Goal: Transaction & Acquisition: Purchase product/service

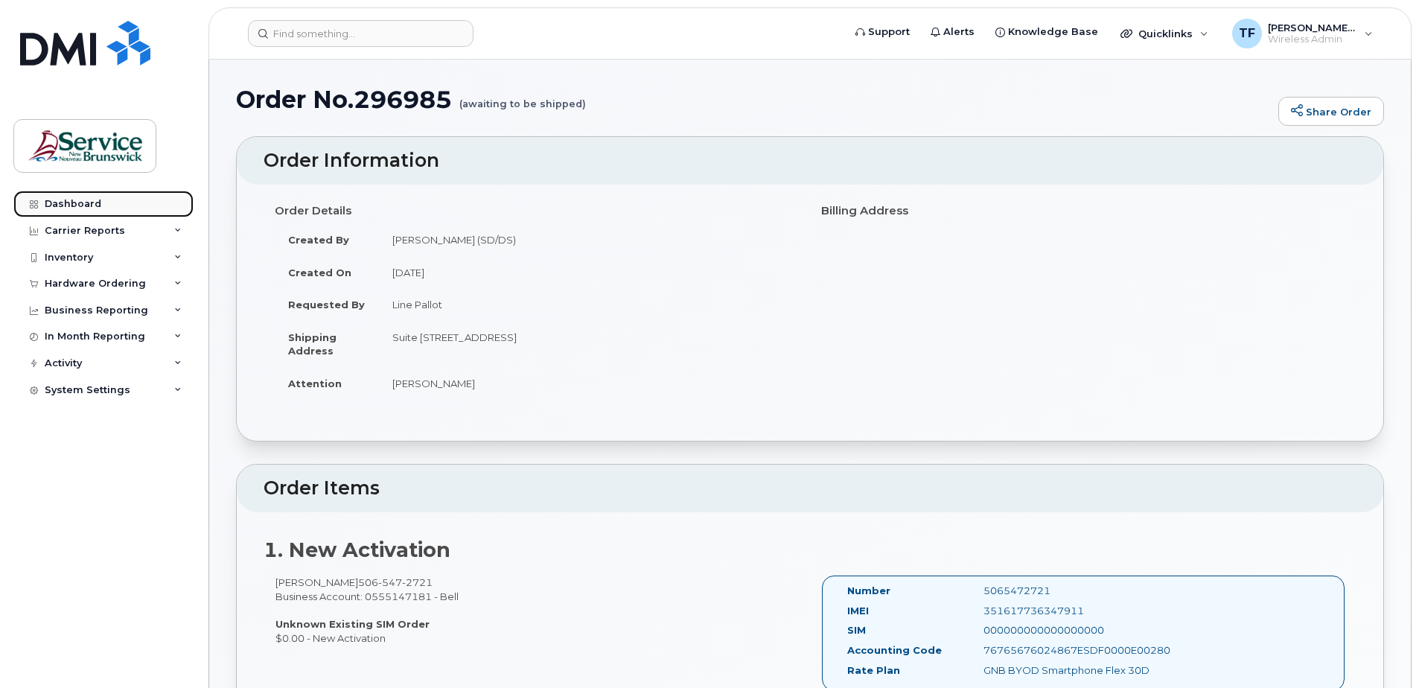
click at [80, 203] on div "Dashboard" at bounding box center [73, 204] width 57 height 12
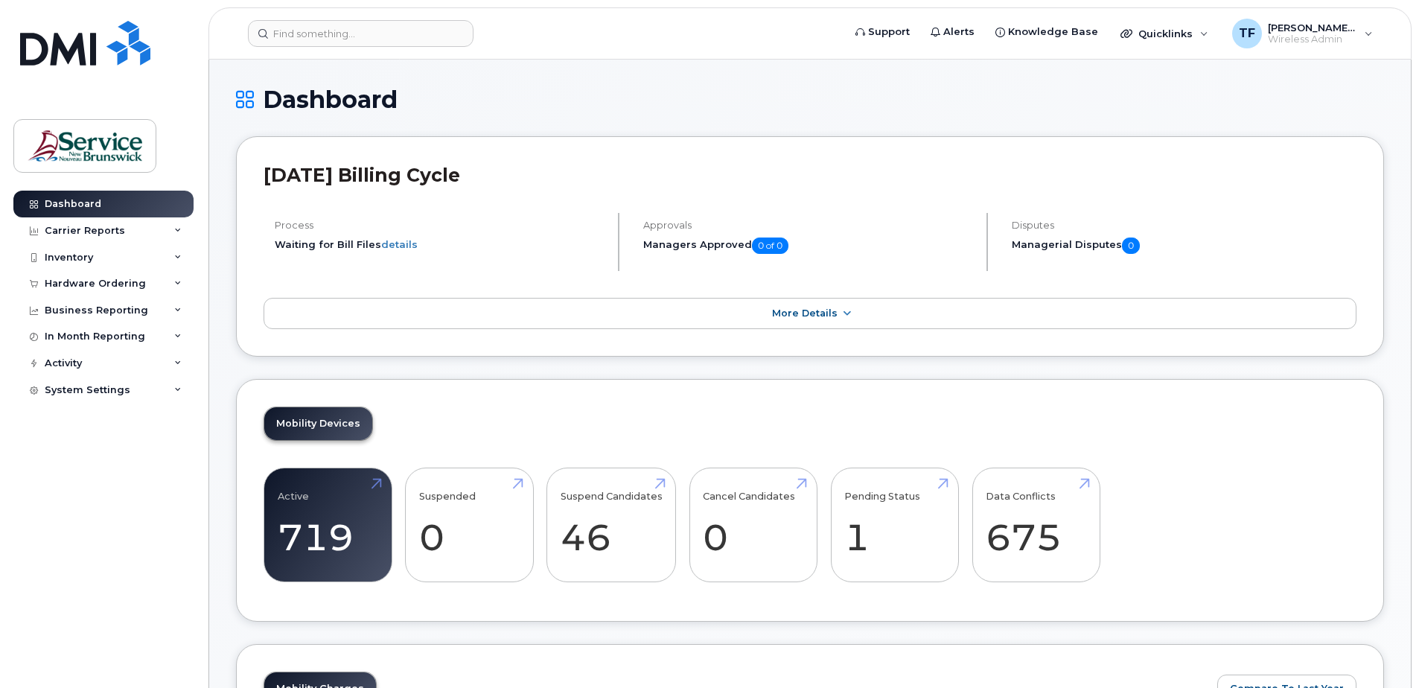
click at [708, 127] on div "Dashboard" at bounding box center [810, 111] width 1148 height 50
click at [127, 290] on div "Hardware Ordering" at bounding box center [103, 283] width 180 height 27
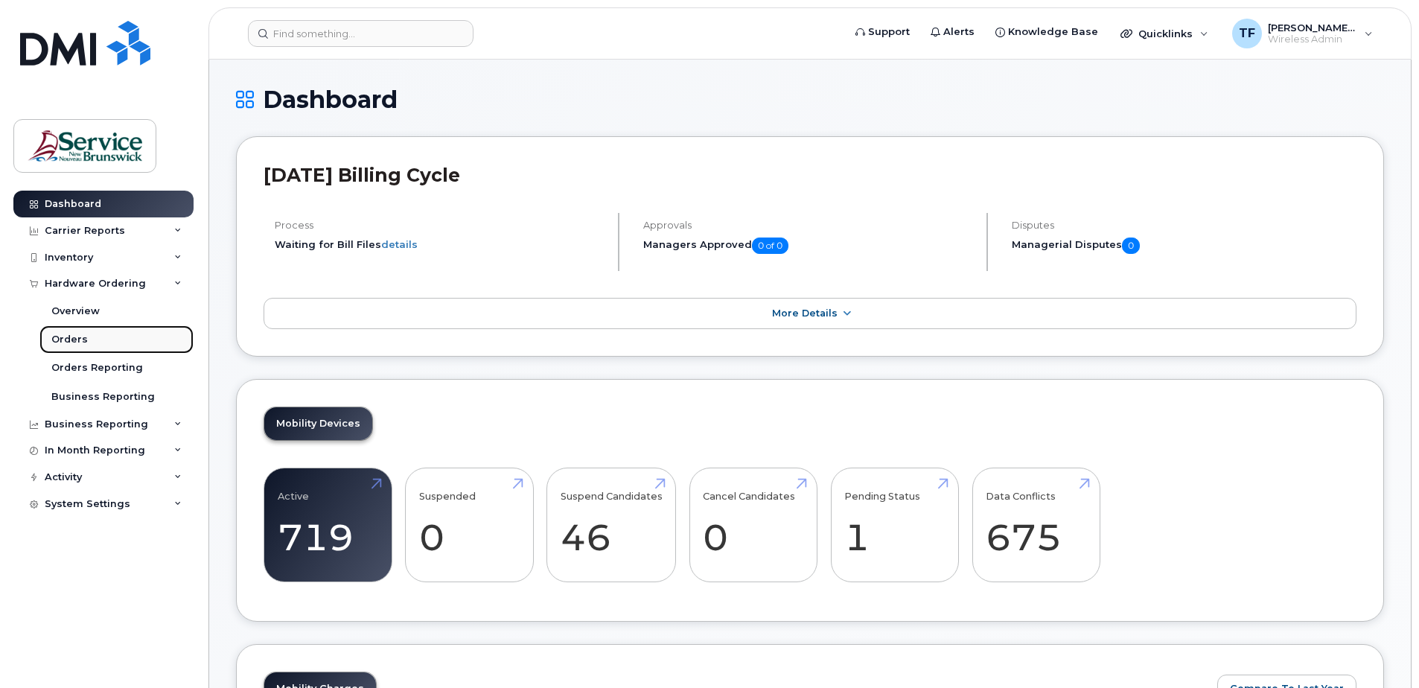
click at [87, 339] on link "Orders" at bounding box center [116, 339] width 154 height 28
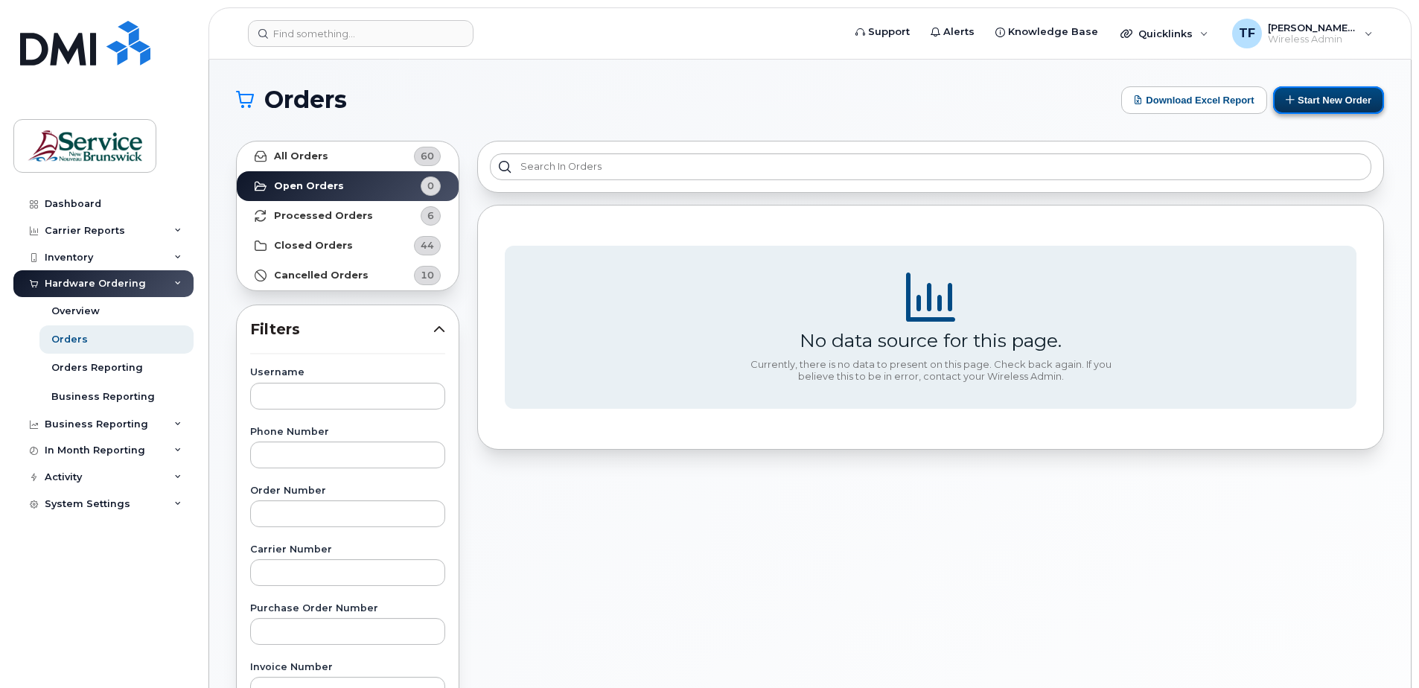
click at [1322, 107] on button "Start New Order" at bounding box center [1328, 100] width 111 height 28
click at [1315, 95] on button "Start New Order" at bounding box center [1328, 100] width 111 height 28
click at [1347, 95] on button "Start New Order" at bounding box center [1328, 100] width 111 height 28
click at [1327, 101] on button "Start New Order" at bounding box center [1328, 100] width 111 height 28
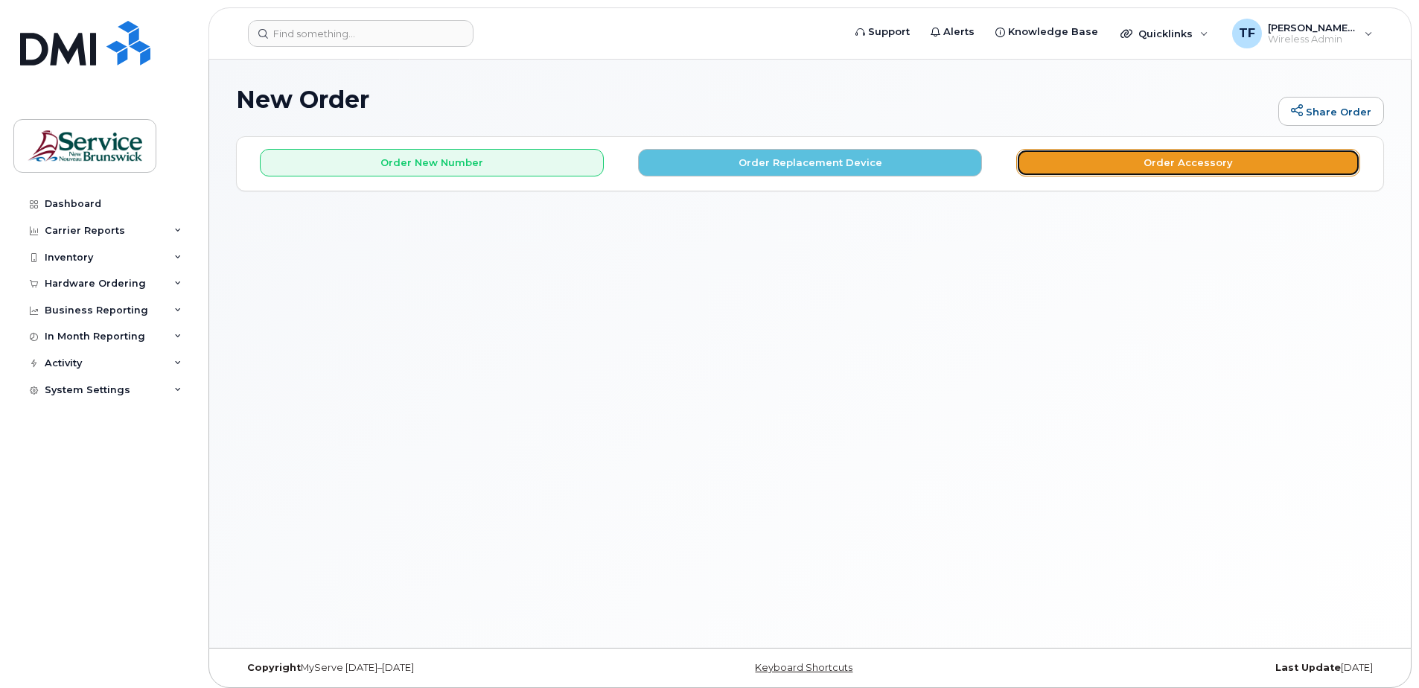
click at [1176, 157] on button "Order Accessory" at bounding box center [1188, 163] width 344 height 28
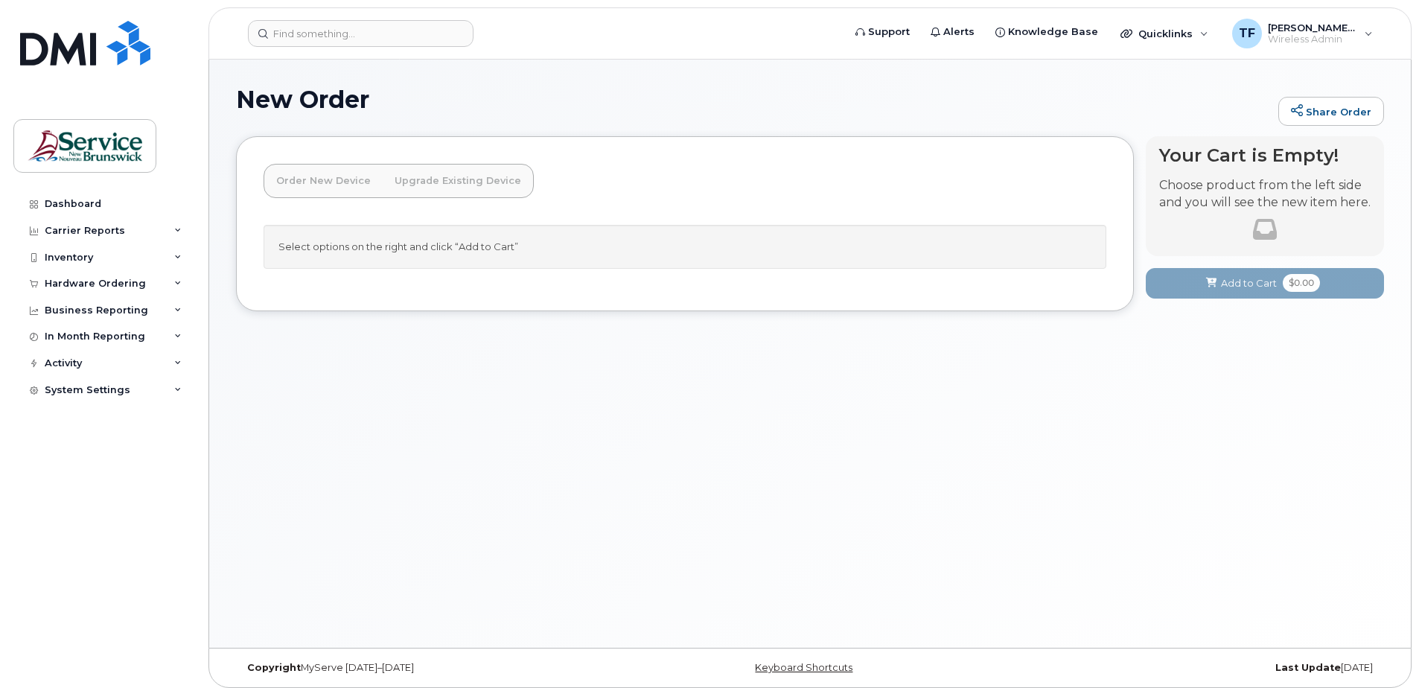
click at [445, 252] on div "Select options on the right and click “Add to Cart”" at bounding box center [685, 247] width 843 height 44
click at [442, 246] on div "Select options on the right and click “Add to Cart”" at bounding box center [685, 247] width 843 height 44
click at [369, 185] on link "Order New Device" at bounding box center [323, 181] width 118 height 33
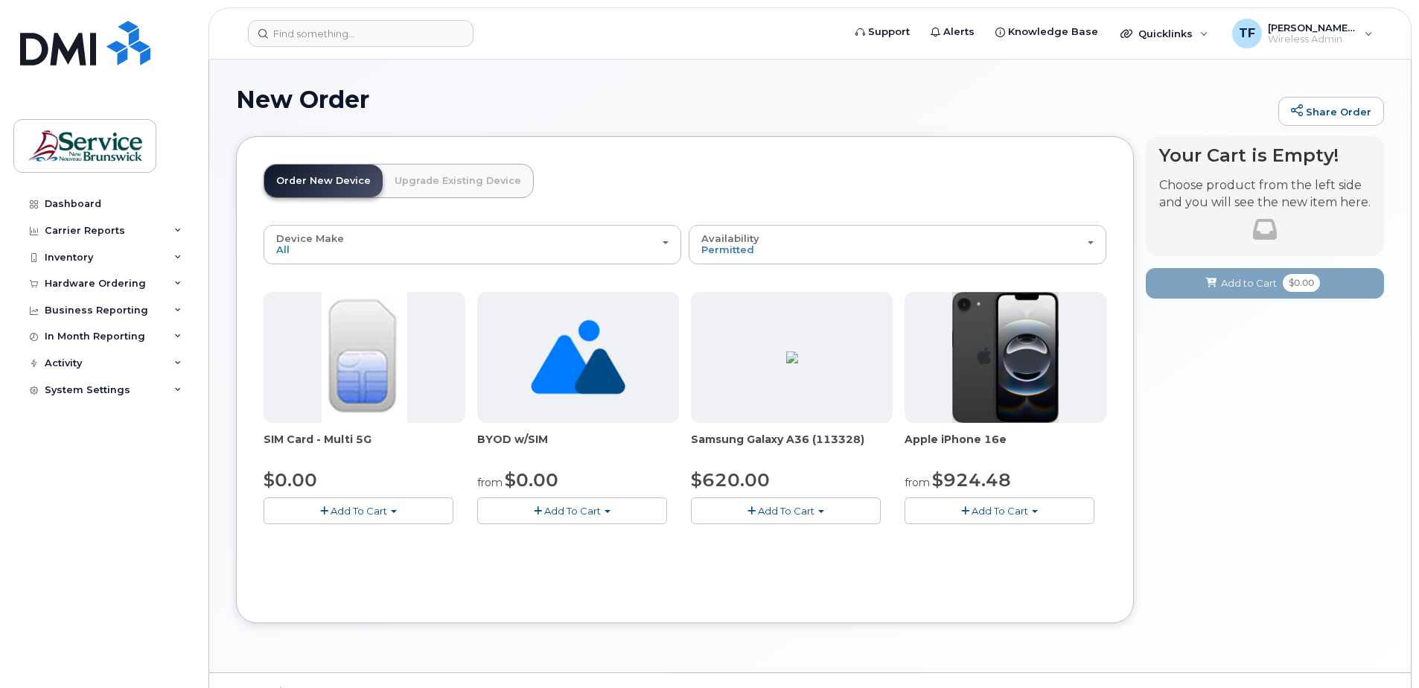
click at [586, 400] on img at bounding box center [578, 357] width 95 height 131
click at [573, 510] on span "Add To Cart" at bounding box center [572, 511] width 57 height 12
click at [583, 538] on link "$0.00 - New Activation" at bounding box center [558, 538] width 154 height 19
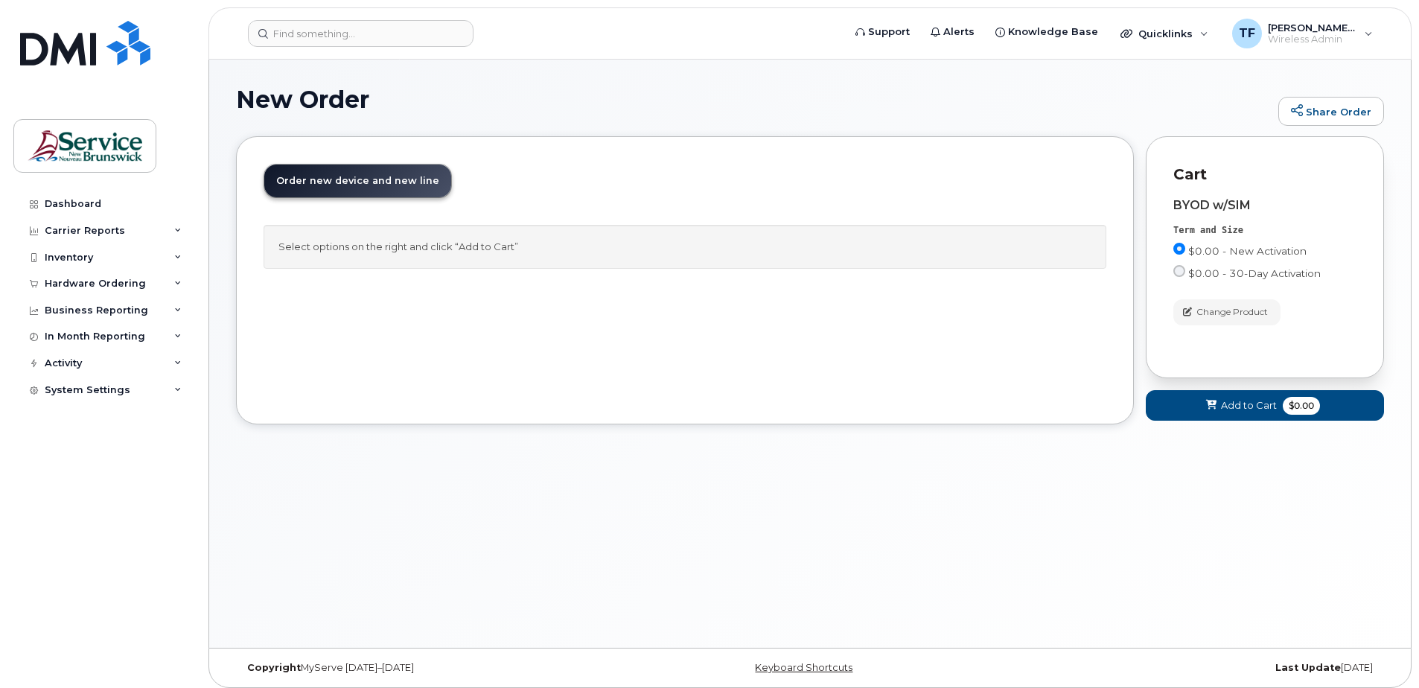
click at [495, 356] on div "Order New Device Upgrade Existing Device Order new device and new line Order ne…" at bounding box center [685, 280] width 898 height 288
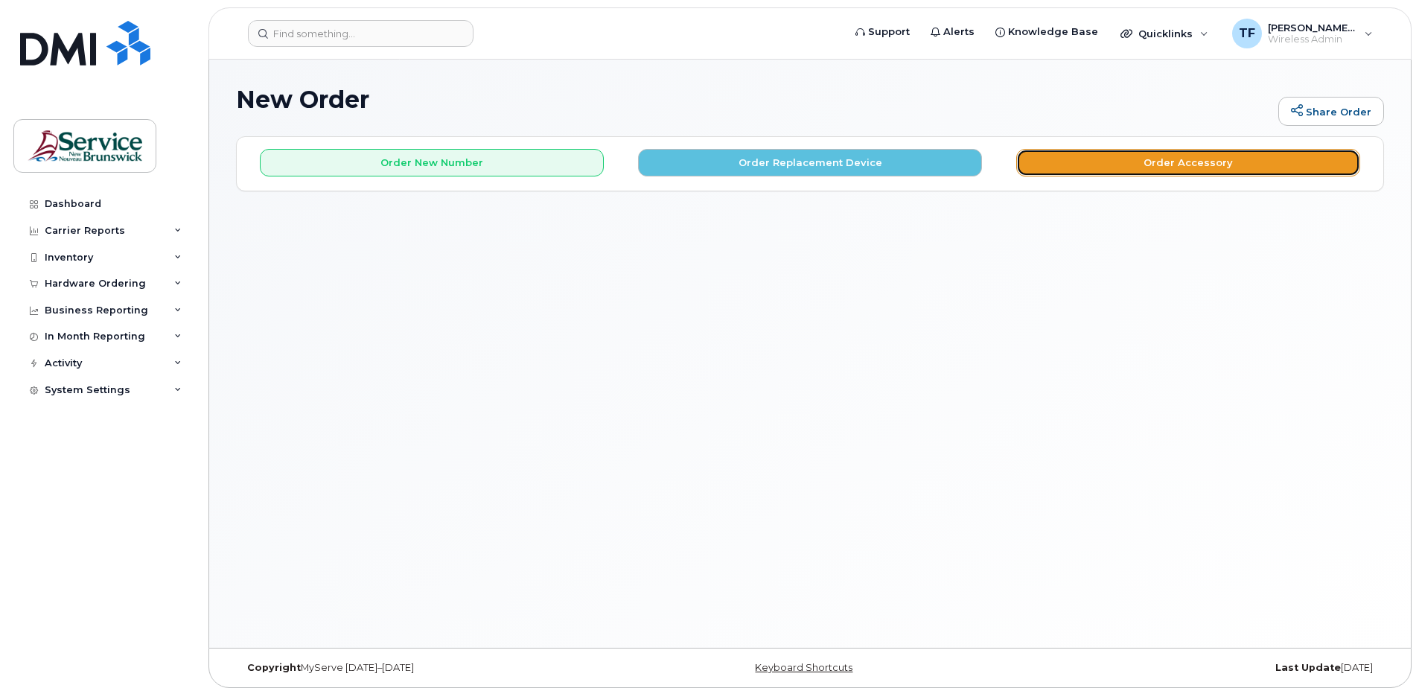
click at [1135, 166] on button "Order Accessory" at bounding box center [1188, 163] width 344 height 28
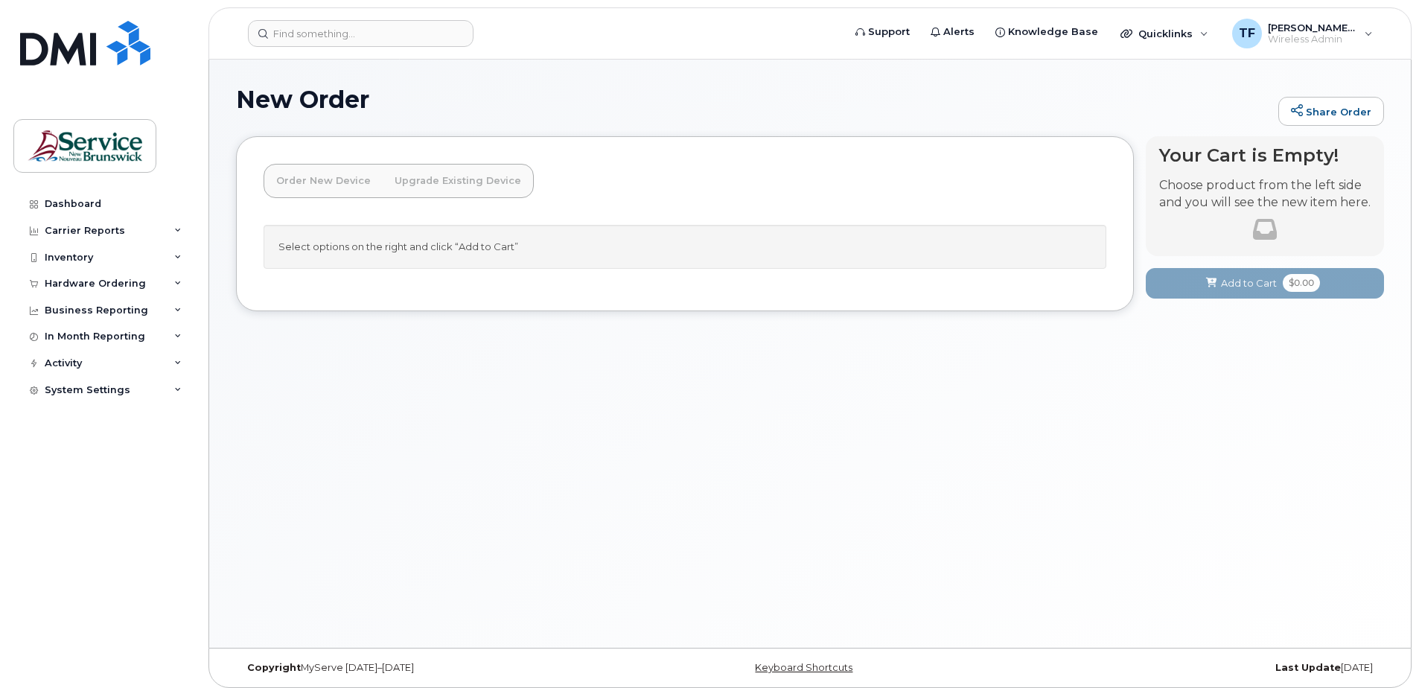
click at [446, 182] on link "Upgrade Existing Device" at bounding box center [458, 181] width 150 height 33
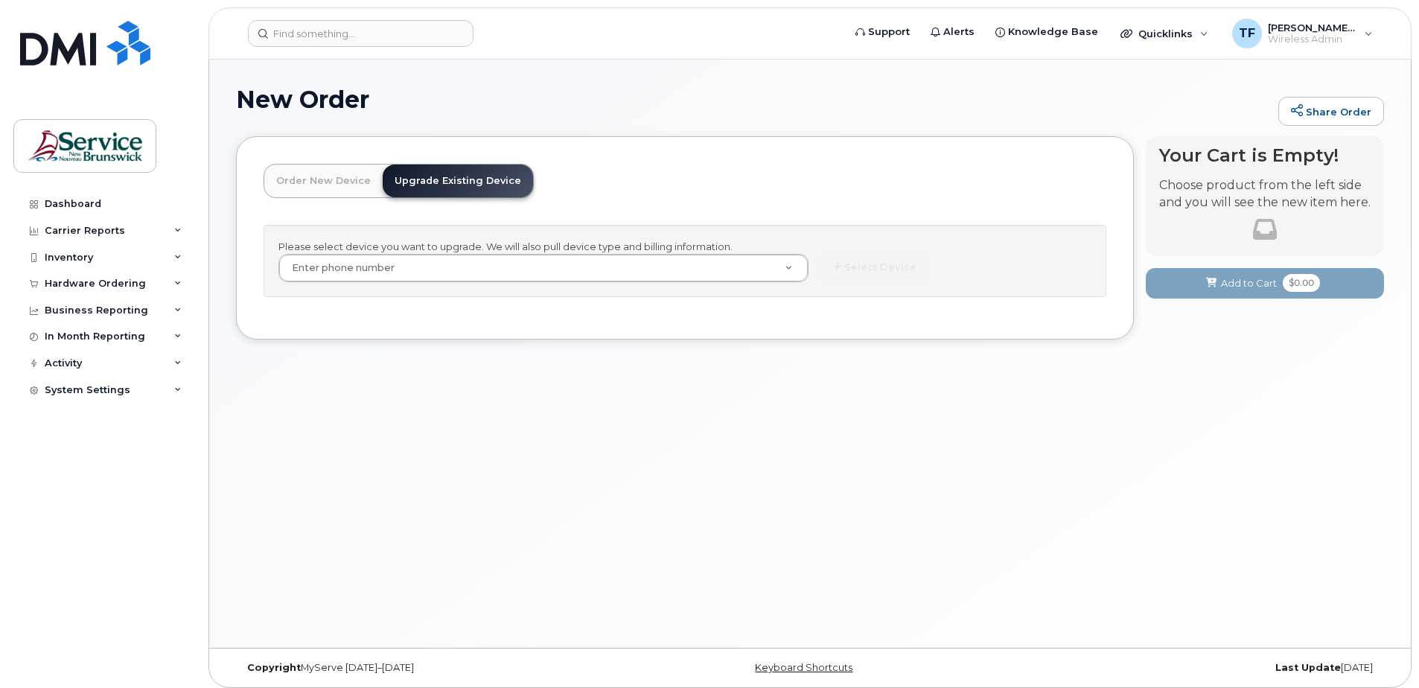
click at [452, 379] on div "New Order Share Order × Share This Order If you want to allow others to create …" at bounding box center [810, 354] width 1202 height 588
click at [633, 373] on div "New Order Share Order × Share This Order If you want to allow others to create …" at bounding box center [810, 354] width 1202 height 588
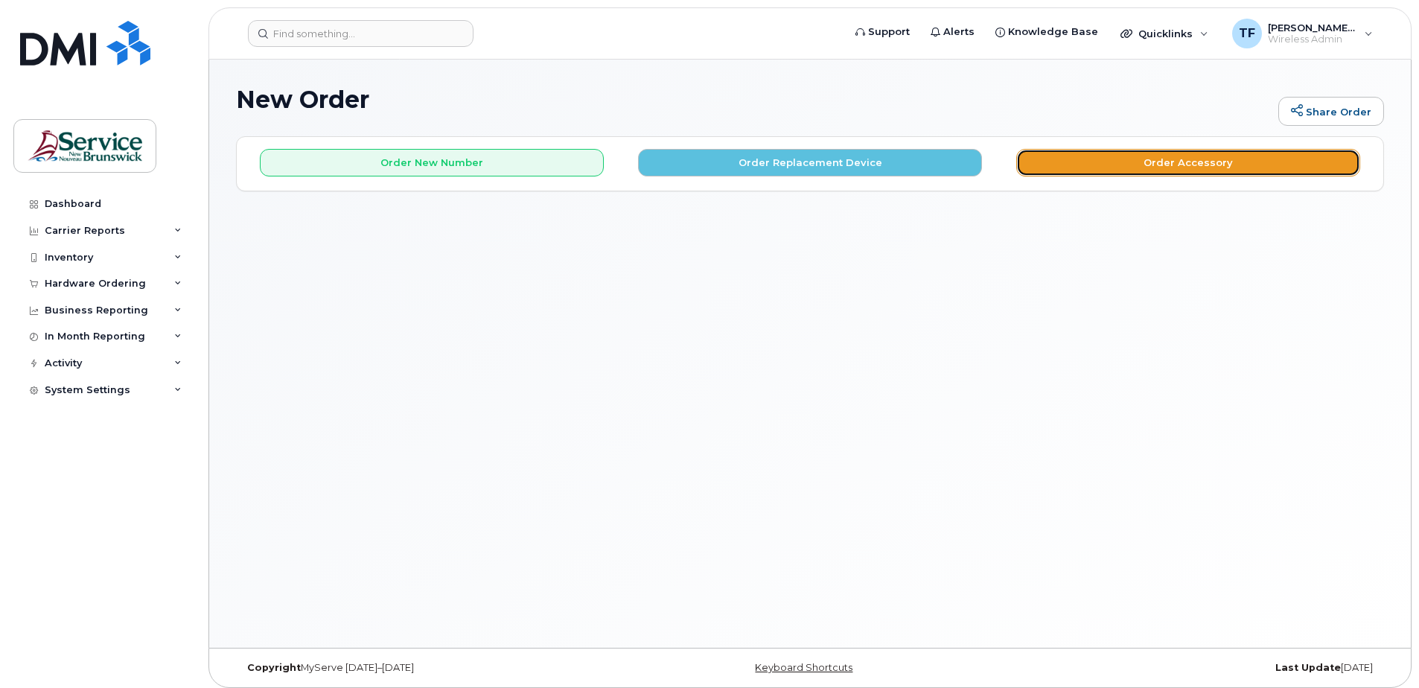
click at [1103, 168] on button "Order Accessory" at bounding box center [1188, 163] width 344 height 28
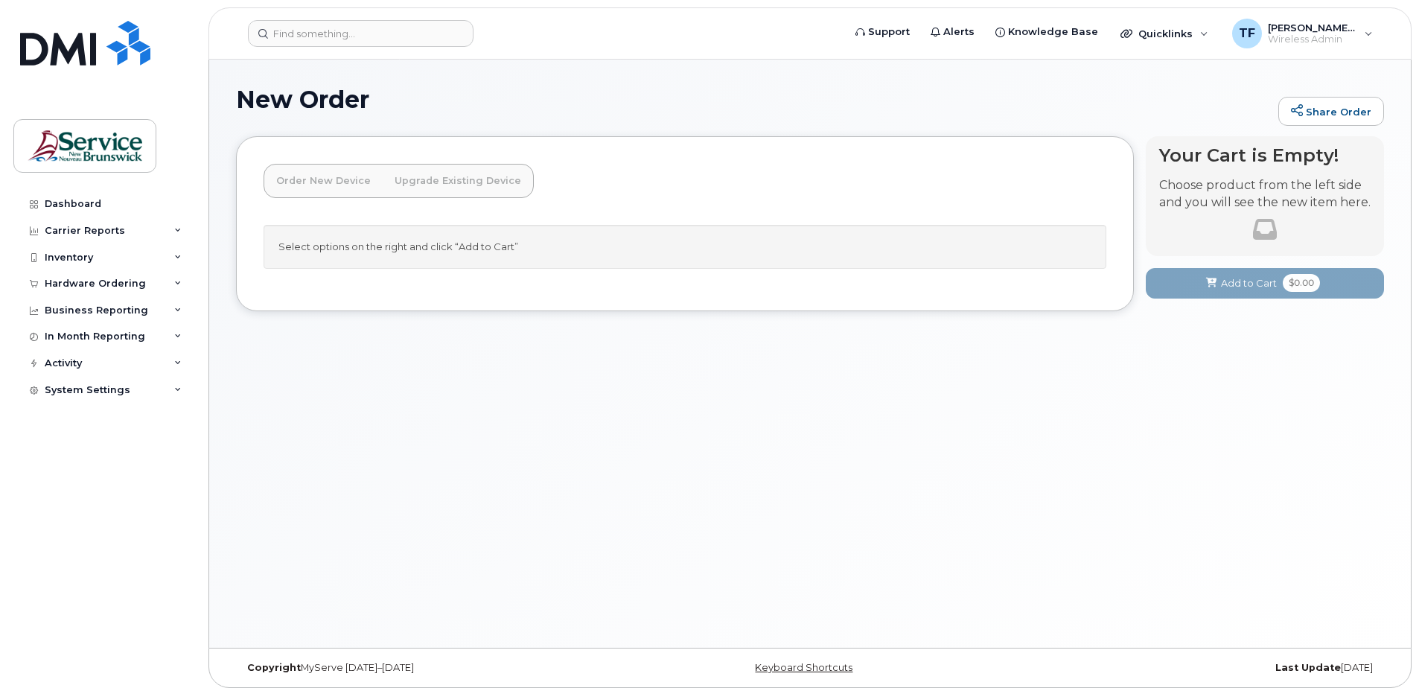
click at [497, 248] on div "Select options on the right and click “Add to Cart”" at bounding box center [685, 247] width 843 height 44
click at [476, 184] on link "Upgrade Existing Device" at bounding box center [458, 181] width 150 height 33
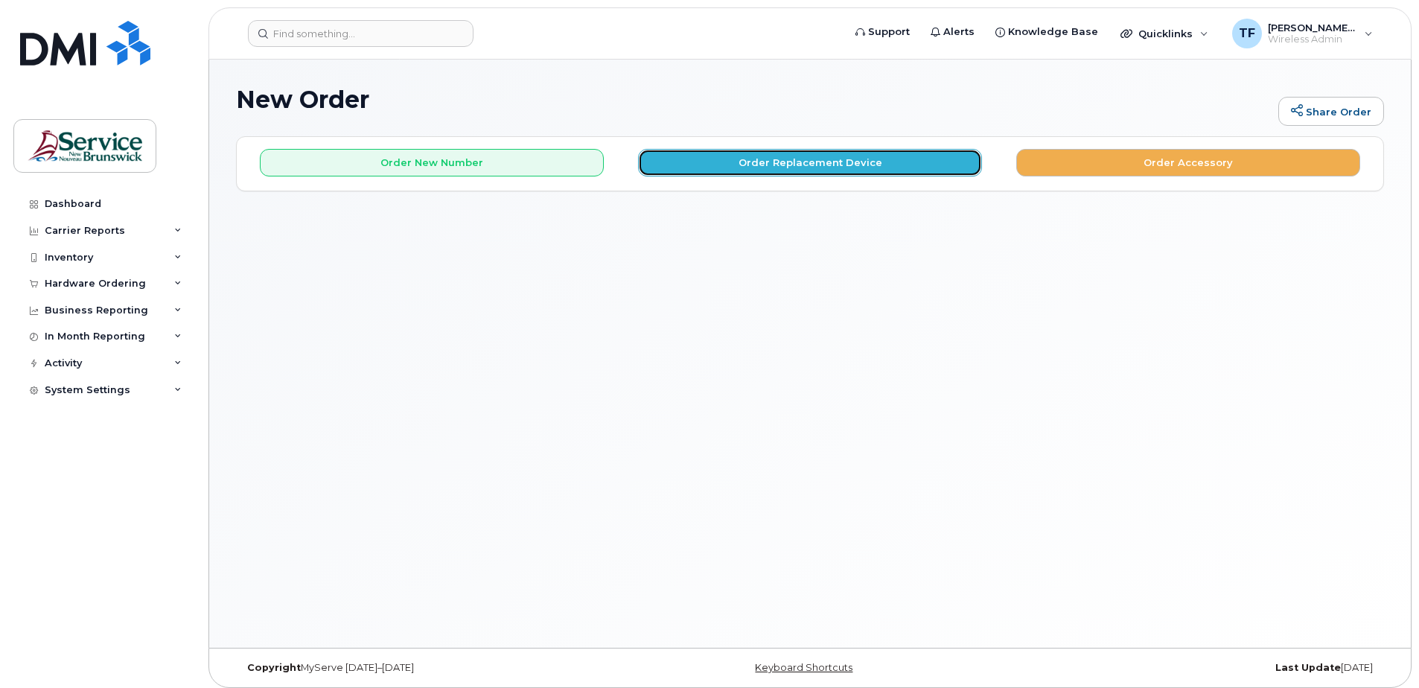
click at [824, 162] on button "Order Replacement Device" at bounding box center [810, 163] width 344 height 28
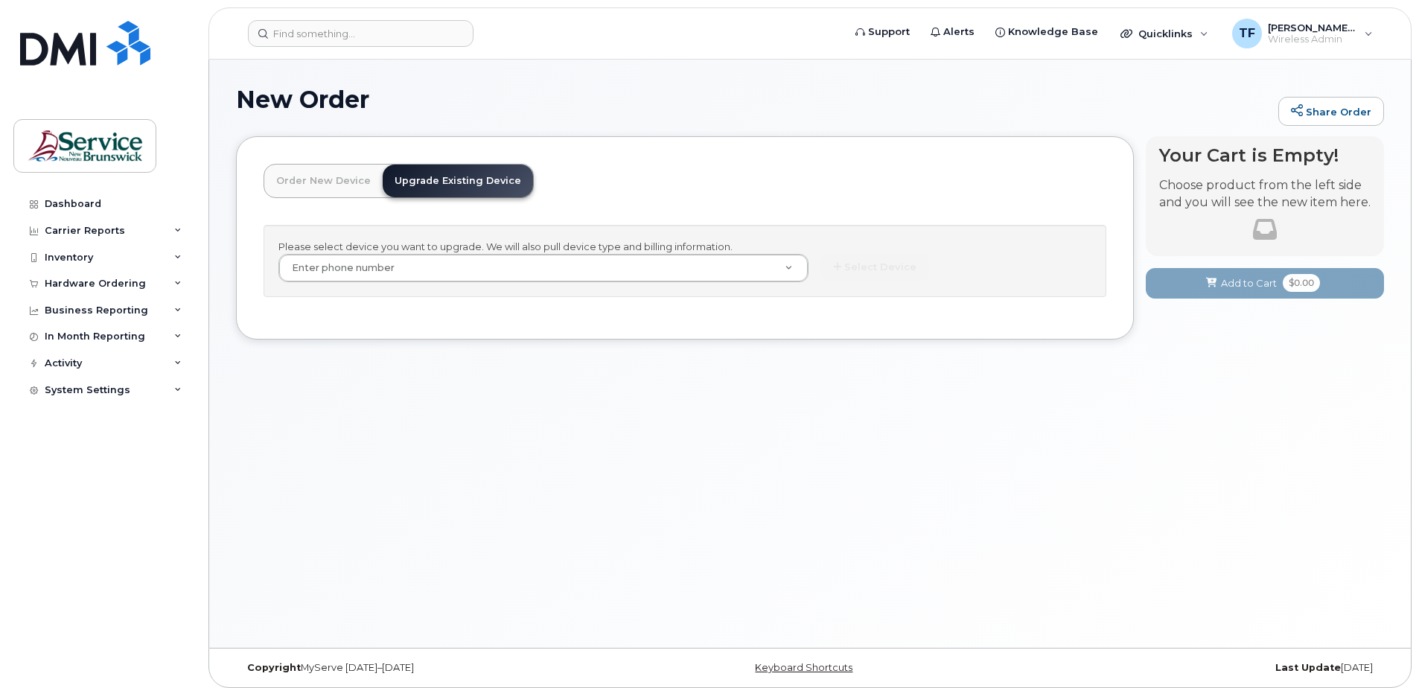
click at [488, 182] on link "Upgrade Existing Device" at bounding box center [458, 181] width 150 height 33
click at [339, 170] on link "Order New Device" at bounding box center [323, 181] width 118 height 33
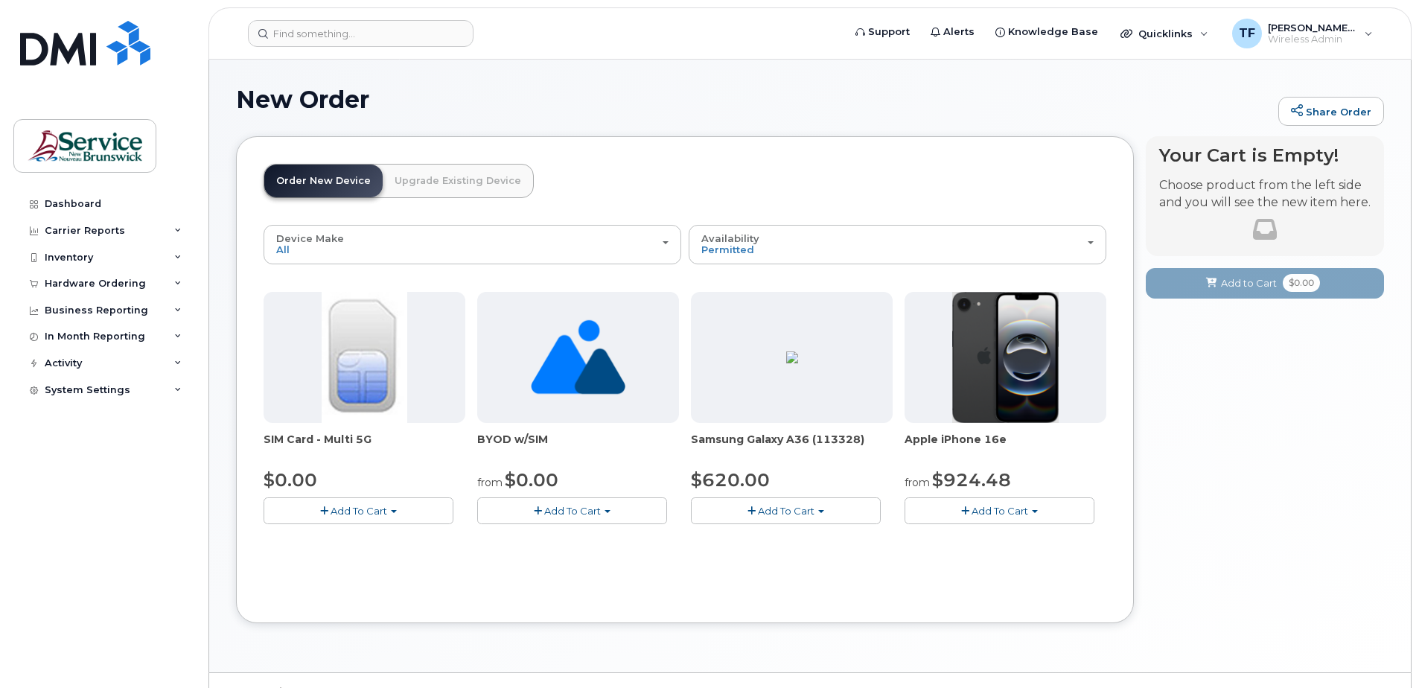
click at [603, 511] on button "Add To Cart" at bounding box center [572, 510] width 190 height 26
click at [588, 557] on link "$0.00 - 30-Day Activation" at bounding box center [558, 556] width 154 height 19
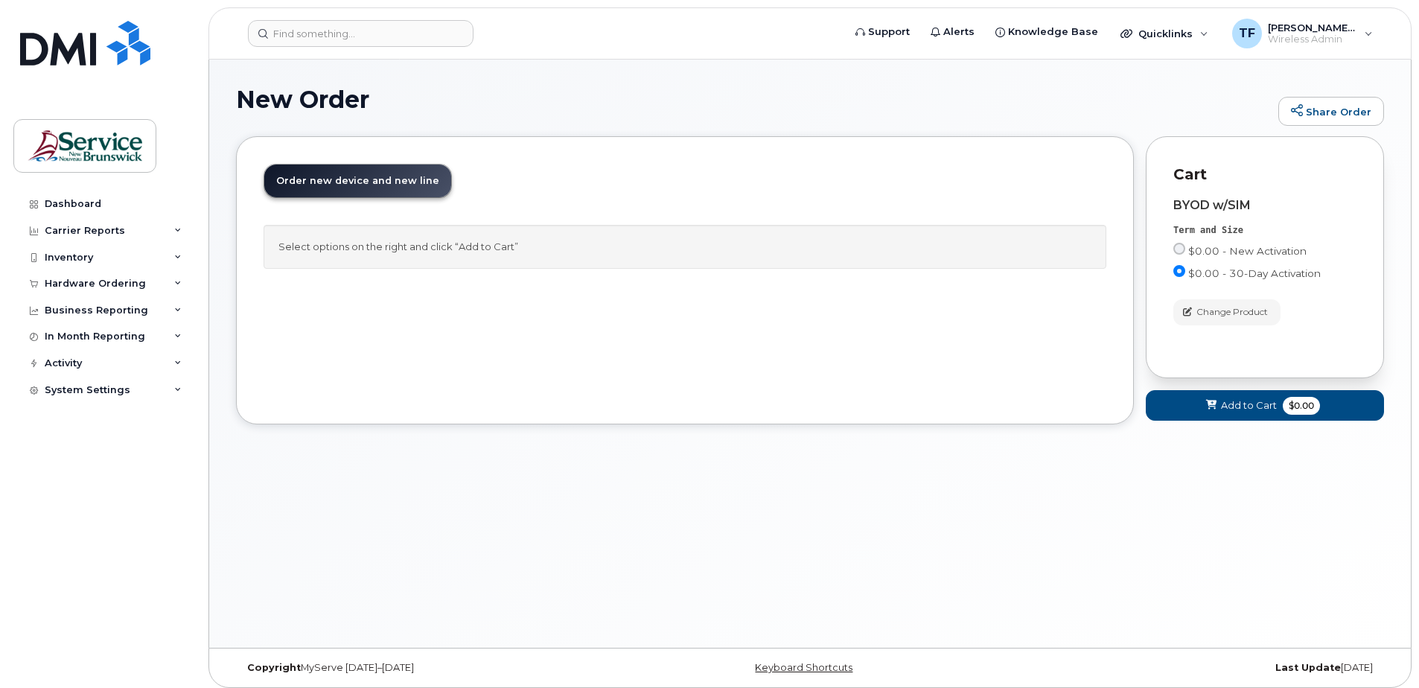
click at [873, 328] on div "Order New Device Upgrade Existing Device Order new device and new line Order ne…" at bounding box center [685, 280] width 898 height 288
click at [1184, 252] on input "$0.00 - New Activation" at bounding box center [1179, 249] width 12 height 12
radio input "true"
click at [1184, 249] on input "$0.00 - New Activation" at bounding box center [1179, 249] width 12 height 12
click at [1181, 268] on input "$0.00 - 30-Day Activation" at bounding box center [1179, 271] width 12 height 12
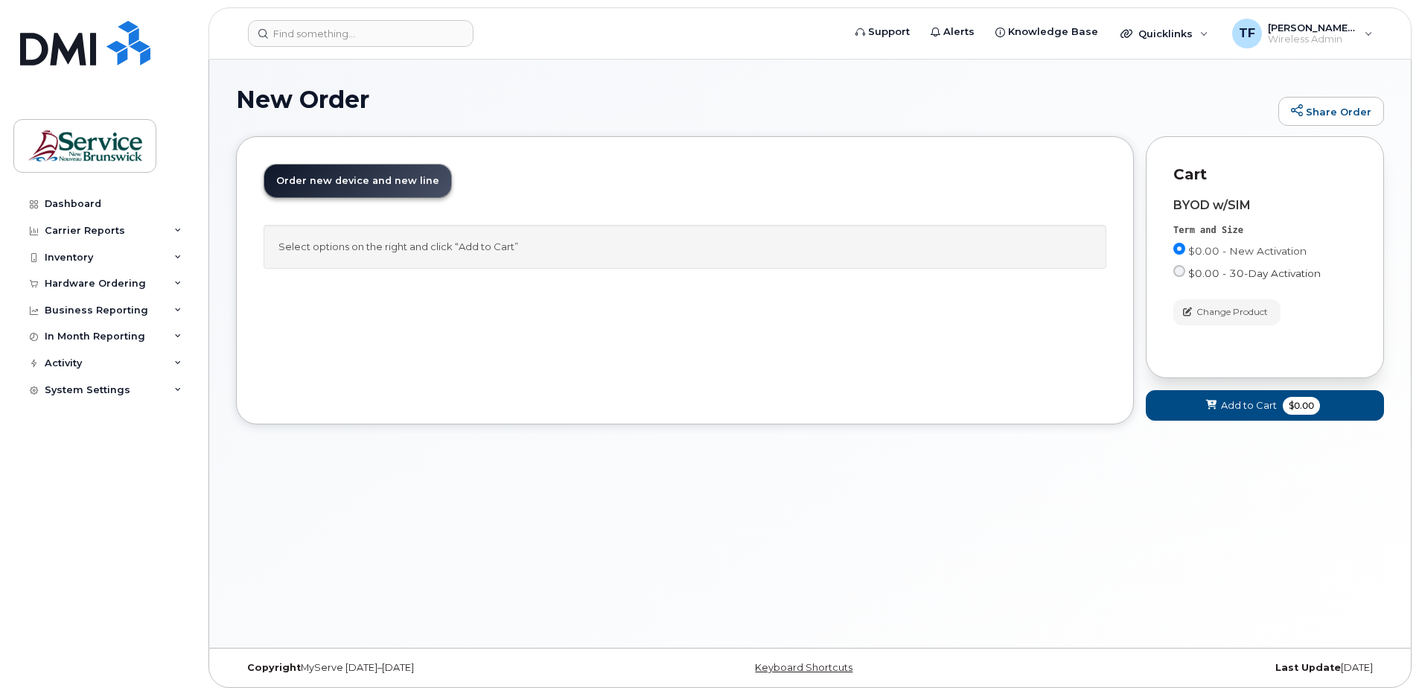
radio input "true"
click at [1178, 252] on input "$0.00 - New Activation" at bounding box center [1179, 249] width 12 height 12
radio input "true"
click at [1182, 270] on input "$0.00 - 30-Day Activation" at bounding box center [1179, 271] width 12 height 12
radio input "true"
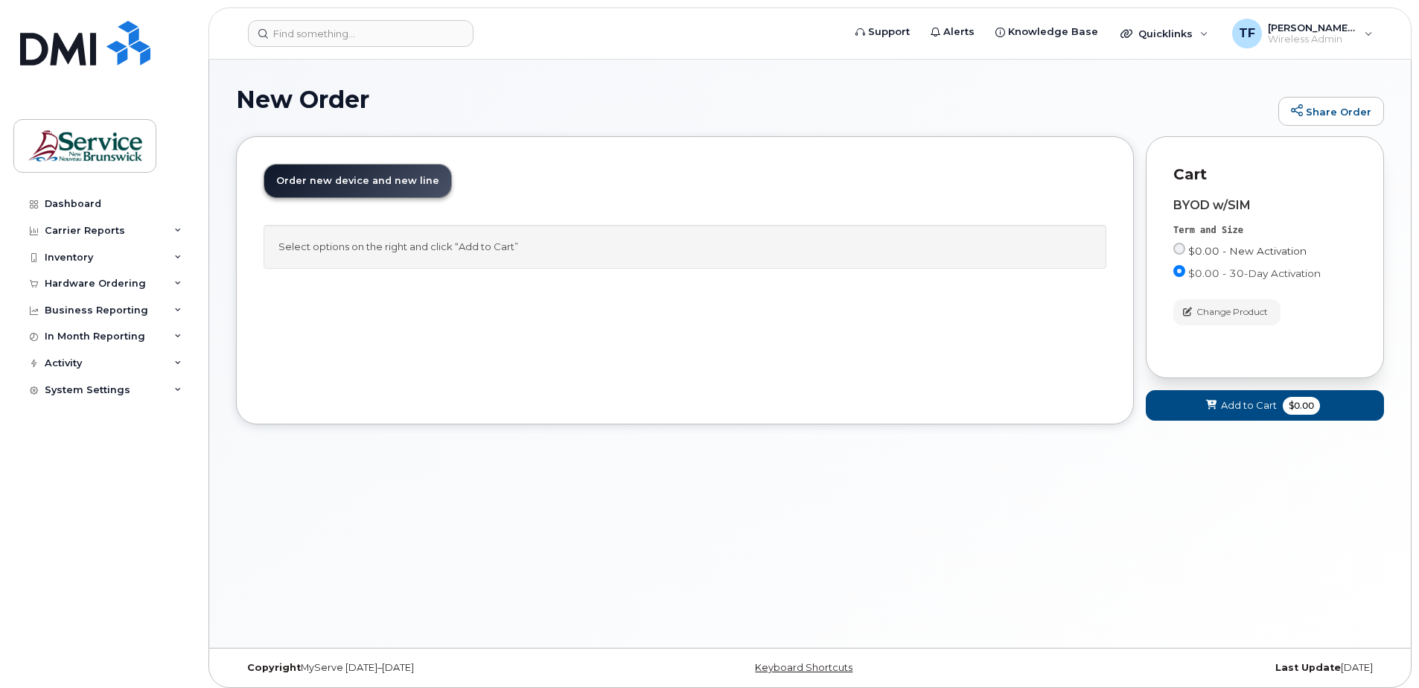
click at [1179, 247] on input "$0.00 - New Activation" at bounding box center [1179, 249] width 12 height 12
radio input "true"
click at [1248, 409] on span "Add to Cart" at bounding box center [1249, 405] width 56 height 14
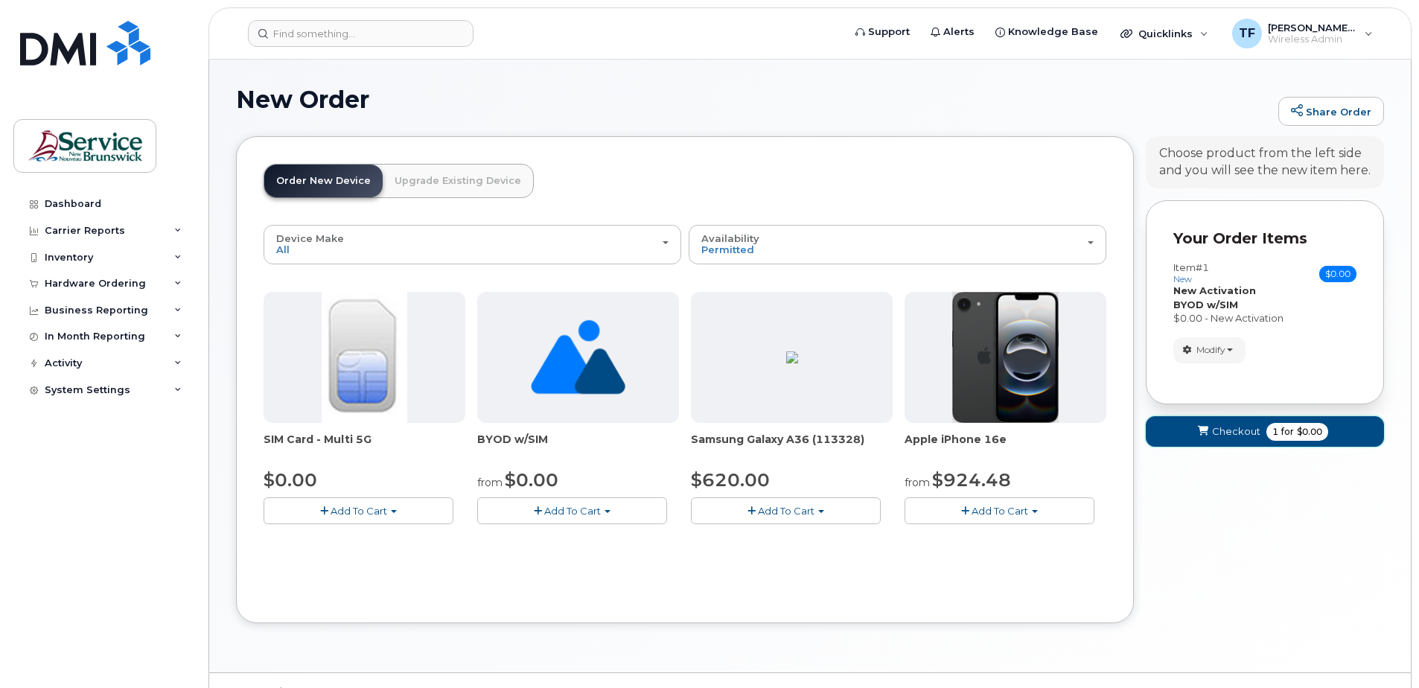
click at [1228, 431] on span "Checkout" at bounding box center [1236, 431] width 48 height 14
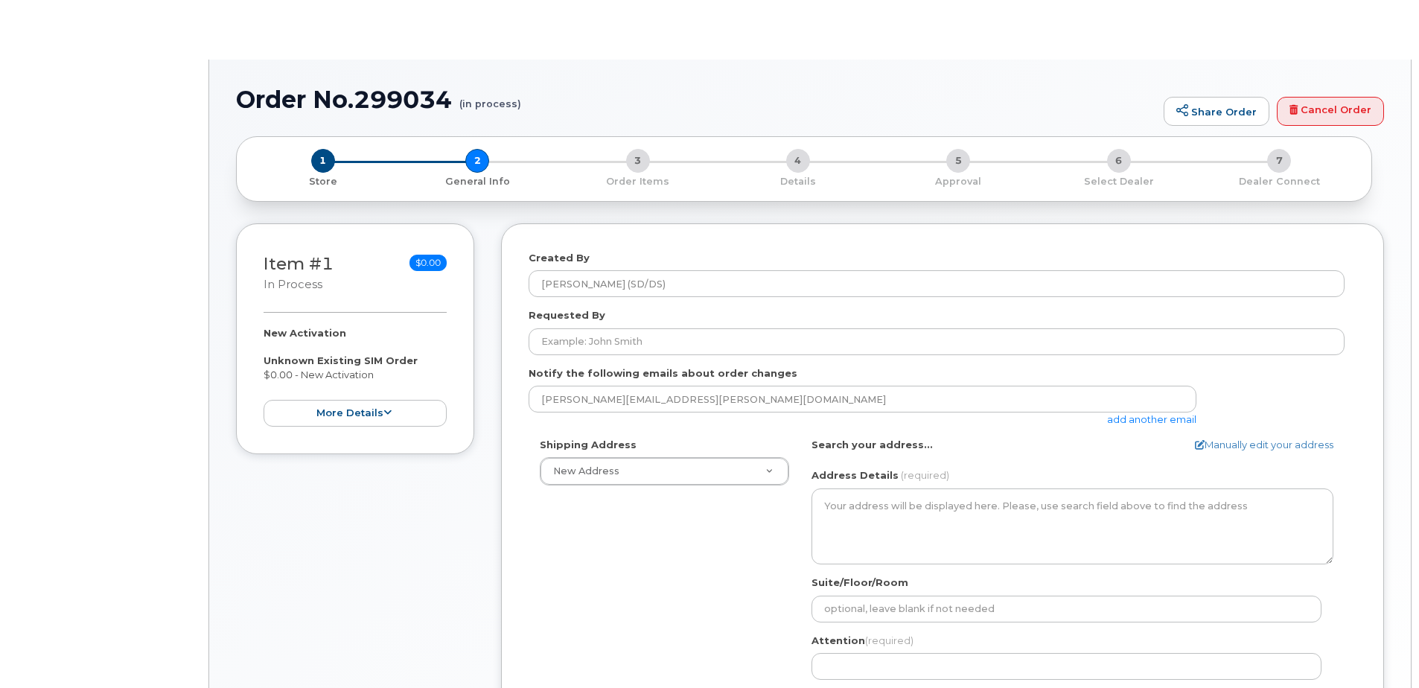
select select
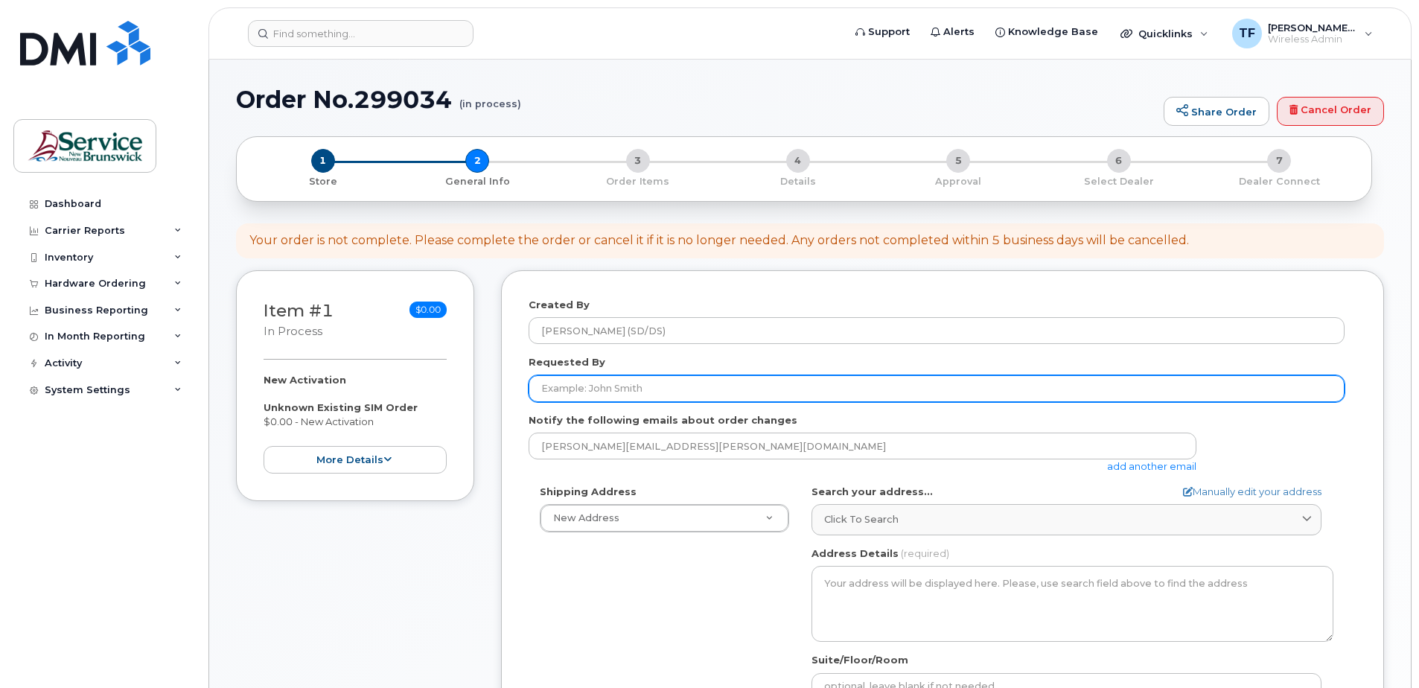
click at [668, 391] on input "Requested By" at bounding box center [937, 388] width 816 height 27
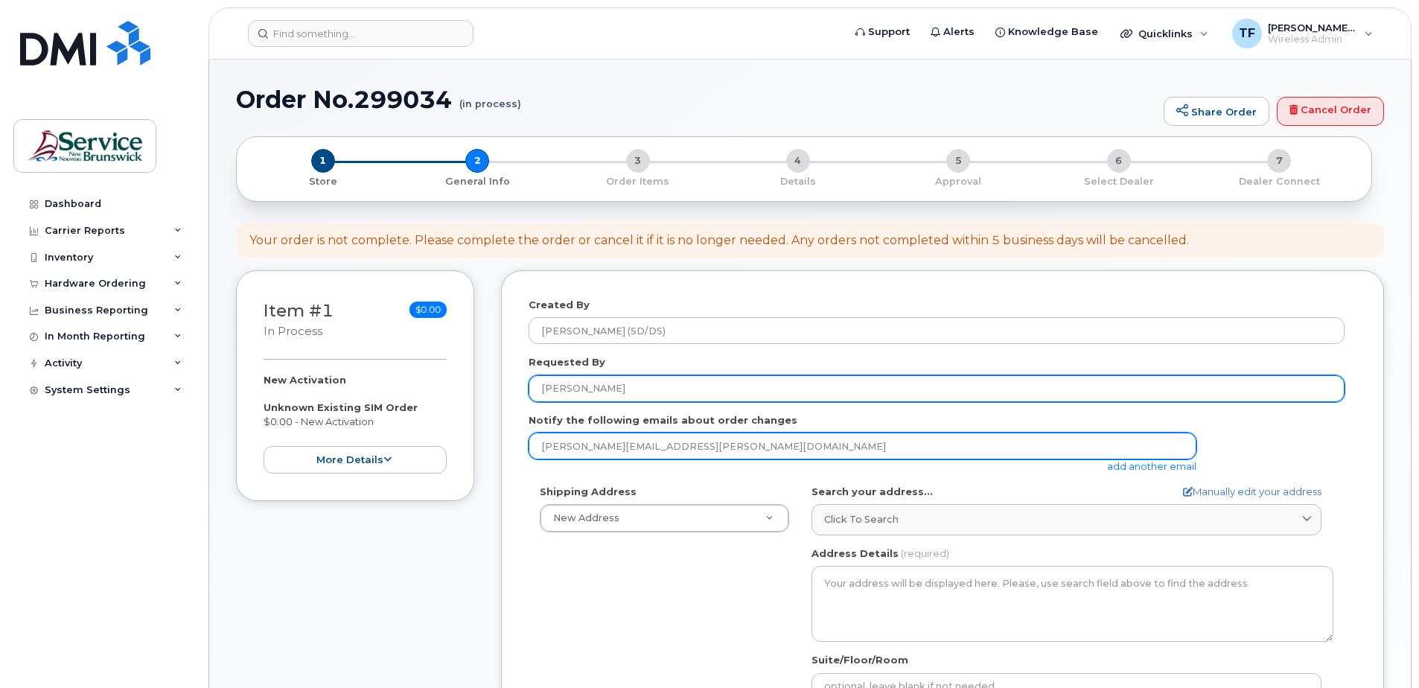
type input "Erin Lofstrom"
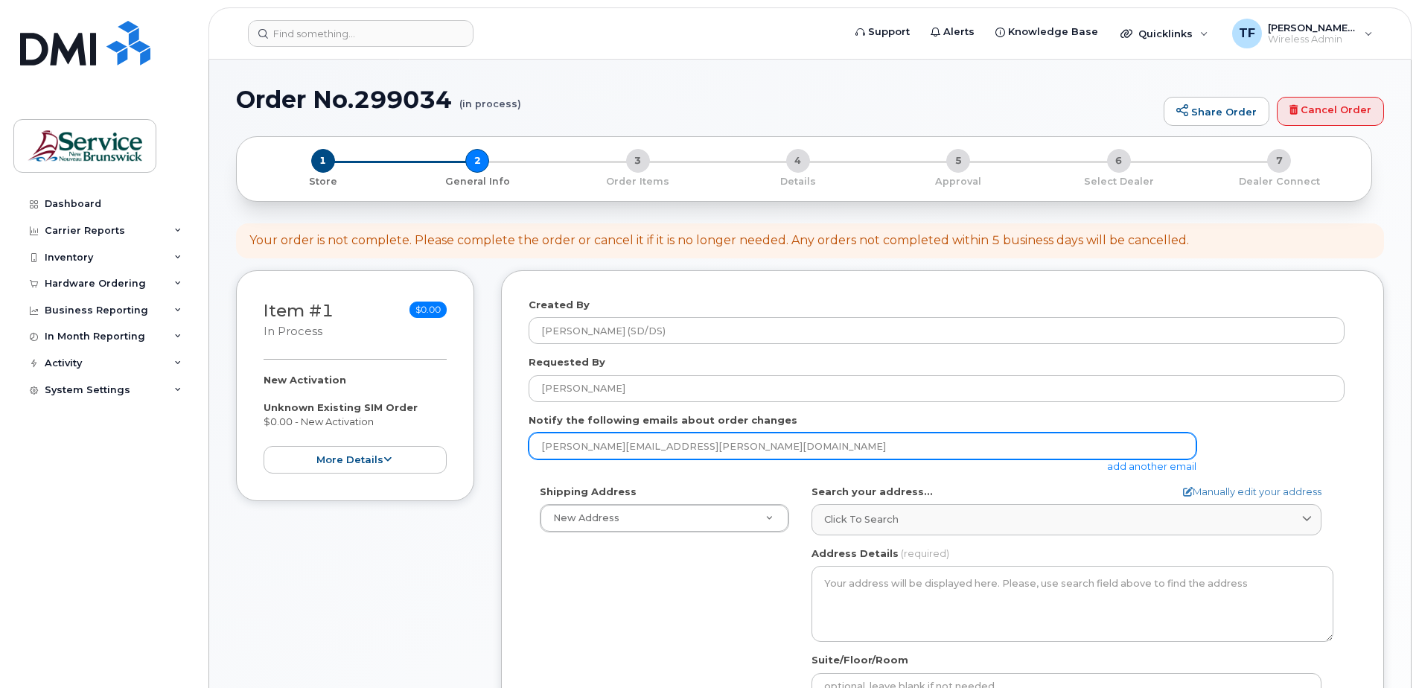
click at [657, 444] on input "fernando.torres-flores@gnb.ca" at bounding box center [863, 446] width 668 height 27
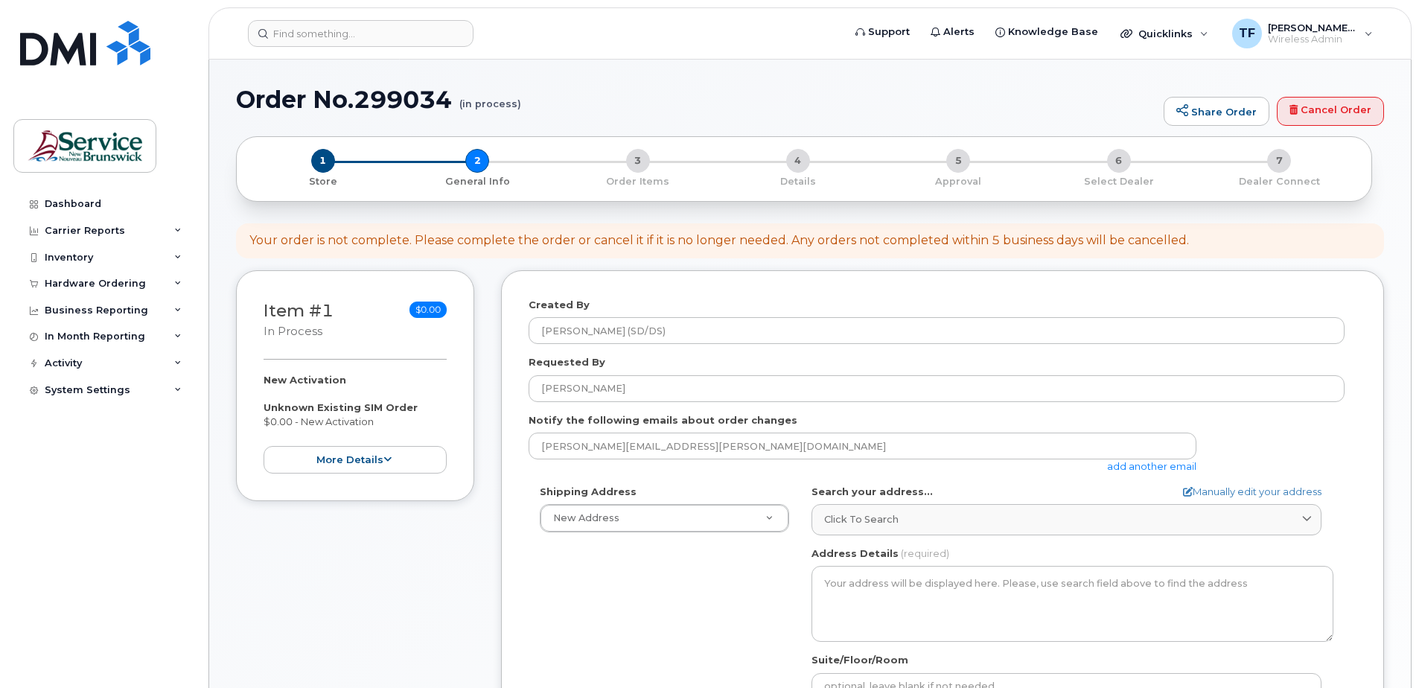
click at [1129, 468] on link "add another email" at bounding box center [1151, 466] width 89 height 12
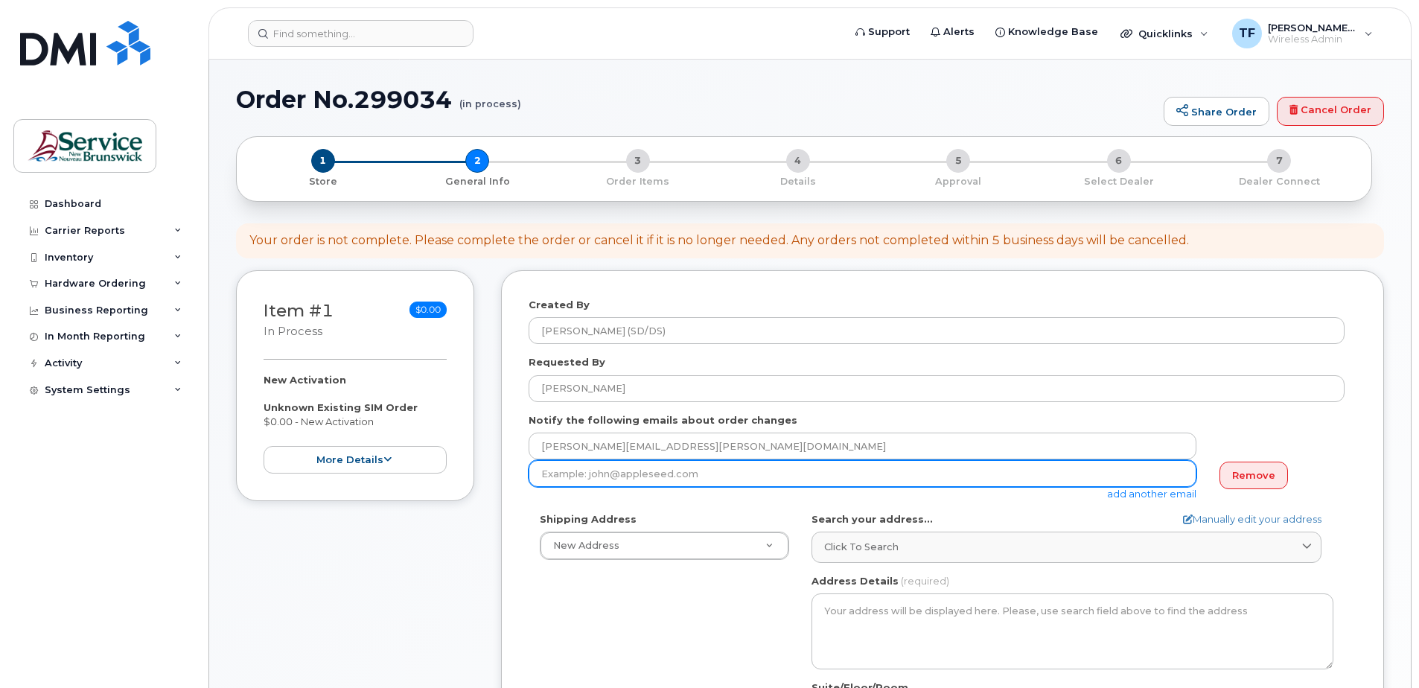
click at [720, 483] on input "email" at bounding box center [863, 473] width 668 height 27
click at [558, 471] on input "erin" at bounding box center [863, 473] width 668 height 27
paste input ".lofstrom@gnb.ca"
type input "erin.lofstrom@gnb.ca"
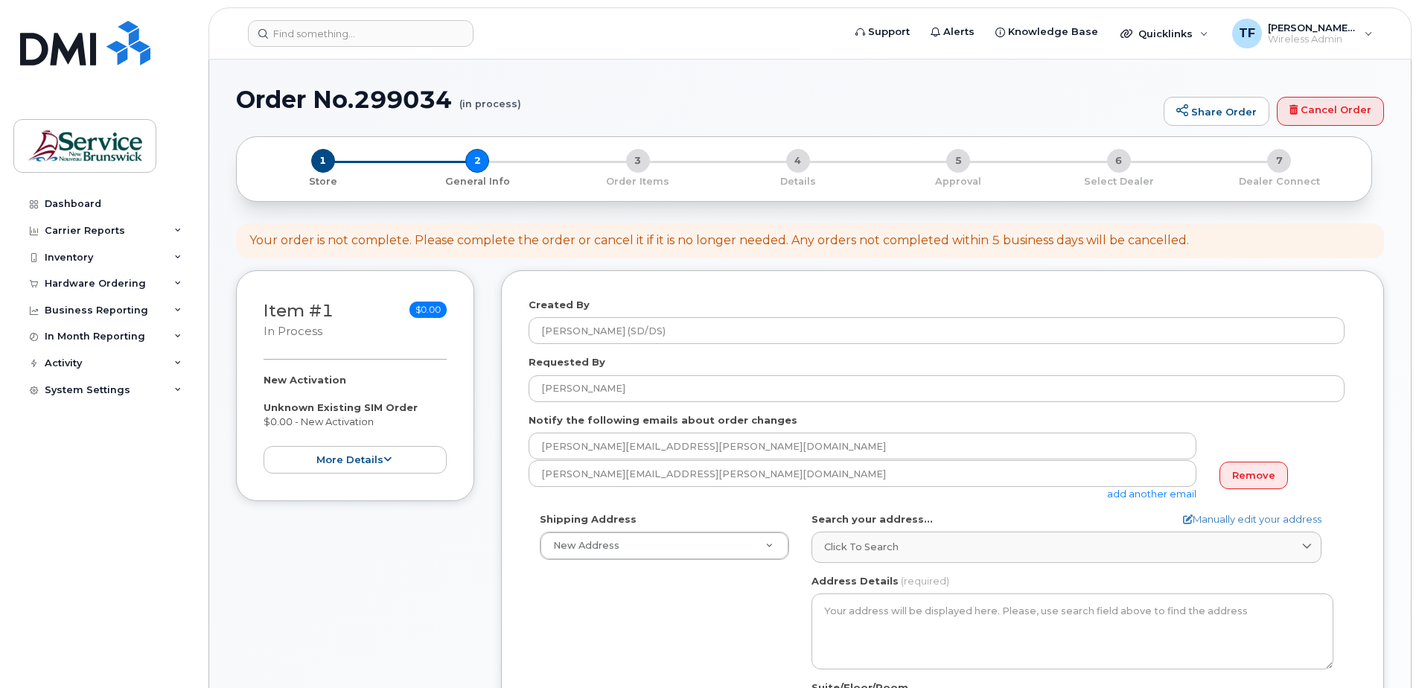
click at [1142, 491] on link "add another email" at bounding box center [1151, 494] width 89 height 12
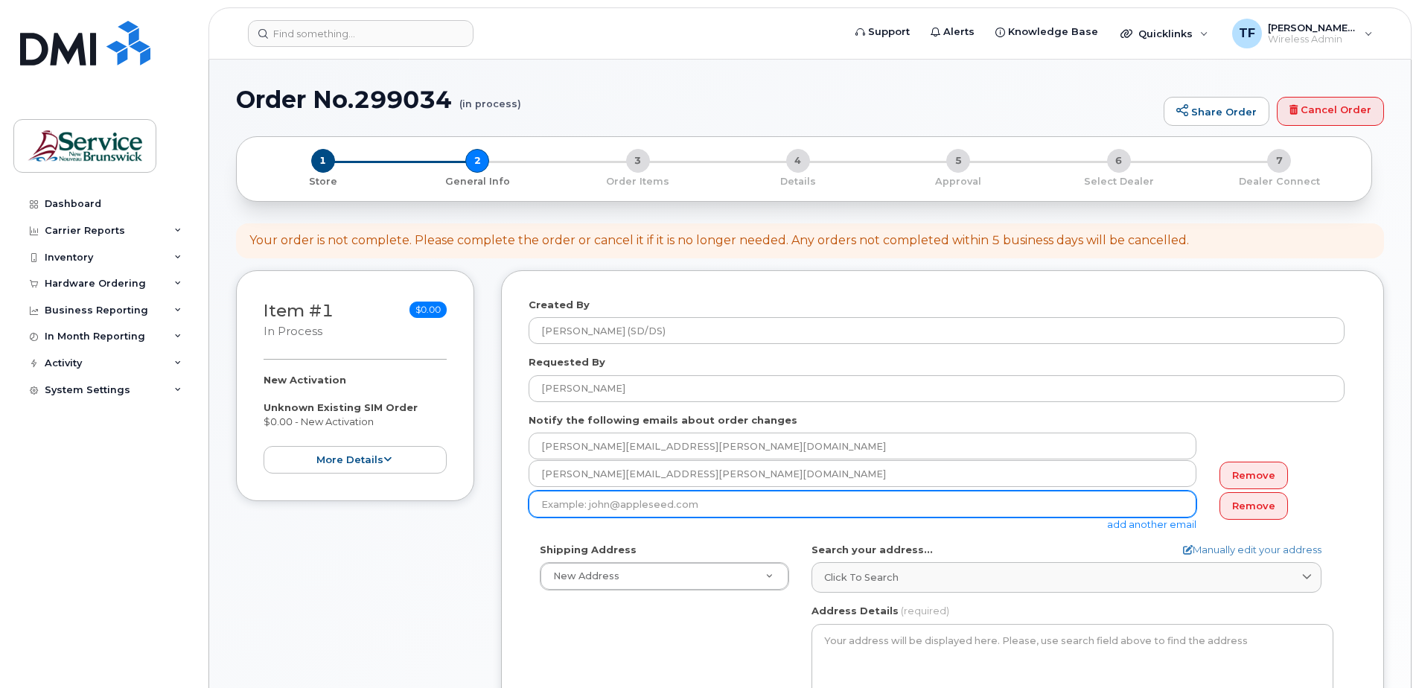
click at [696, 508] on input "email" at bounding box center [863, 504] width 668 height 27
paste input "sarah.martin@gnb.ca"
type input "sarah.martin@gnb.ca"
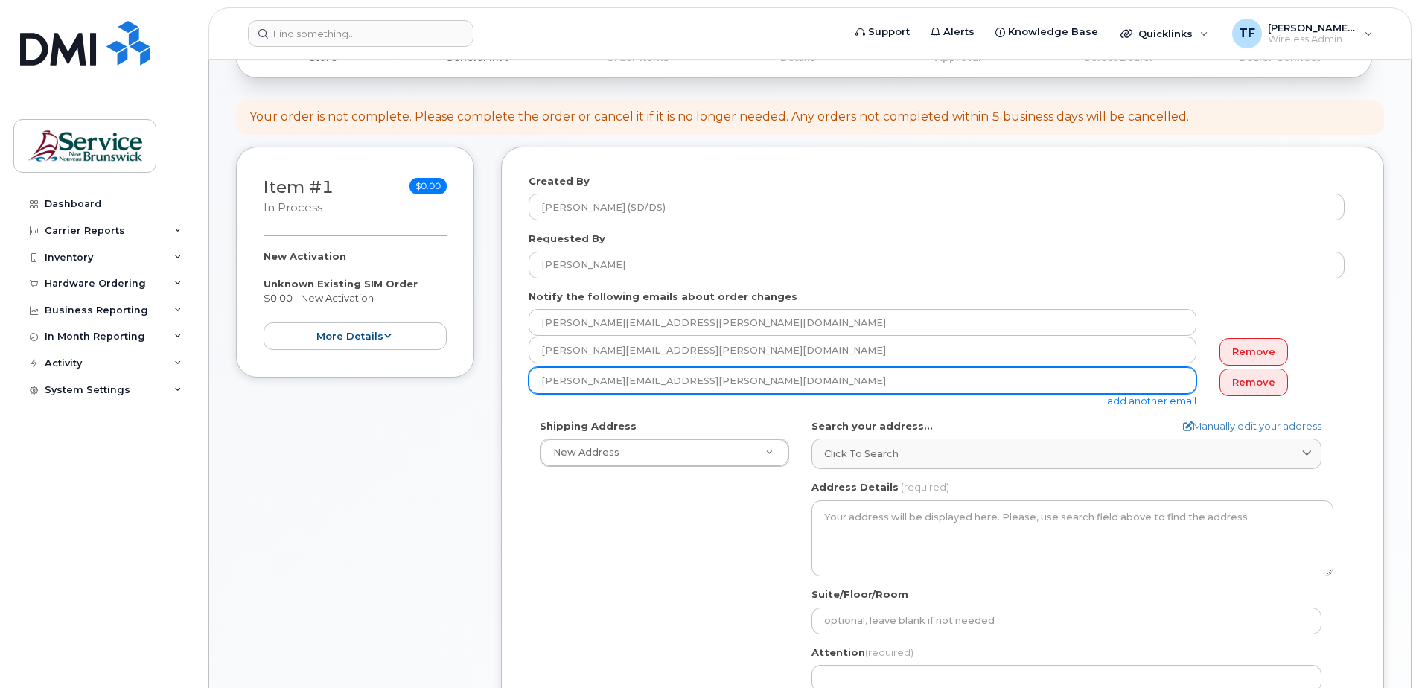
scroll to position [124, 0]
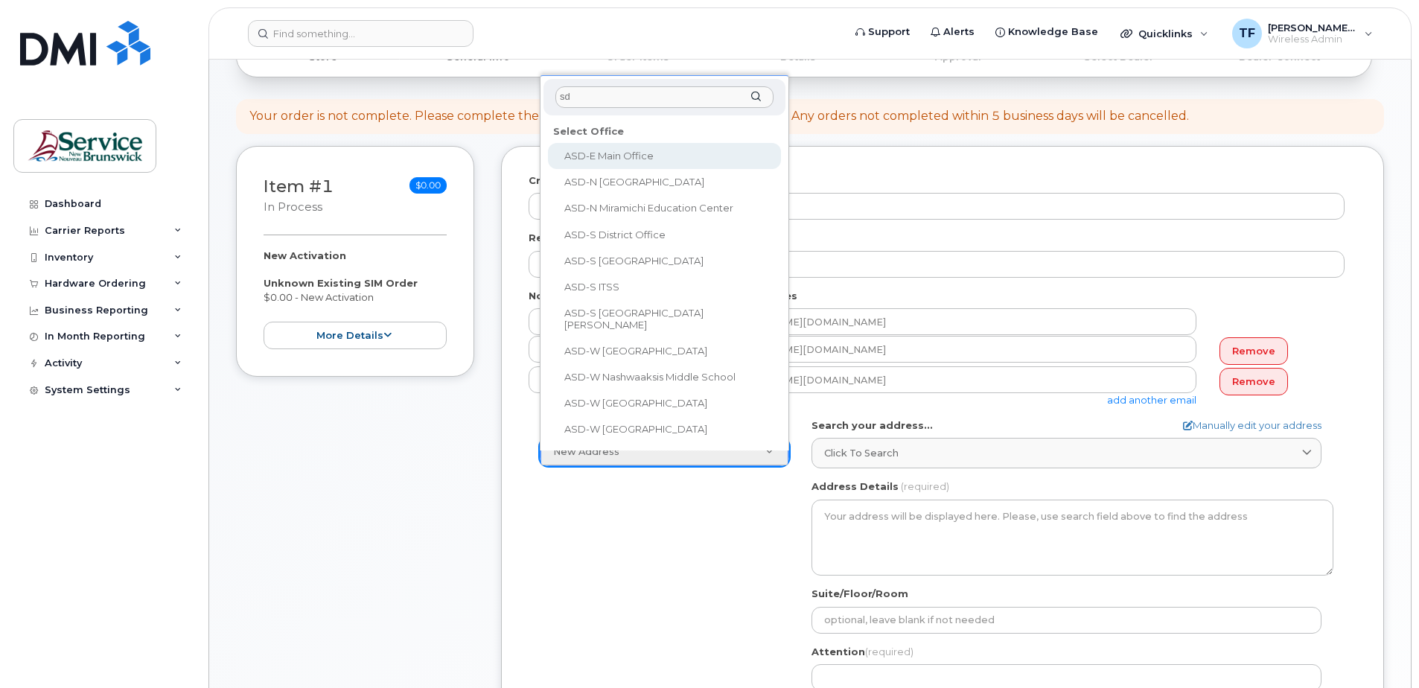
type input "s"
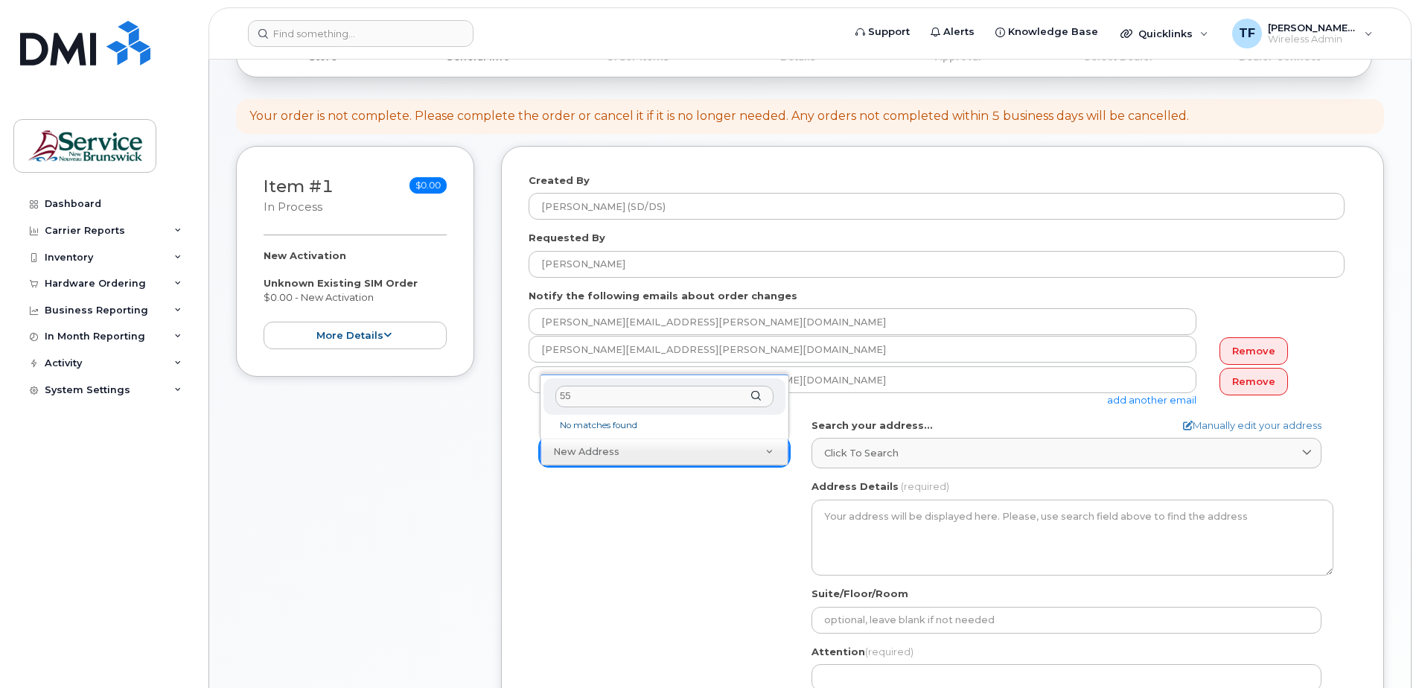
type input "5"
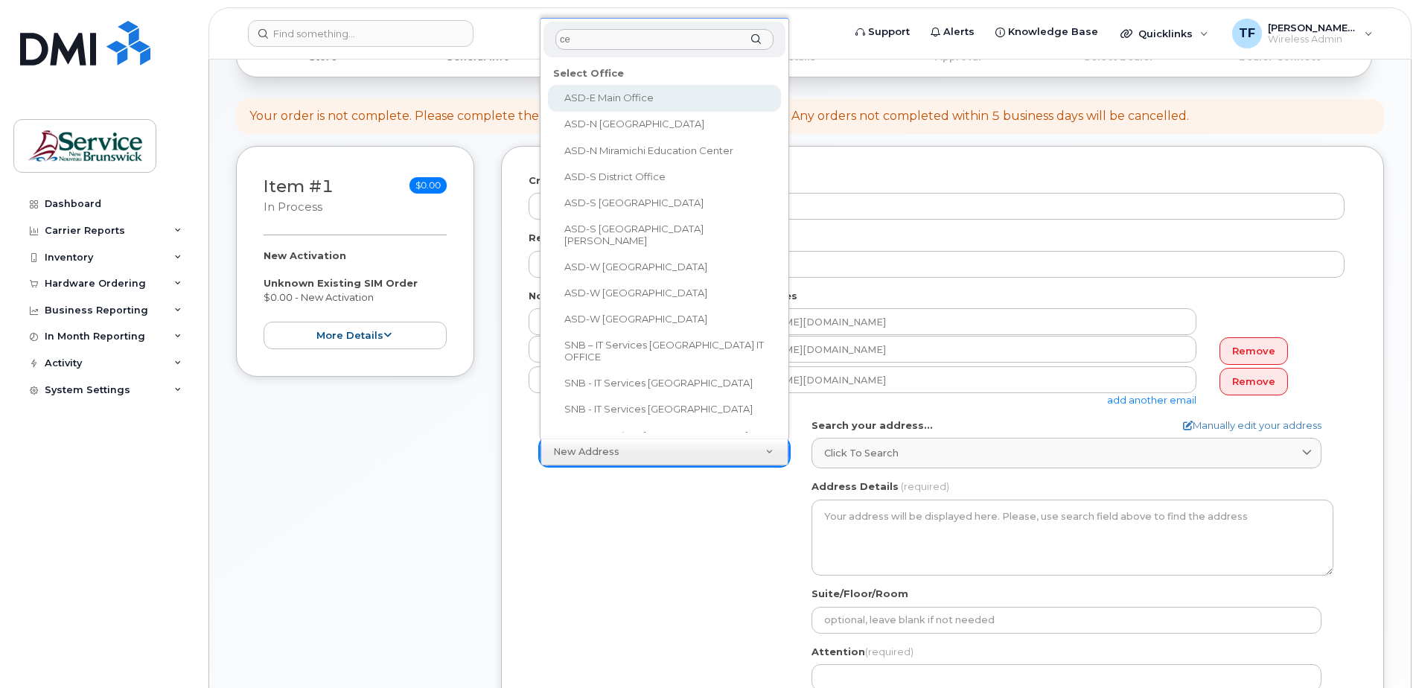
type input "c"
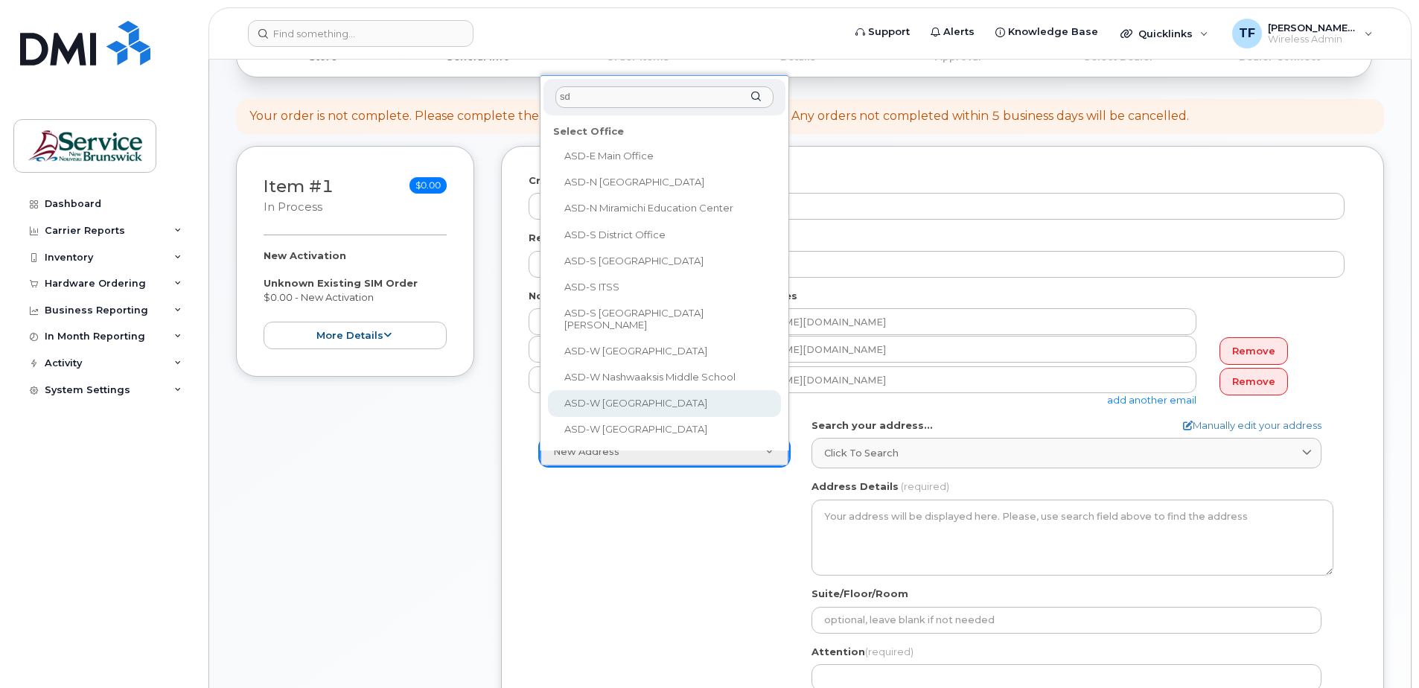
type input "s"
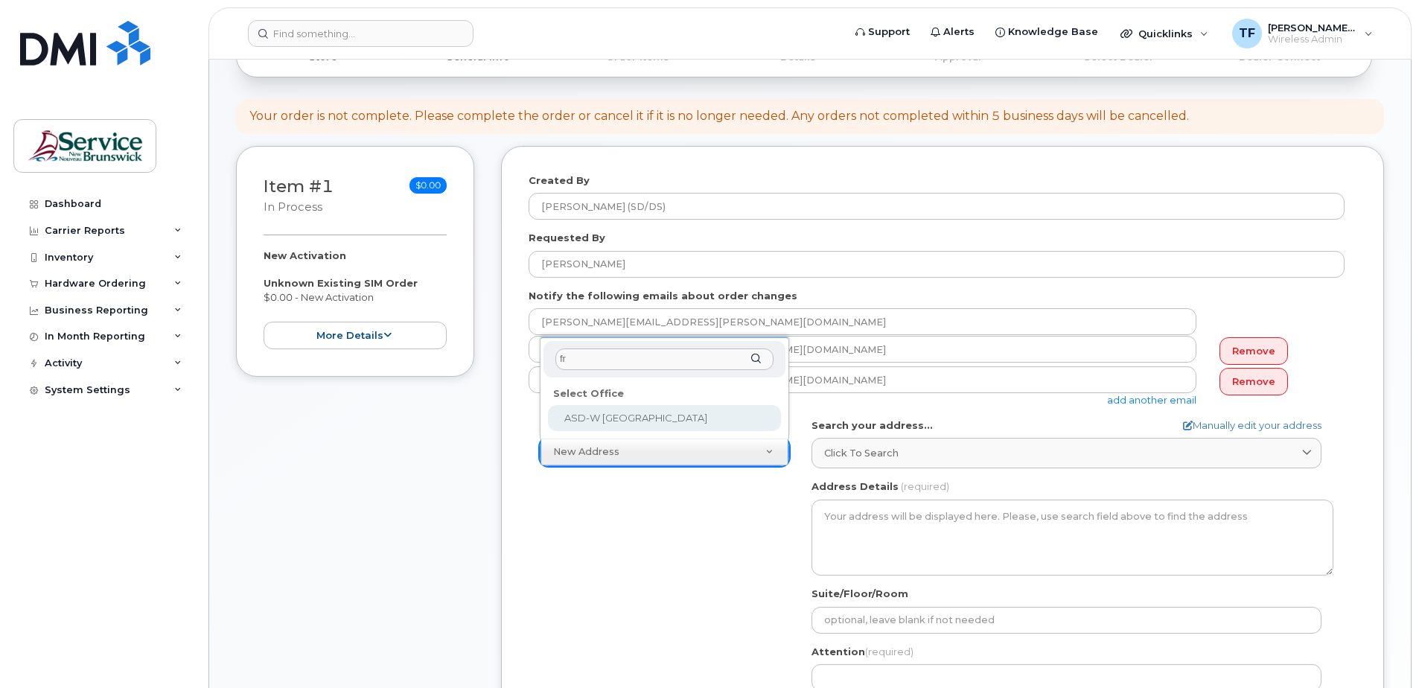
type input "f"
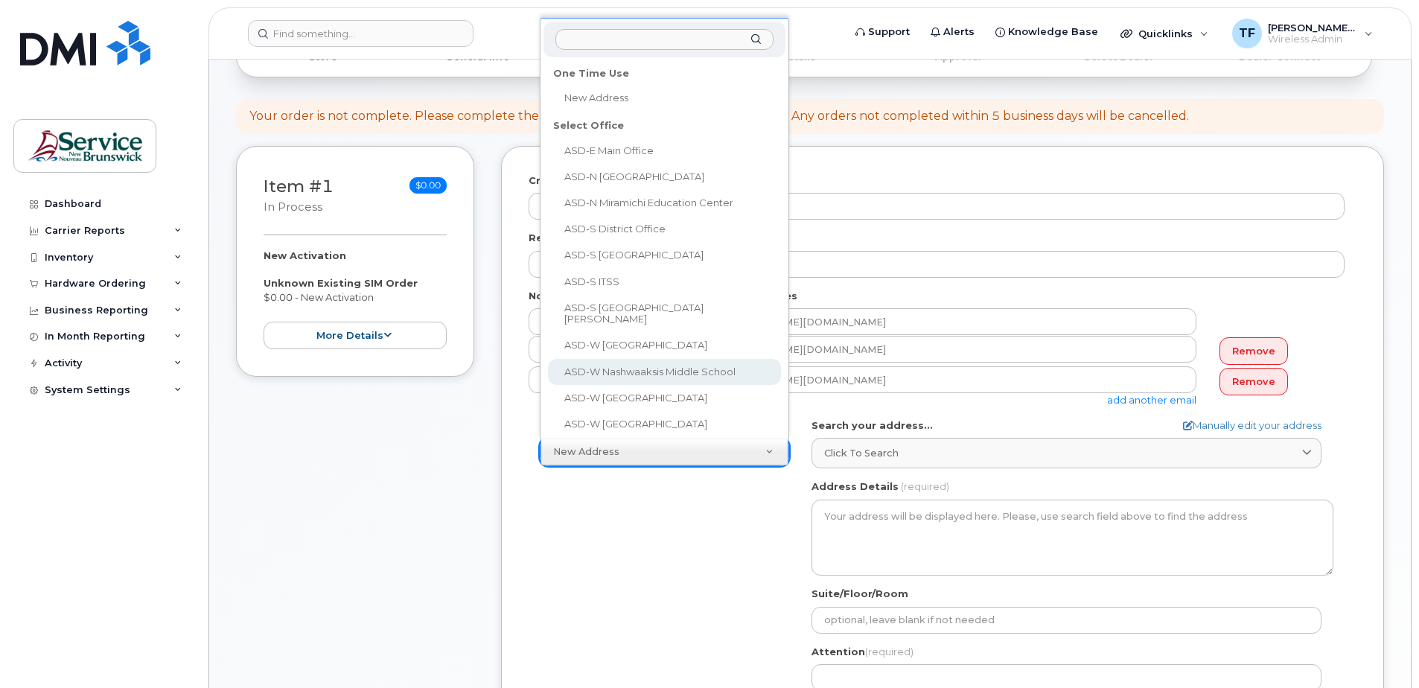
click at [596, 43] on input "text" at bounding box center [664, 40] width 218 height 22
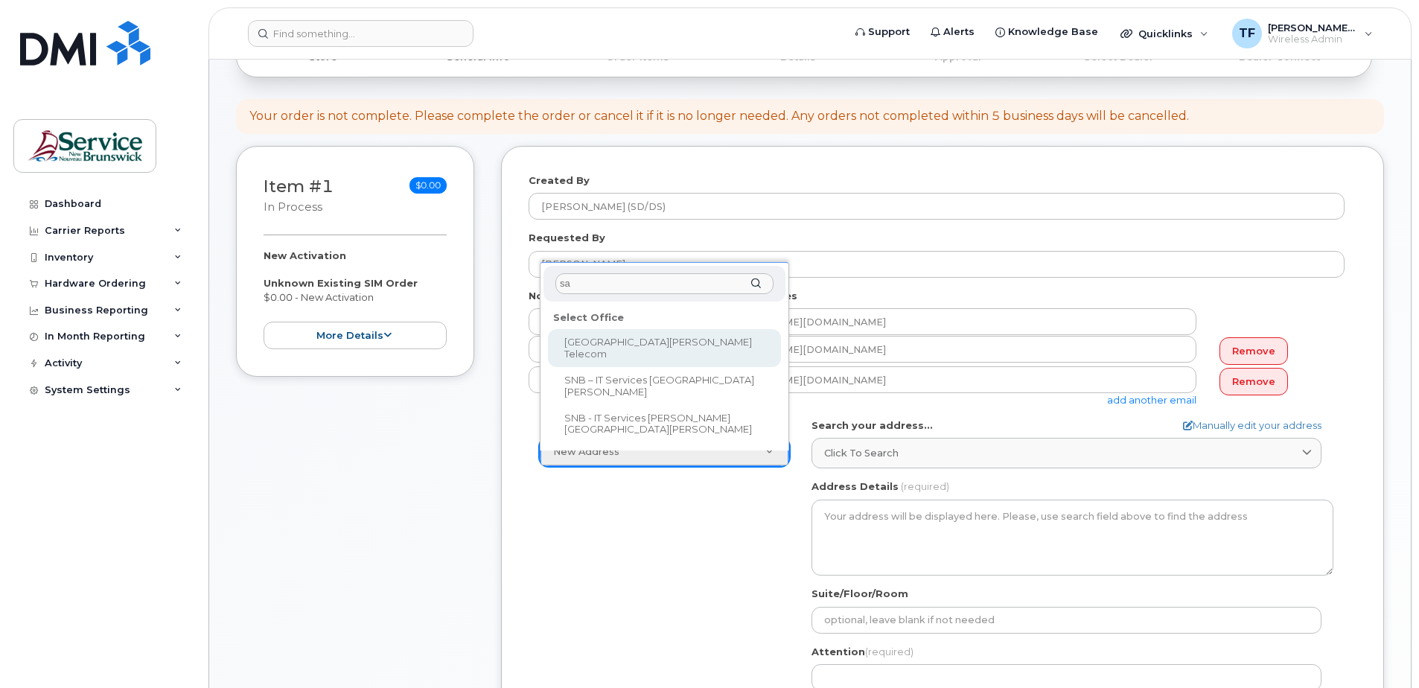
type input "s"
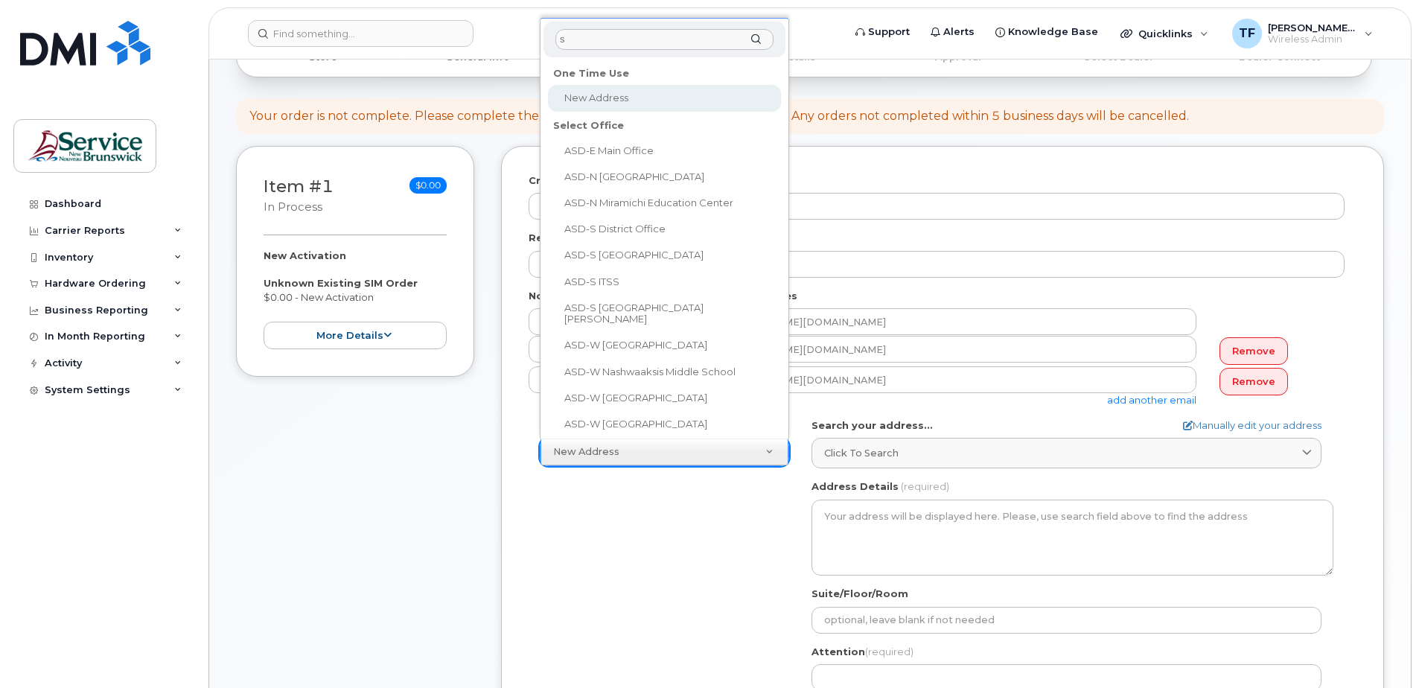
type input "sd"
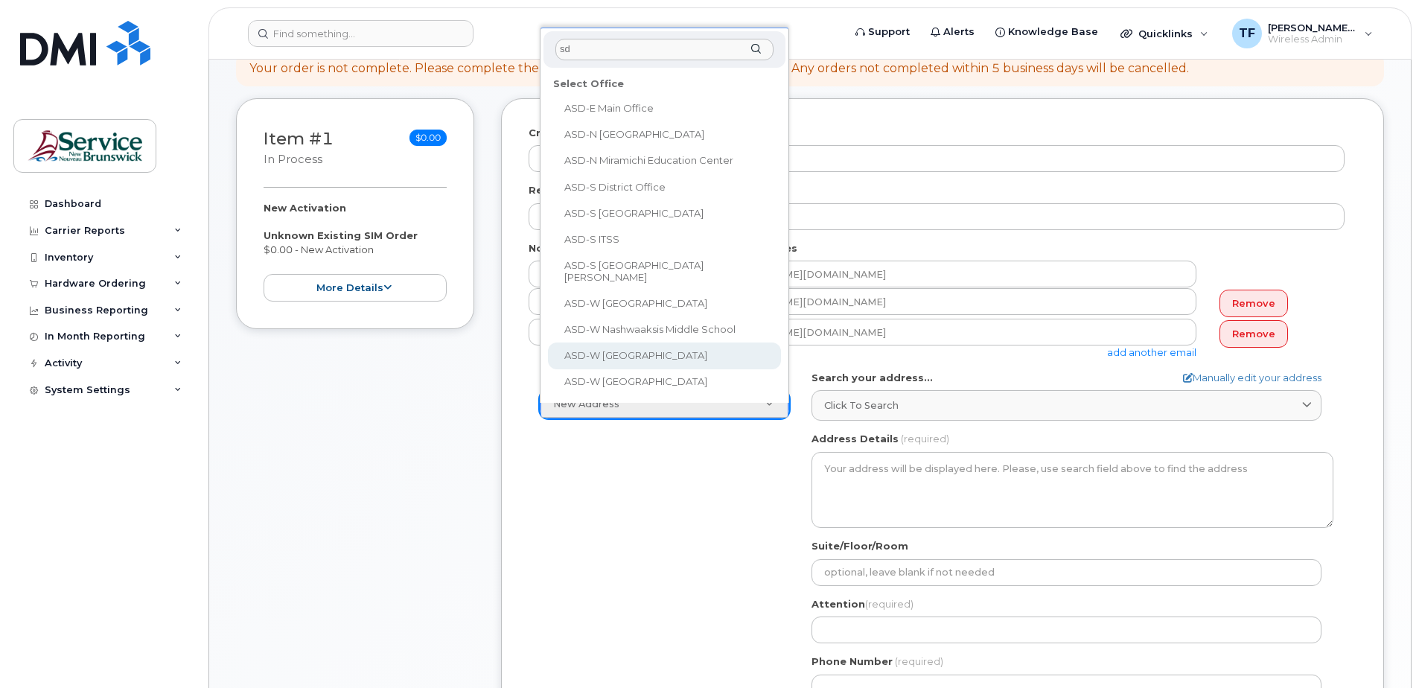
scroll to position [176, 0]
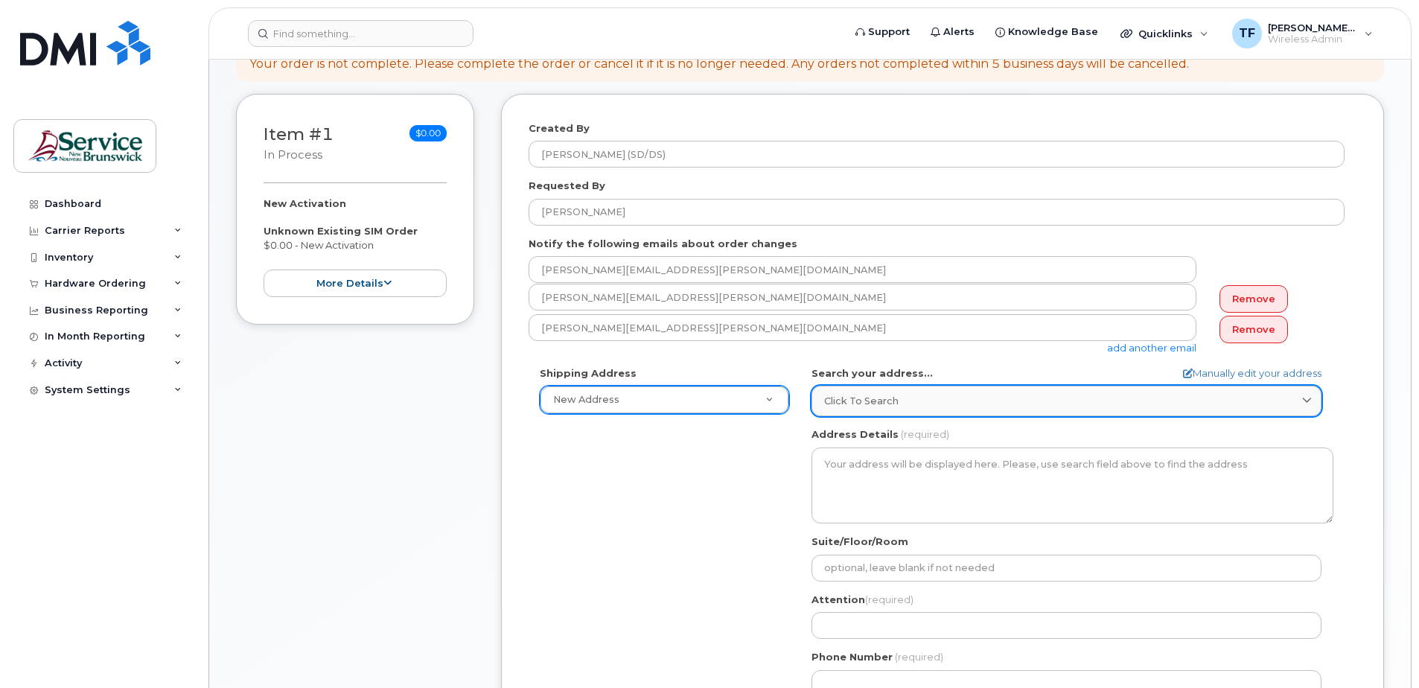
click at [1025, 395] on div "Click to search" at bounding box center [1066, 401] width 485 height 14
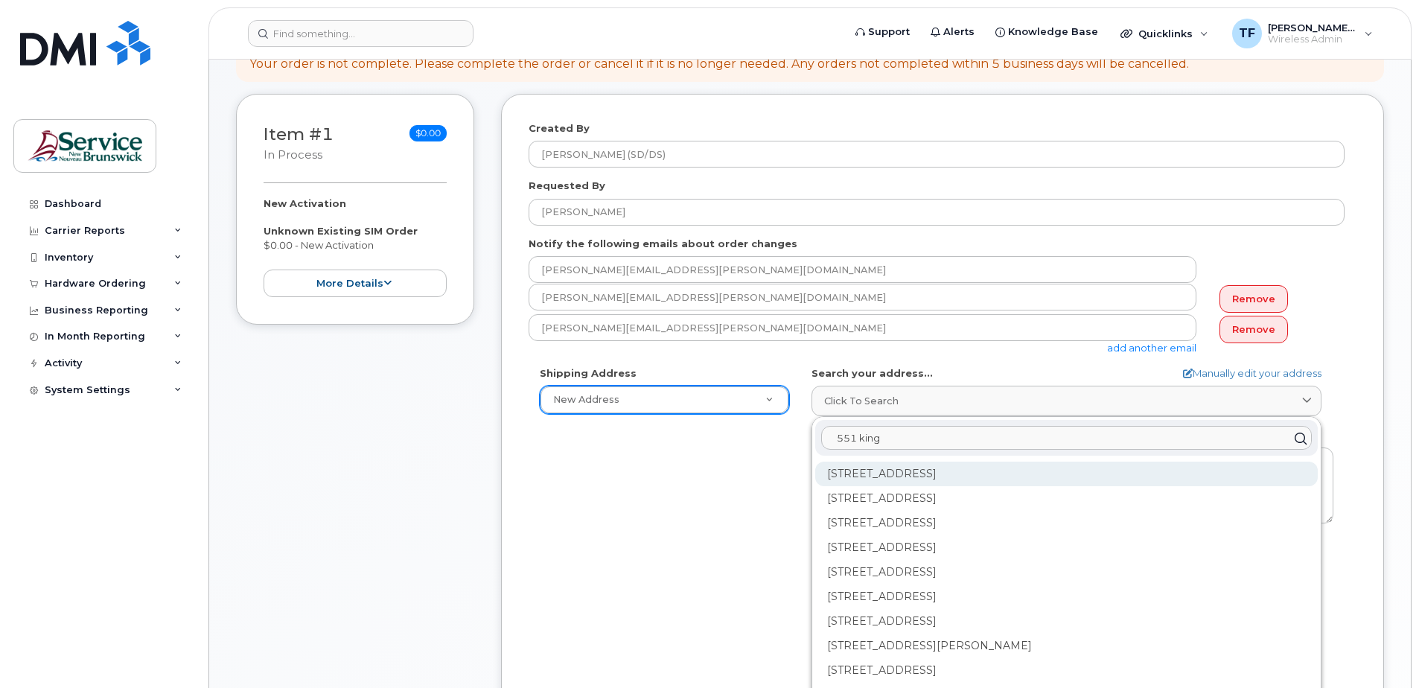
type input "551 king"
click at [998, 511] on div "551 King St Fredericton NB E3B 1E7" at bounding box center [1066, 523] width 503 height 25
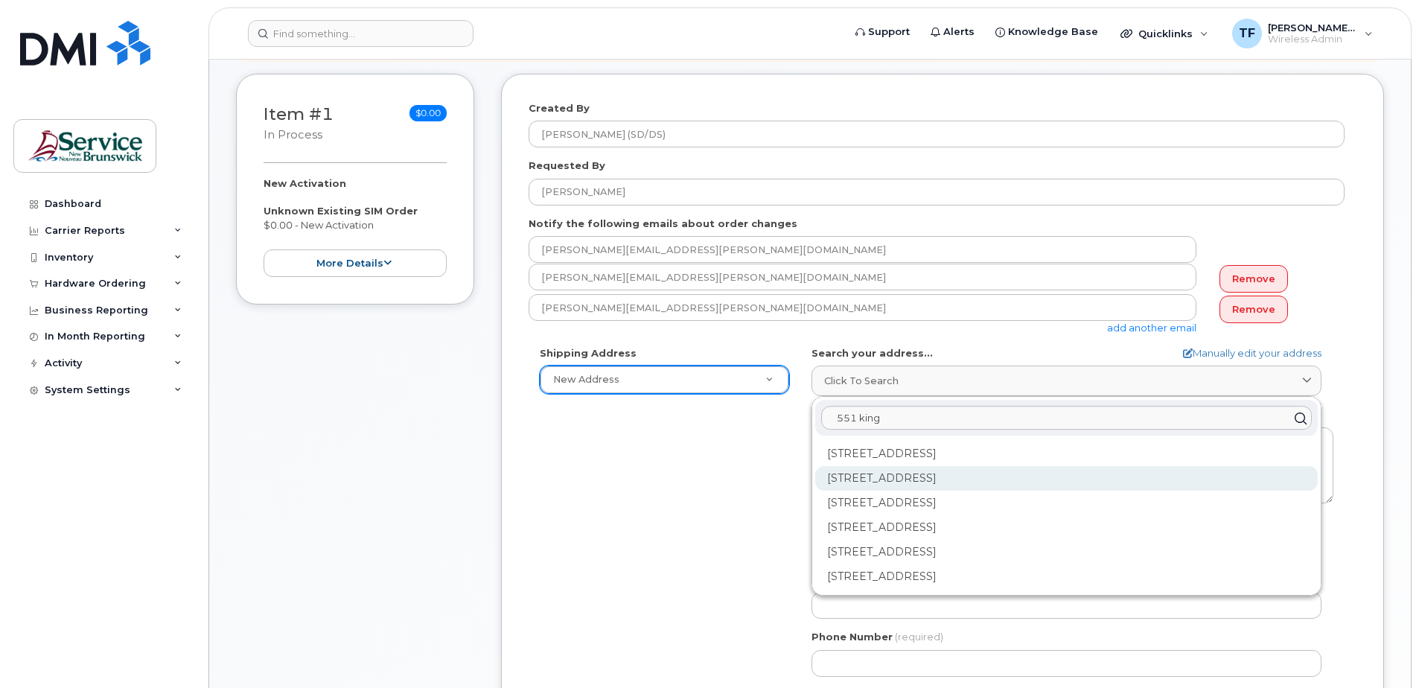
scroll to position [197, 0]
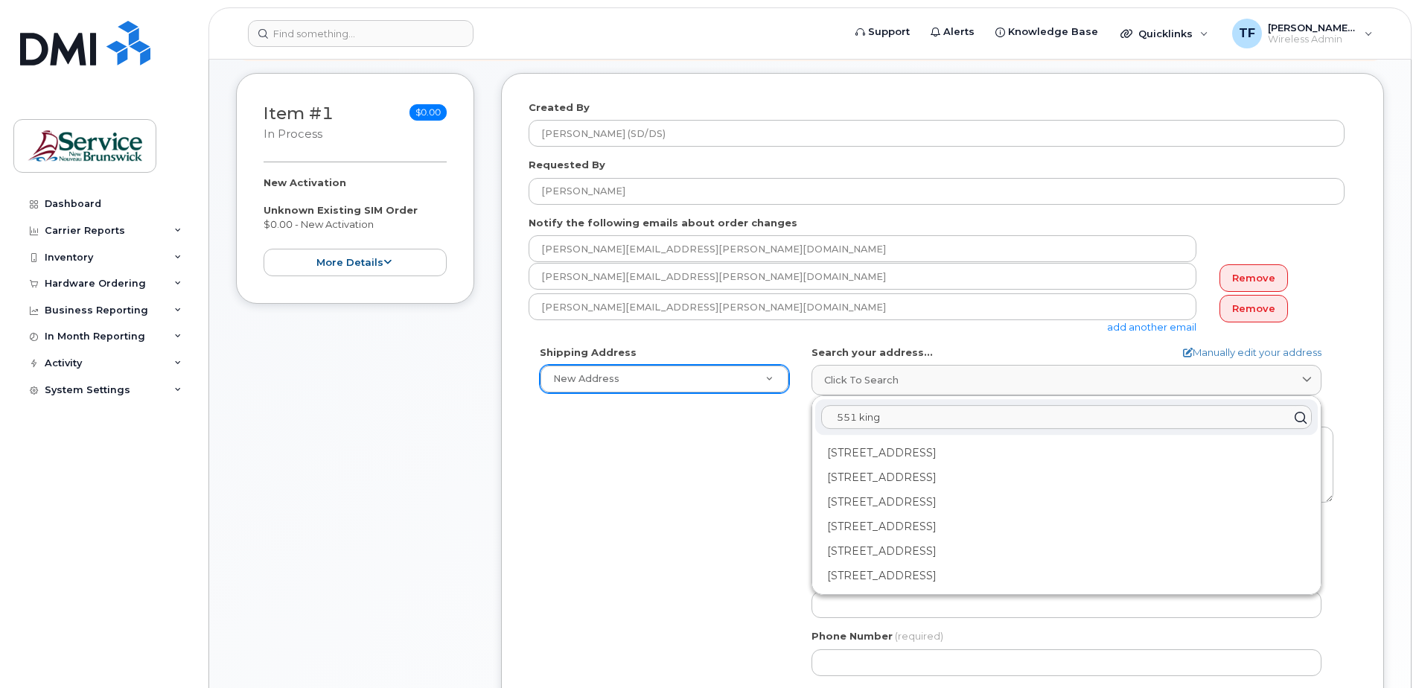
click at [838, 416] on input "551 king" at bounding box center [1066, 417] width 491 height 24
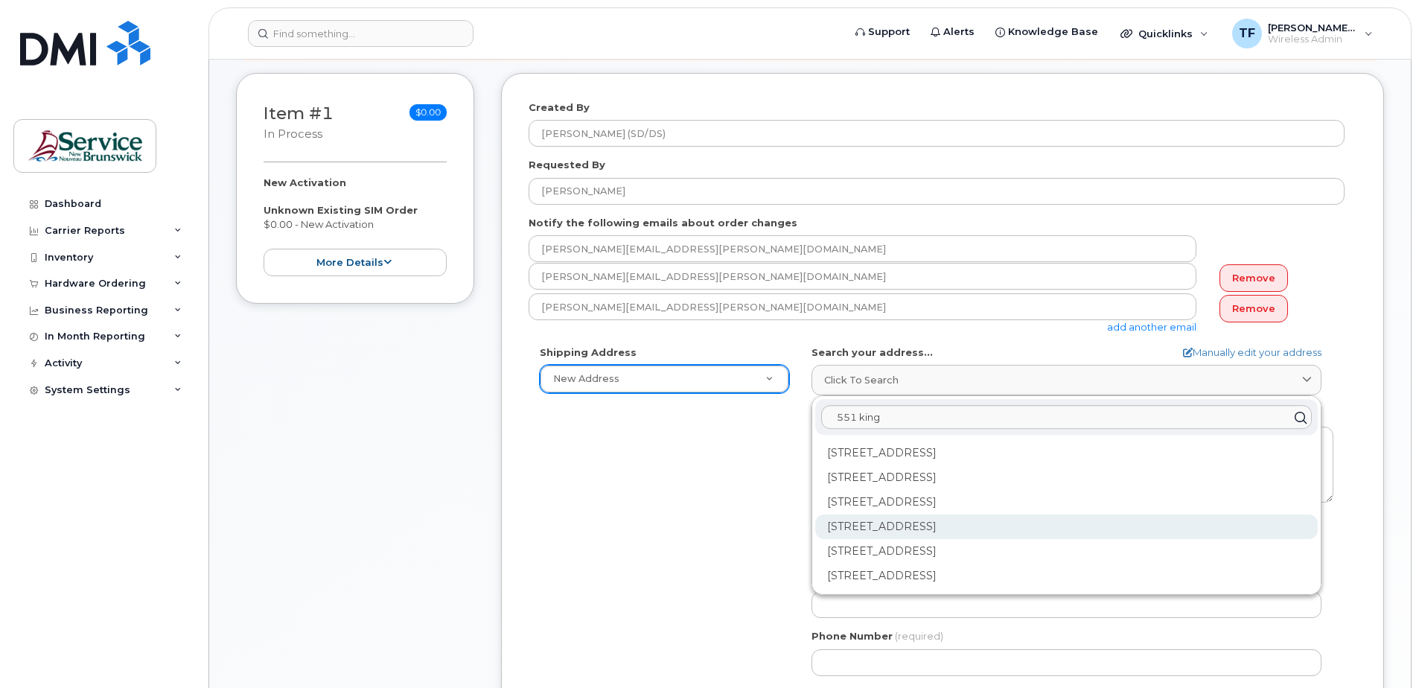
click at [877, 564] on div "103-551 King St Fredericton NB E3B 1E7" at bounding box center [1066, 576] width 503 height 25
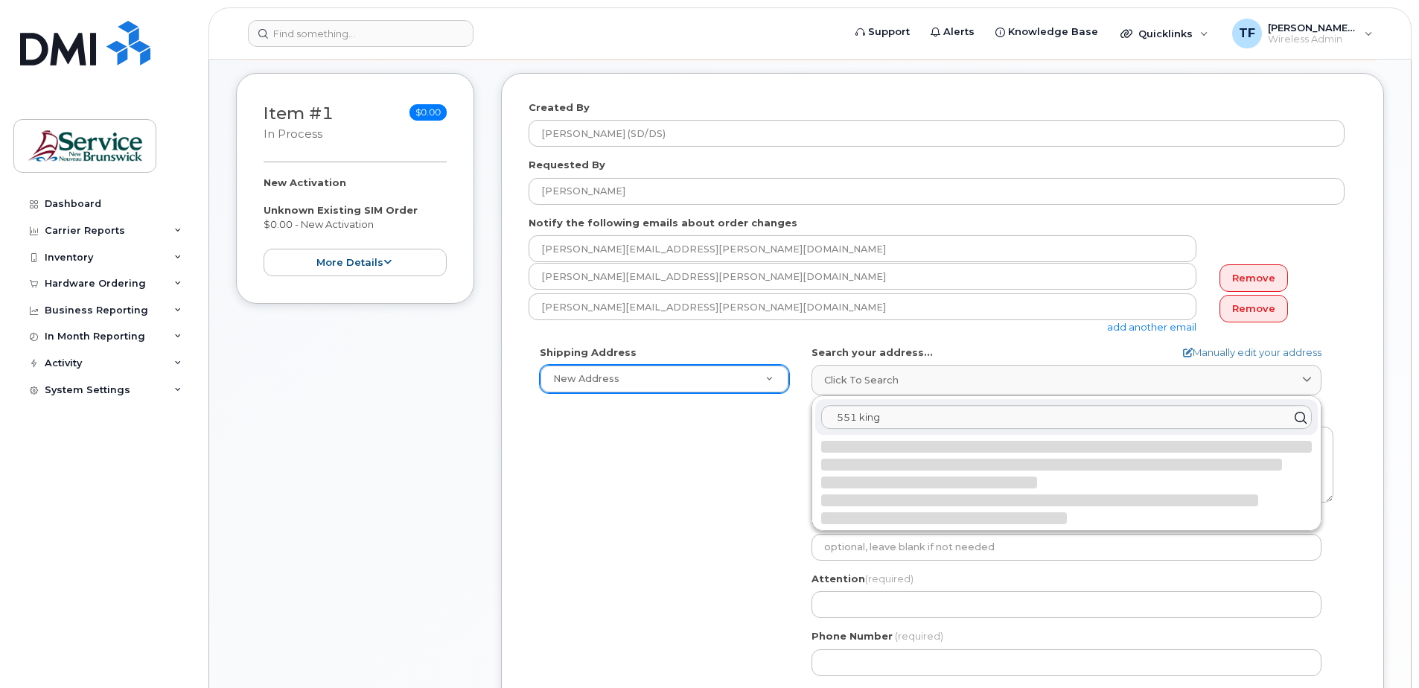
select select
type textarea "103-551 King St FREDERICTON NB E3B 1E7 CANADA"
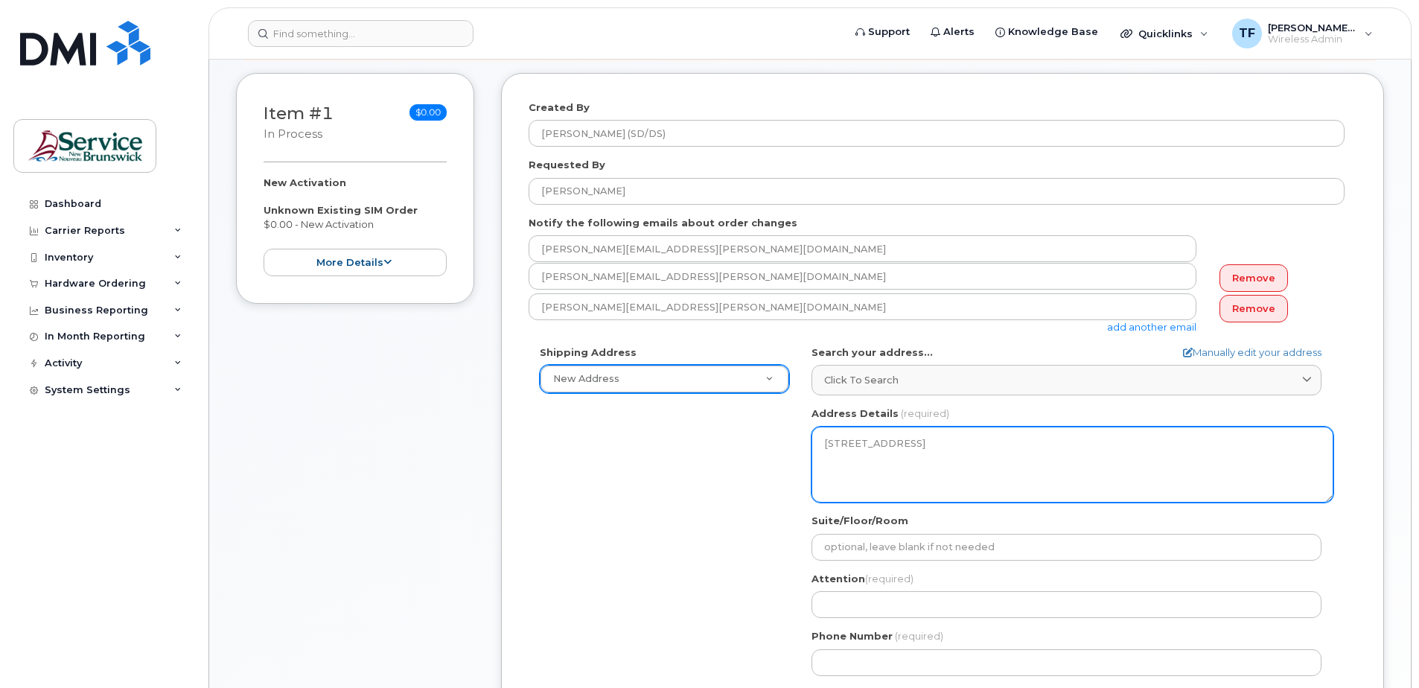
click at [849, 441] on textarea "103-551 King St FREDERICTON NB E3B 1E7 CANADA" at bounding box center [1072, 465] width 522 height 76
click at [844, 442] on textarea "103-551 King St FREDERICTON NB E3B 1E7 CANADA" at bounding box center [1072, 465] width 522 height 76
drag, startPoint x: 882, startPoint y: 468, endPoint x: 791, endPoint y: 436, distance: 96.8
click at [791, 436] on div "Shipping Address New Address New Address ASD-E Main Office ASD-N Bathurst Educa…" at bounding box center [937, 516] width 816 height 342
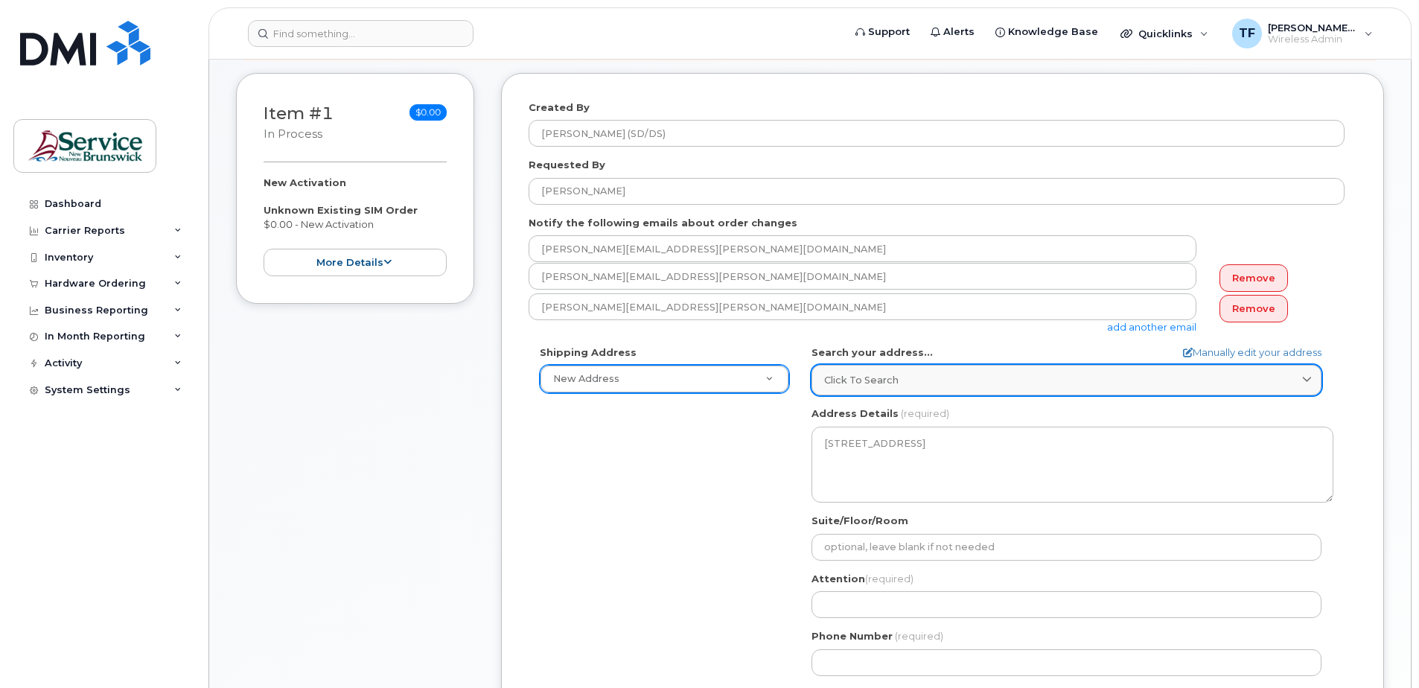
click at [1304, 377] on icon at bounding box center [1307, 380] width 10 height 10
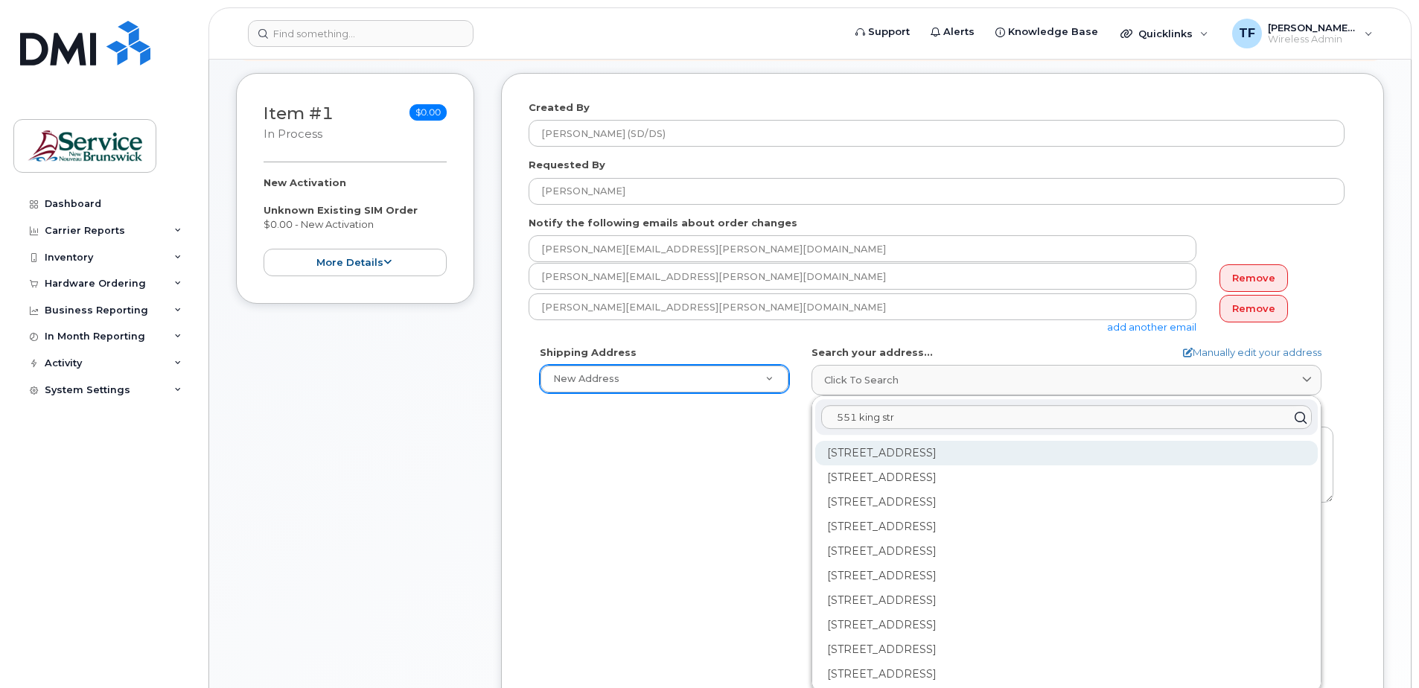
click at [987, 490] on div "551 King St Fredericton NB E3B 1E7" at bounding box center [1066, 502] width 503 height 25
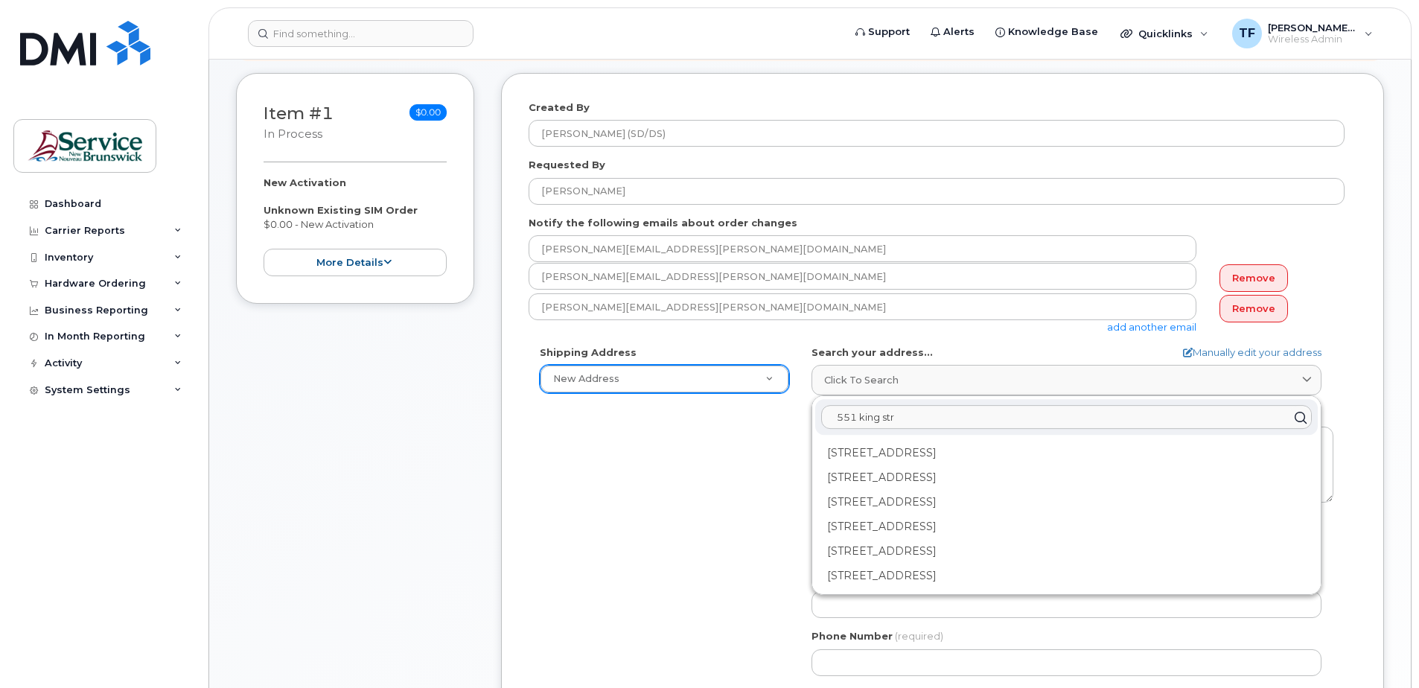
click at [912, 419] on input "551 king str" at bounding box center [1066, 417] width 491 height 24
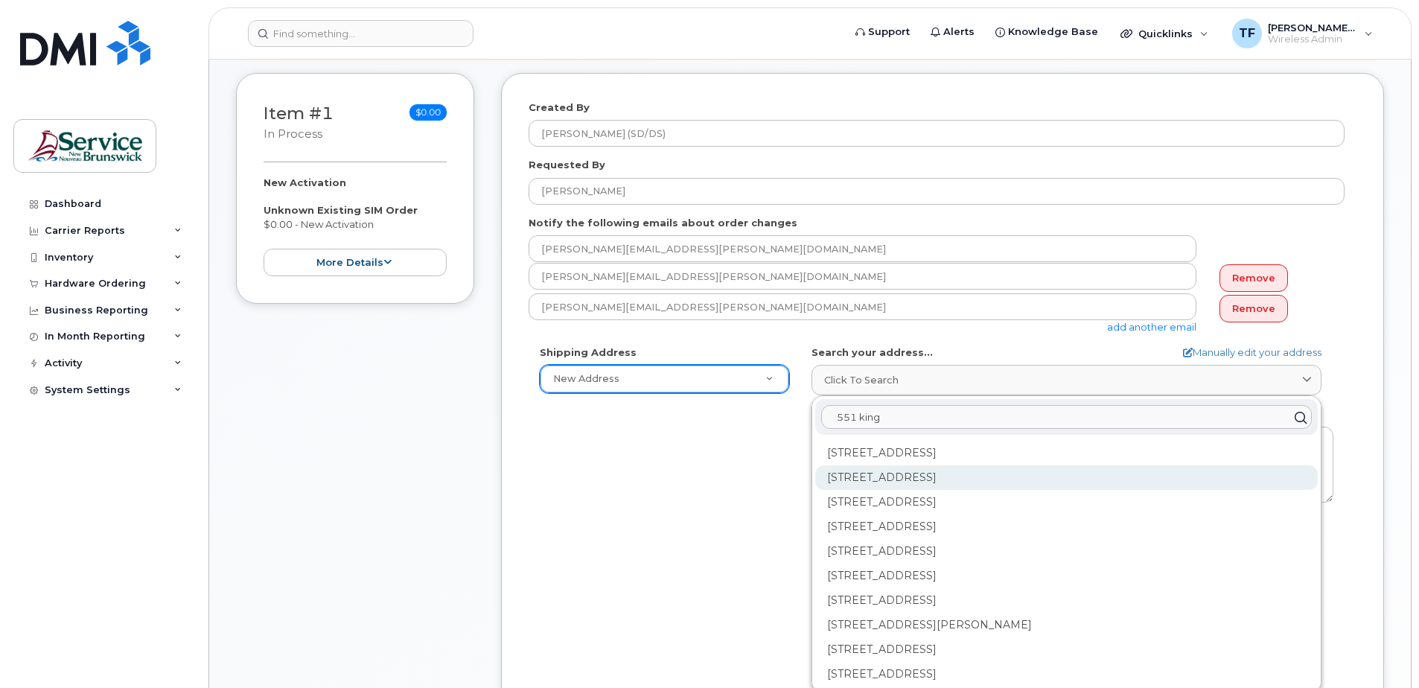
type input "551 king"
click at [938, 514] on div "551 King St Fredericton NB E3B 1E7" at bounding box center [1066, 526] width 503 height 25
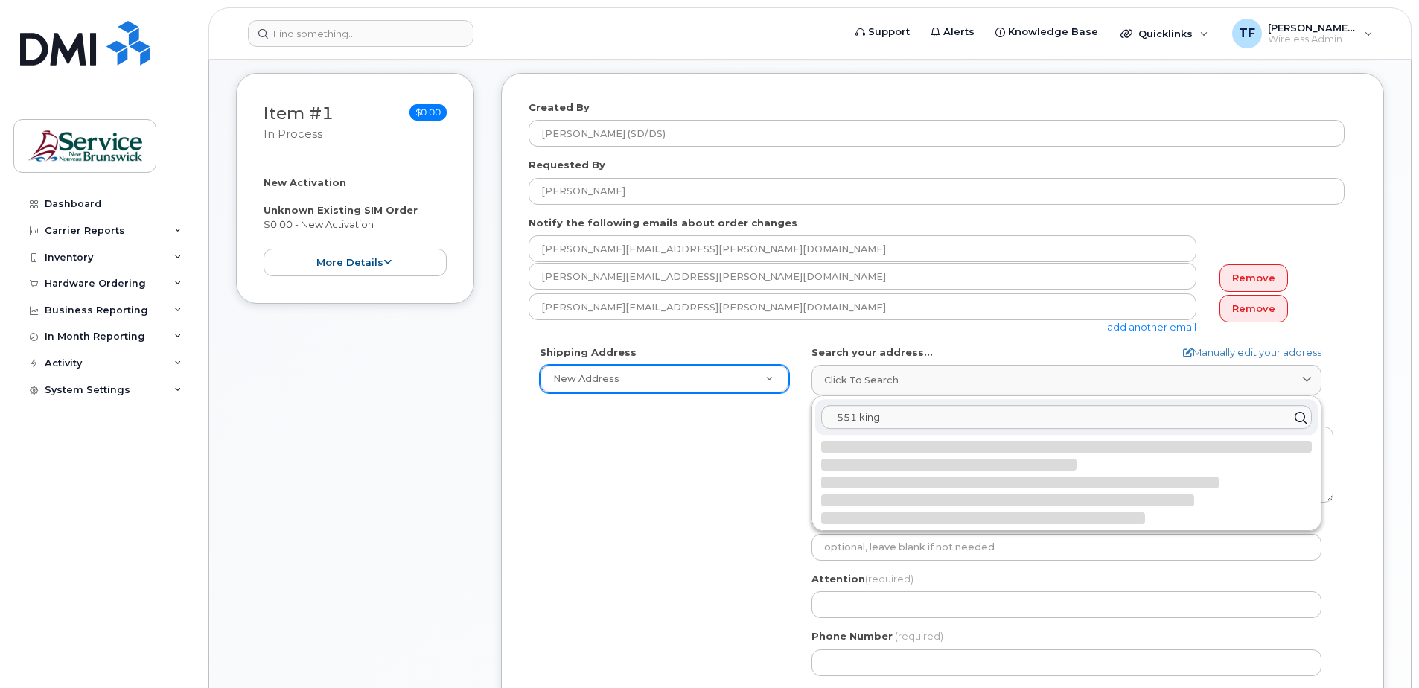
select select
type textarea "551 King St FREDERICTON NB E3B 1E7 CANADA"
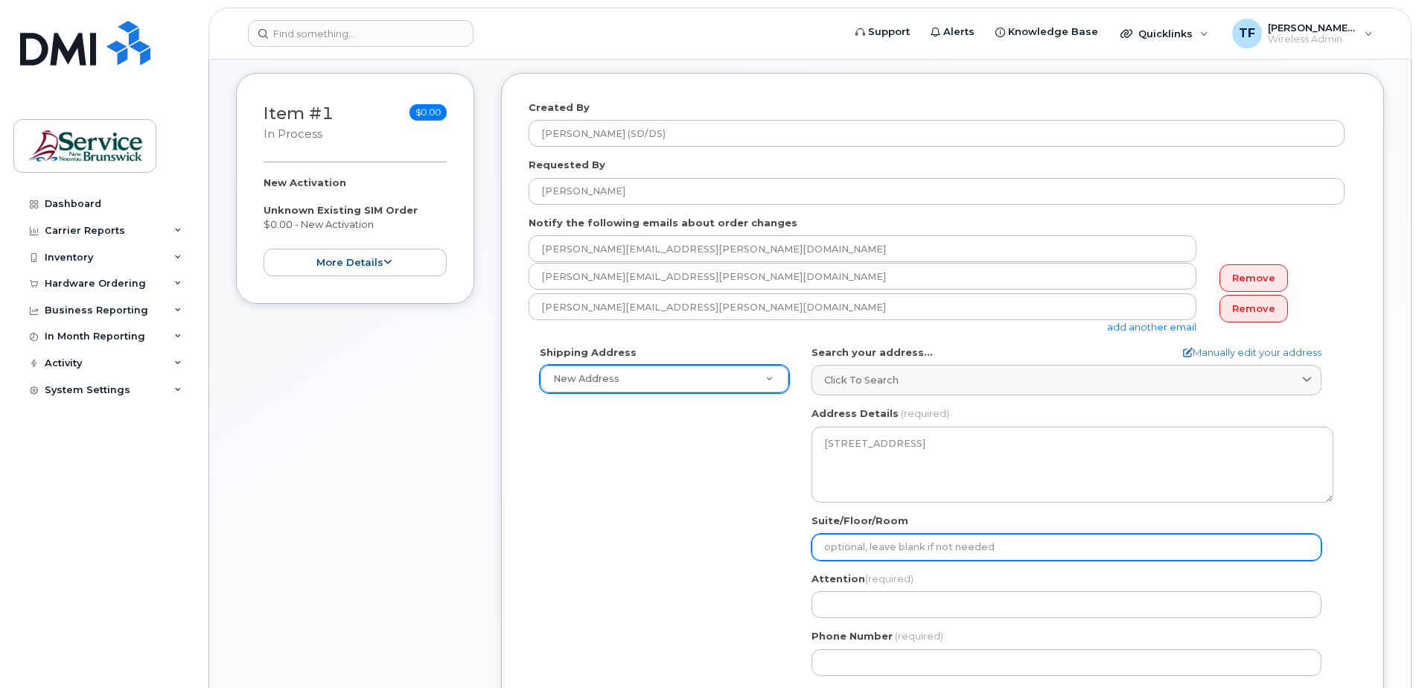
click at [867, 554] on input "Suite/Floor/Room" at bounding box center [1066, 547] width 510 height 27
select select
type input "R"
select select
type input "Re"
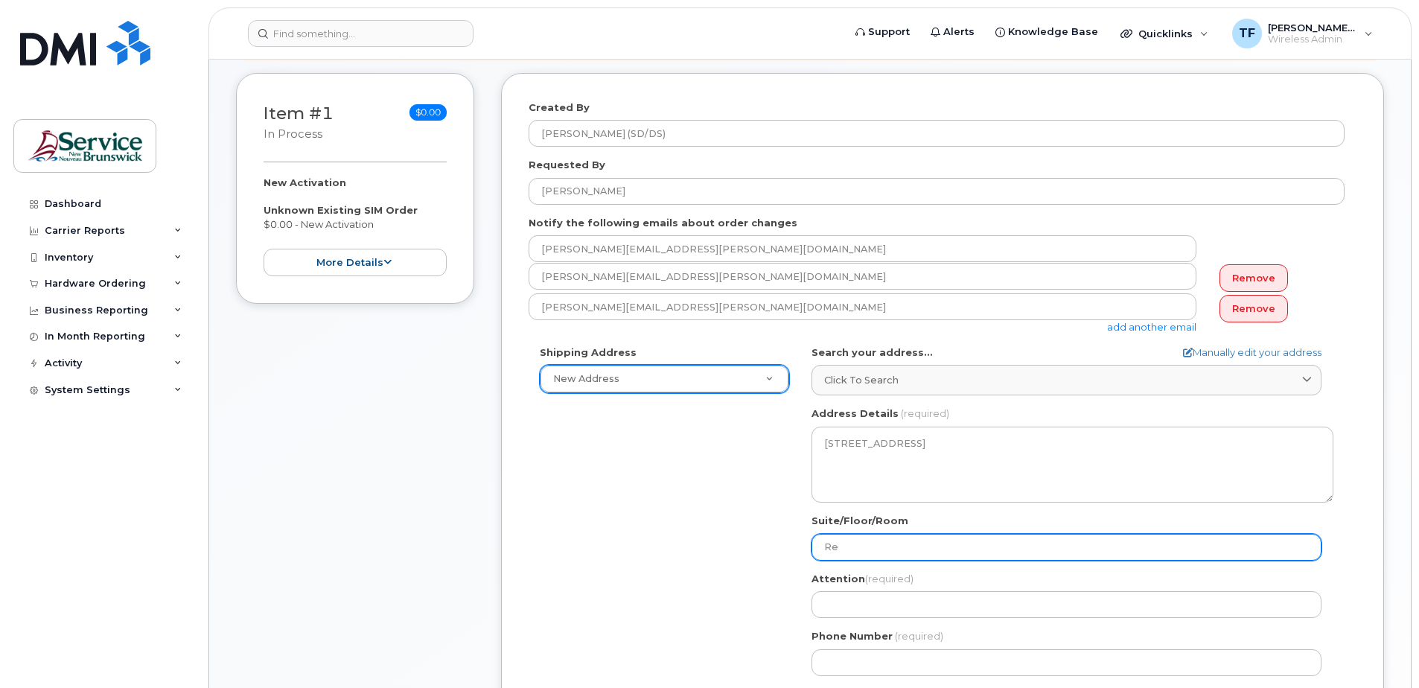
select select
type input "Rec"
select select
type input "Rece"
select select
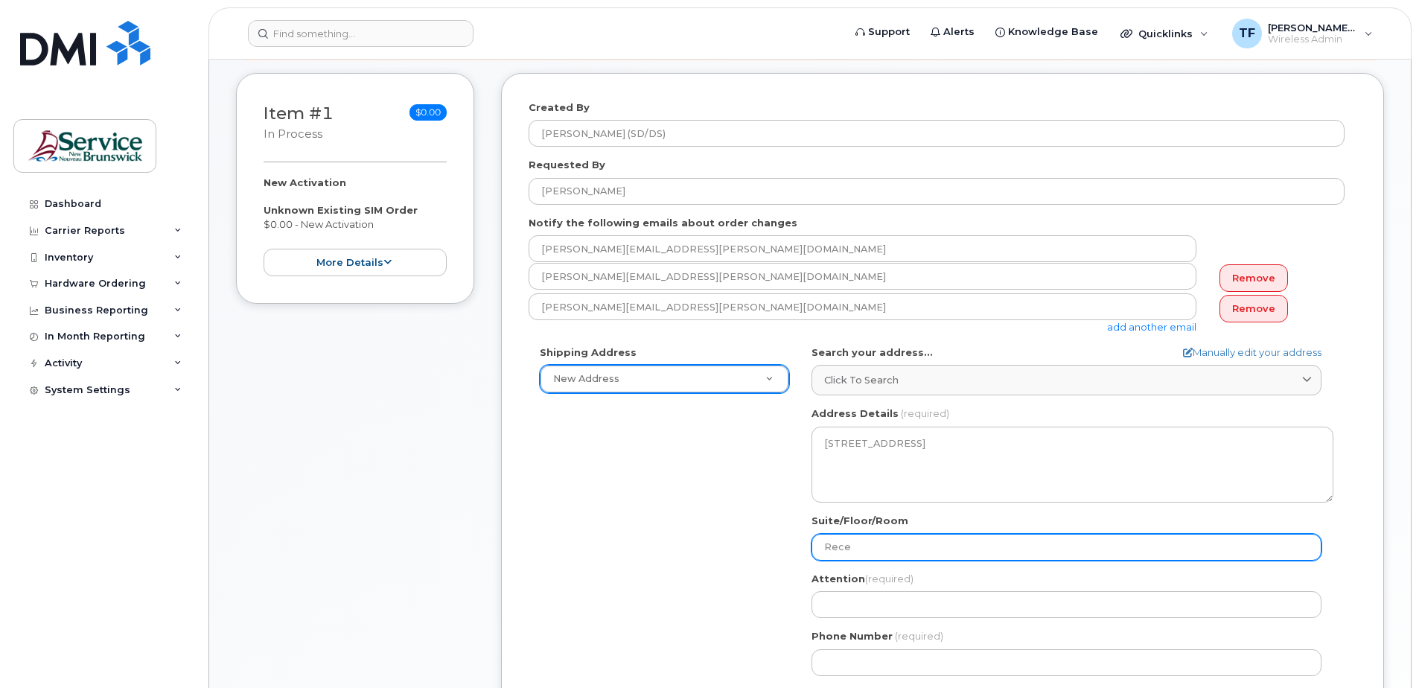
type input "Recep"
select select
type input "Recept"
select select
type input "Recepti"
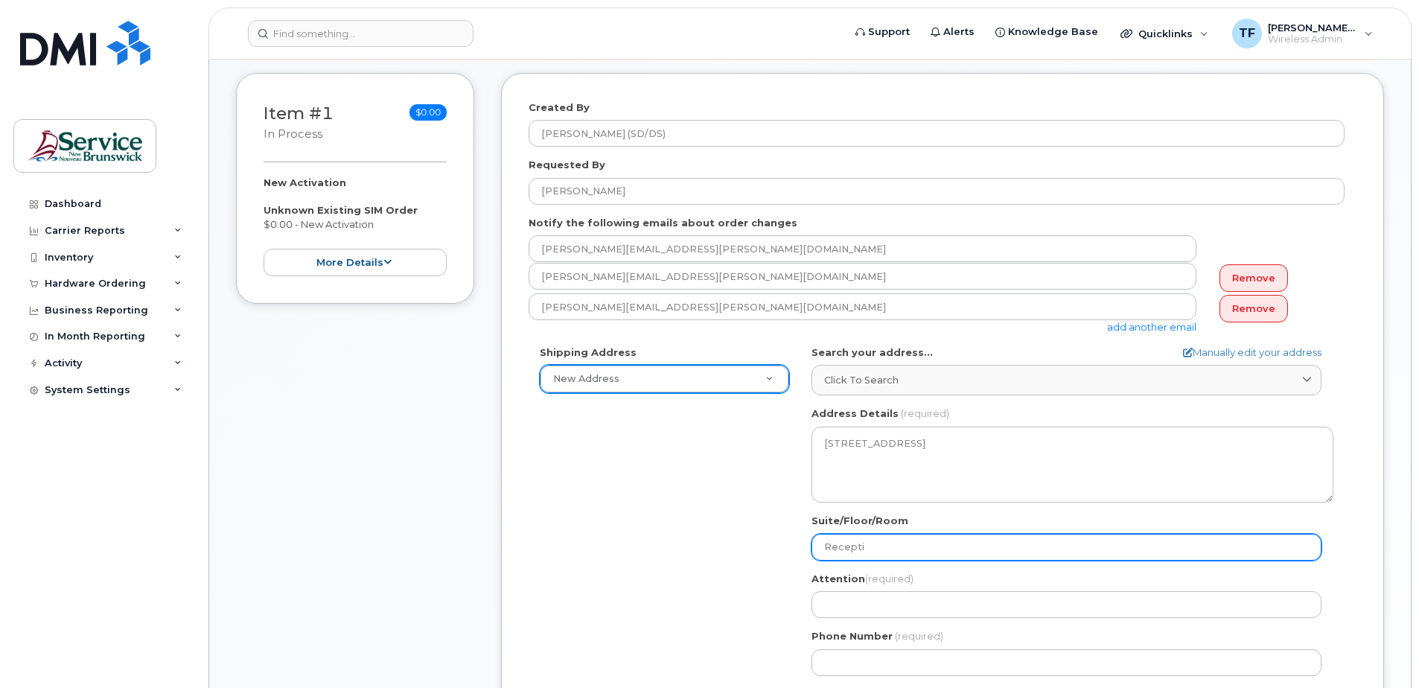
select select
type input "Receptio"
select select
type input "Reception"
select select
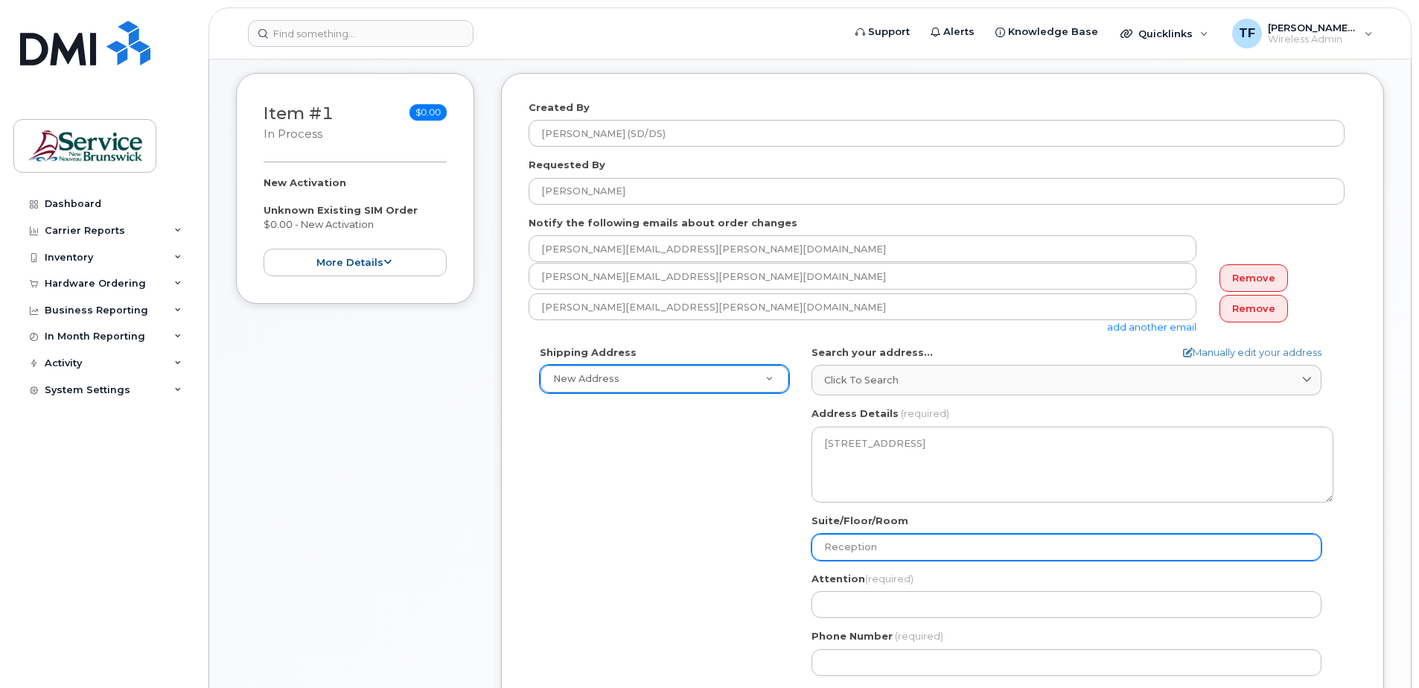
type input "Reception 2"
select select
type input "Reception 2n"
select select
type input "Reception 2nd"
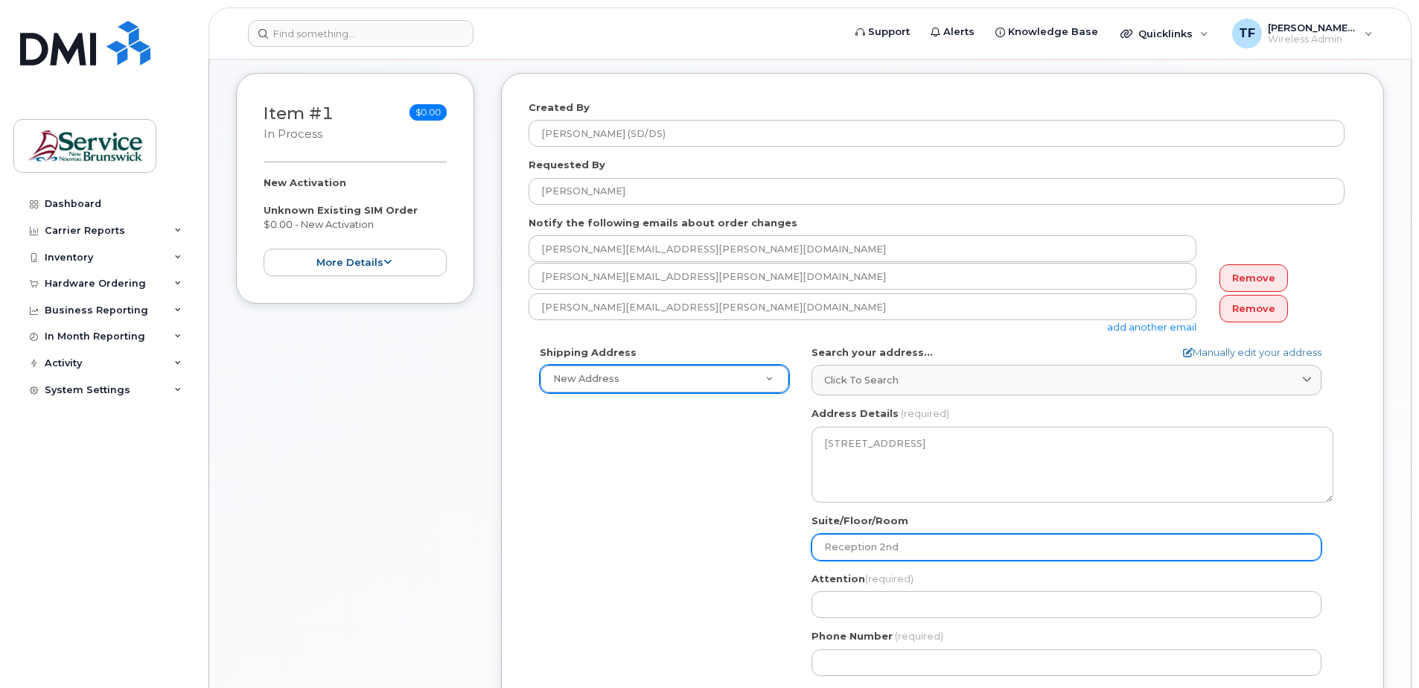
select select
type input "Reception 2nd f"
select select
type input "Reception 2nd fl"
select select
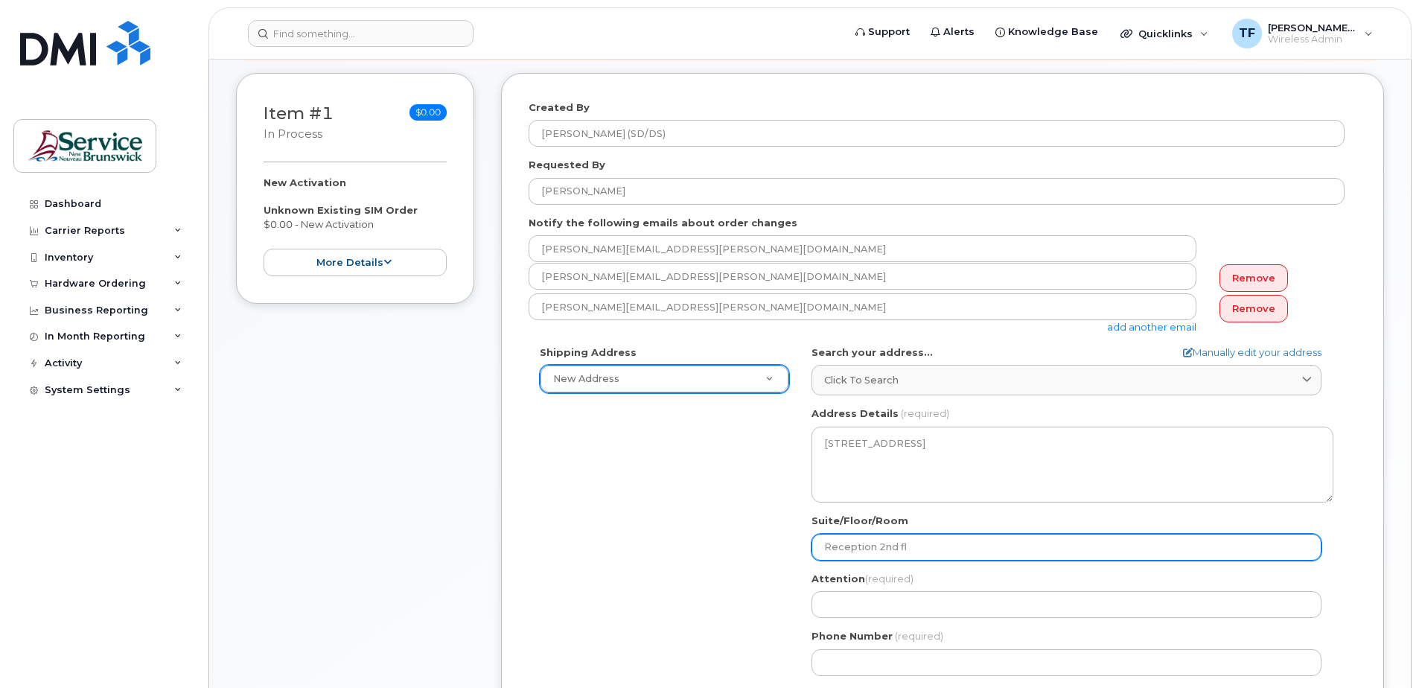
type input "Reception 2nd flo"
select select
type input "Reception 2nd floo"
select select
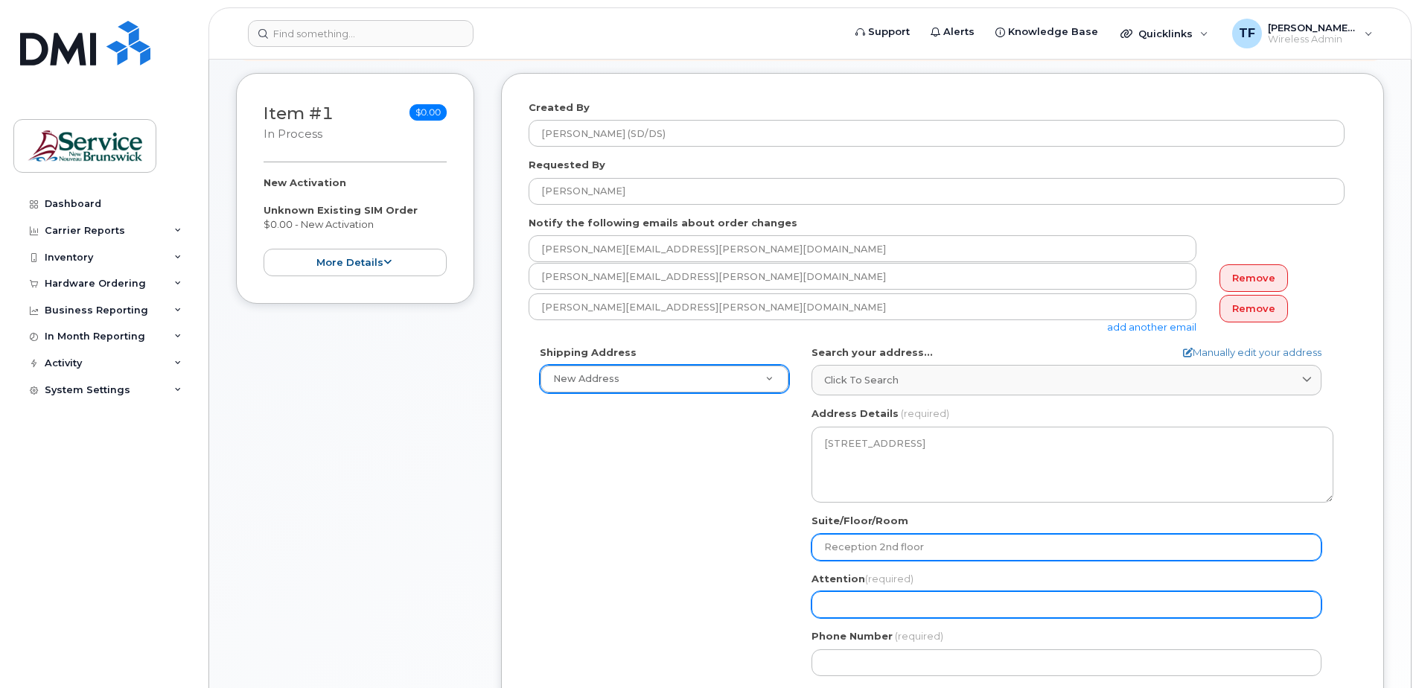
type input "Reception 2nd floor"
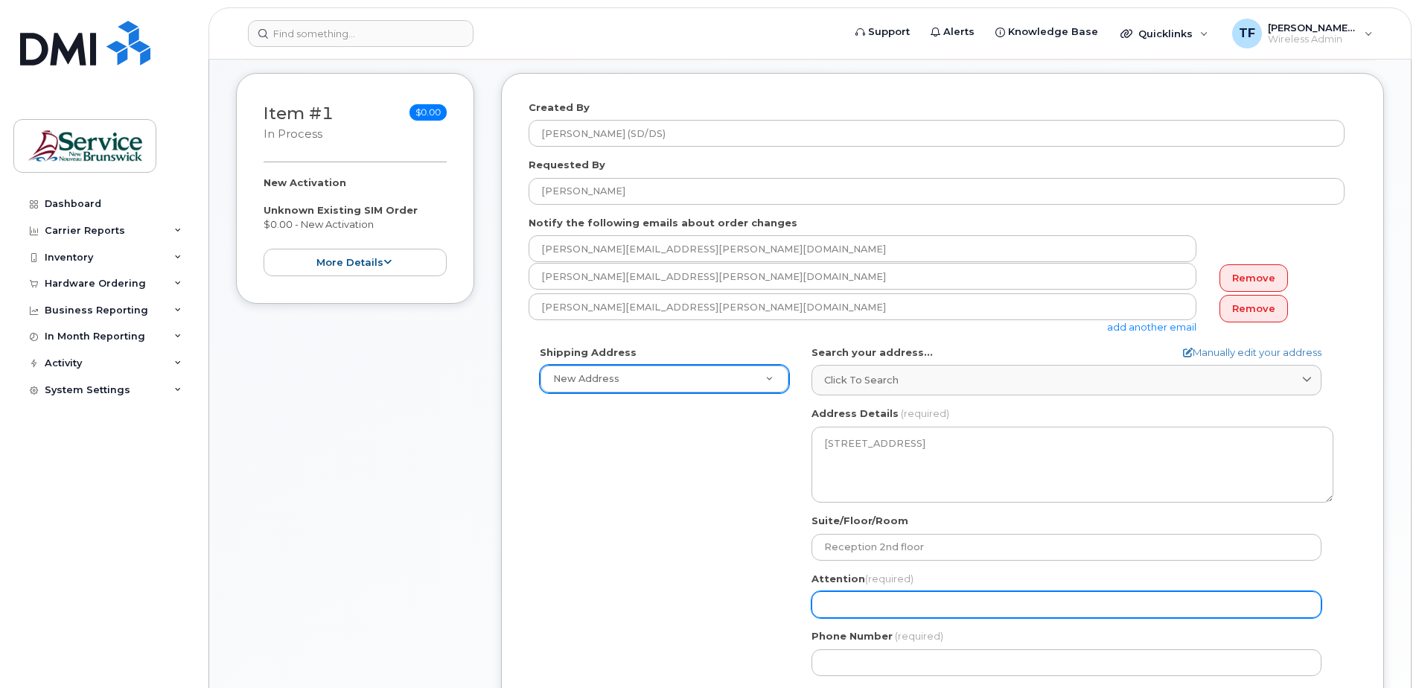
click at [852, 610] on input "Attention (required)" at bounding box center [1066, 604] width 510 height 27
select select
type input "F"
select select
type input "Fe"
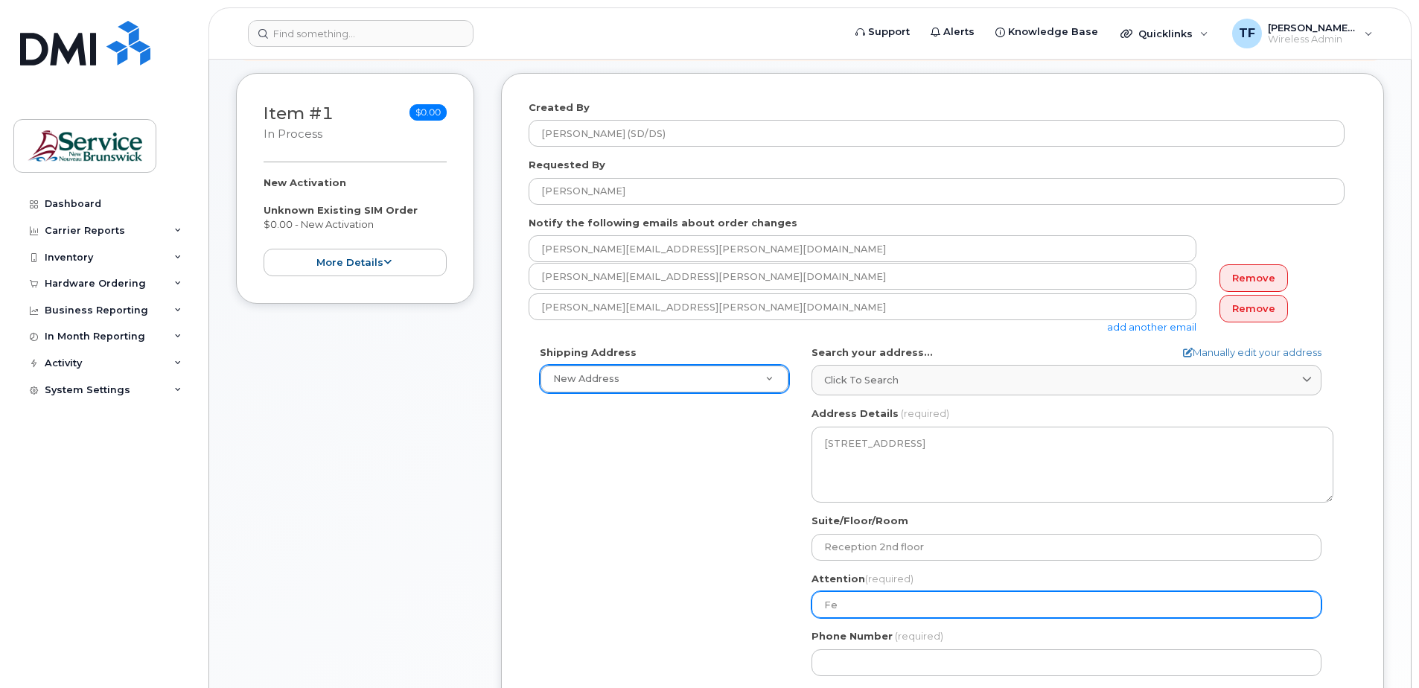
select select
type input "Fer"
select select
type input "Fern"
select select
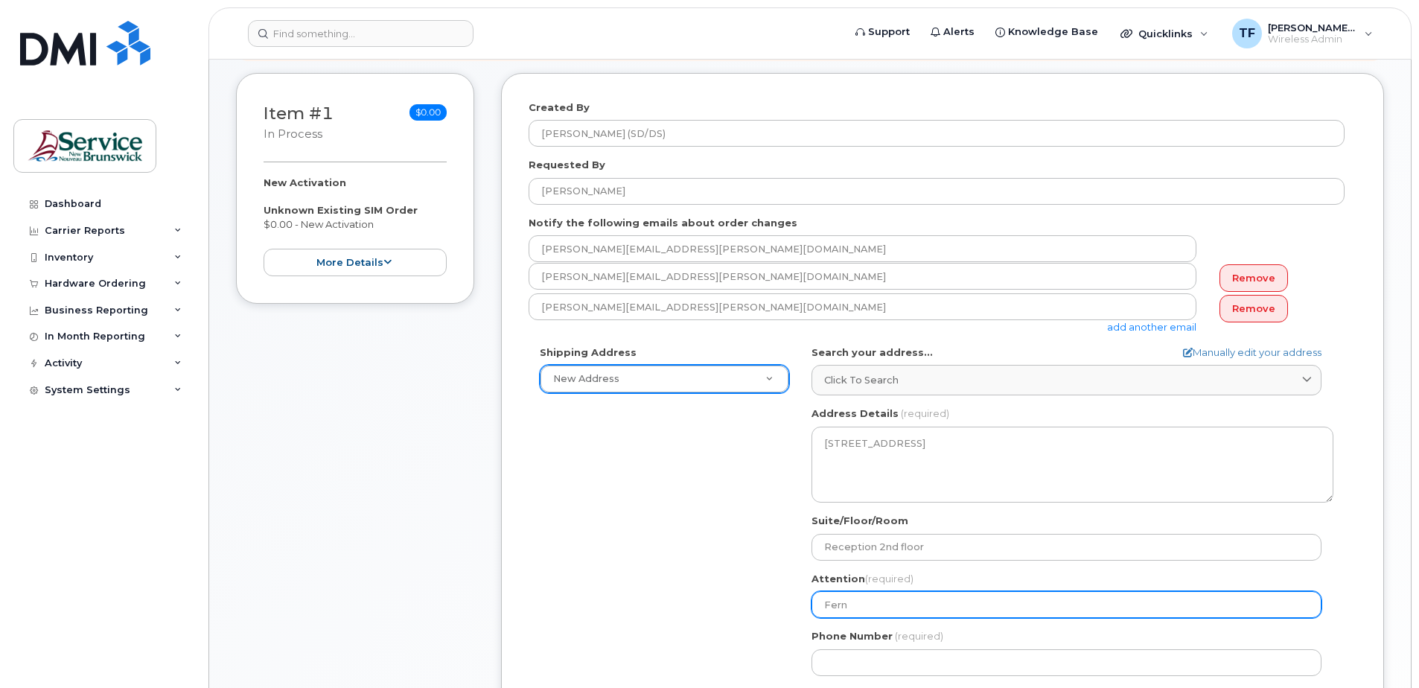
type input "Ferna"
select select
type input "Fernan"
select select
type input "Fernand"
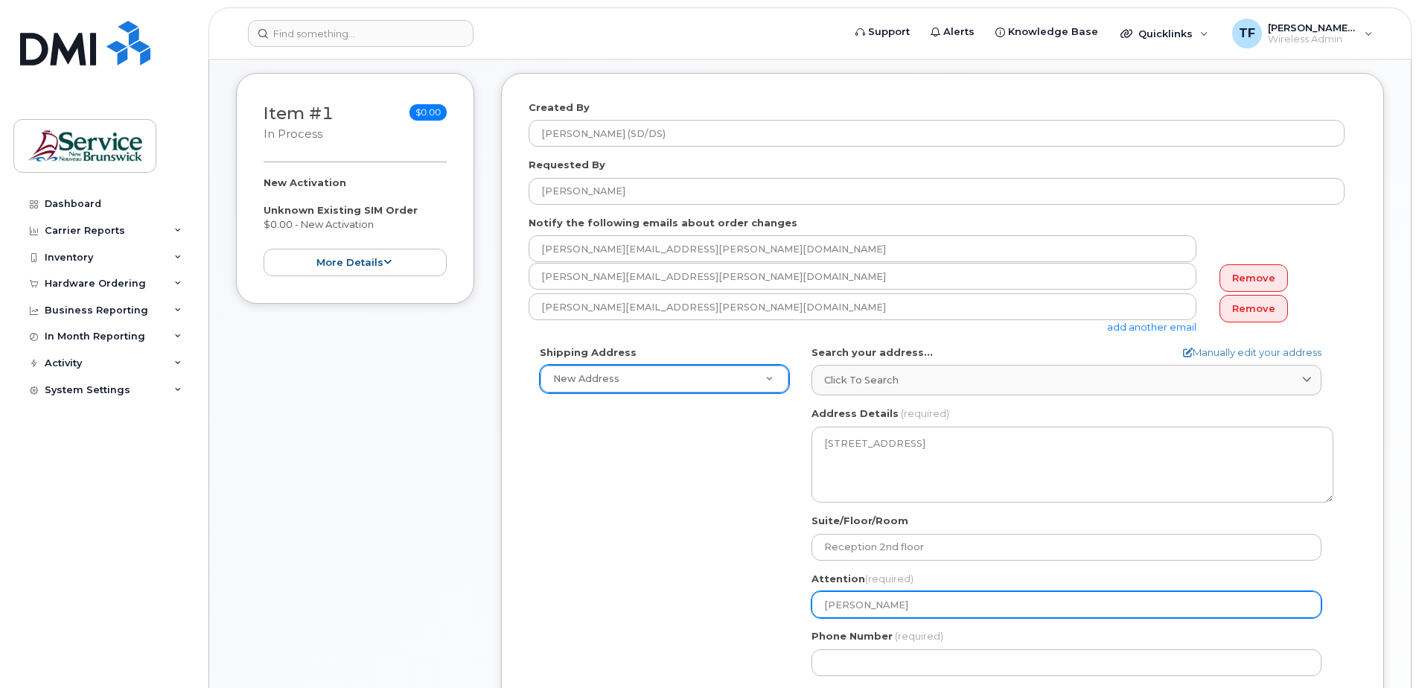
select select
type input "Fernando"
select select
type input "Fernando T"
select select
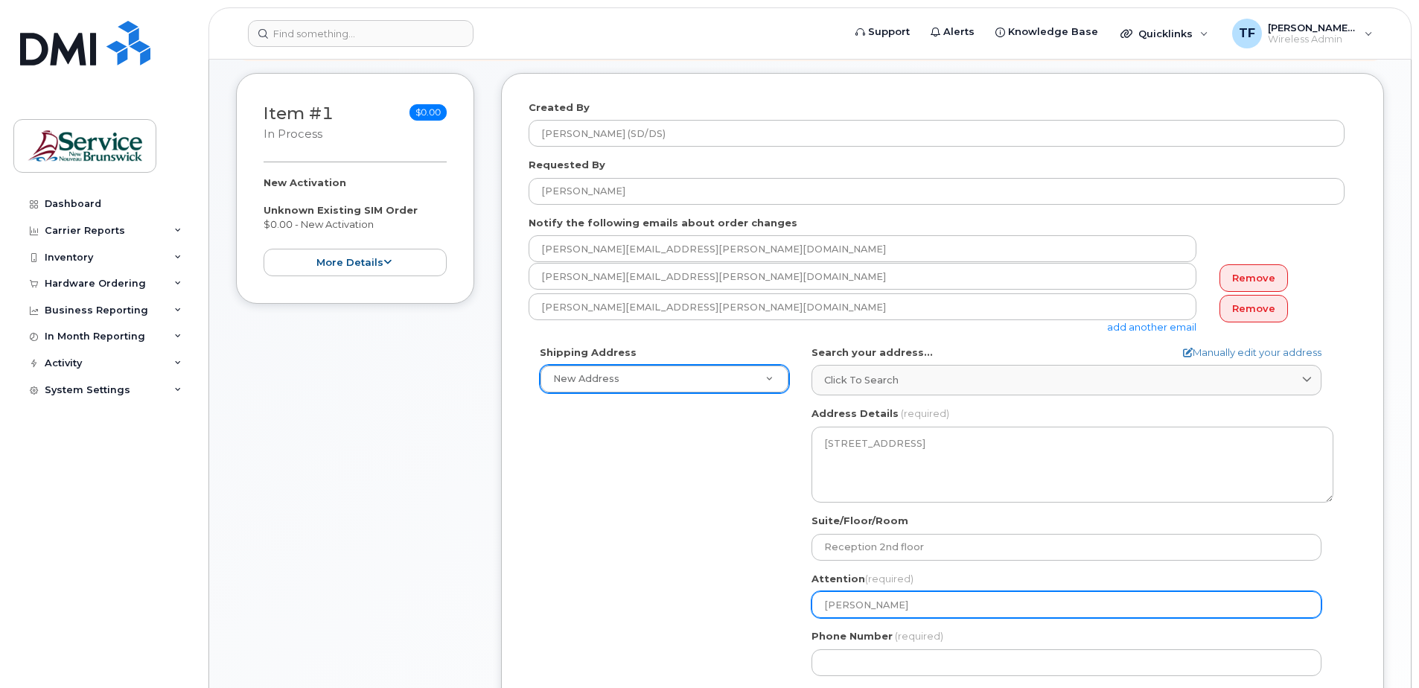
type input "Fernando To"
select select
type input "Fernando Tor"
select select
type input "Fernando Torr"
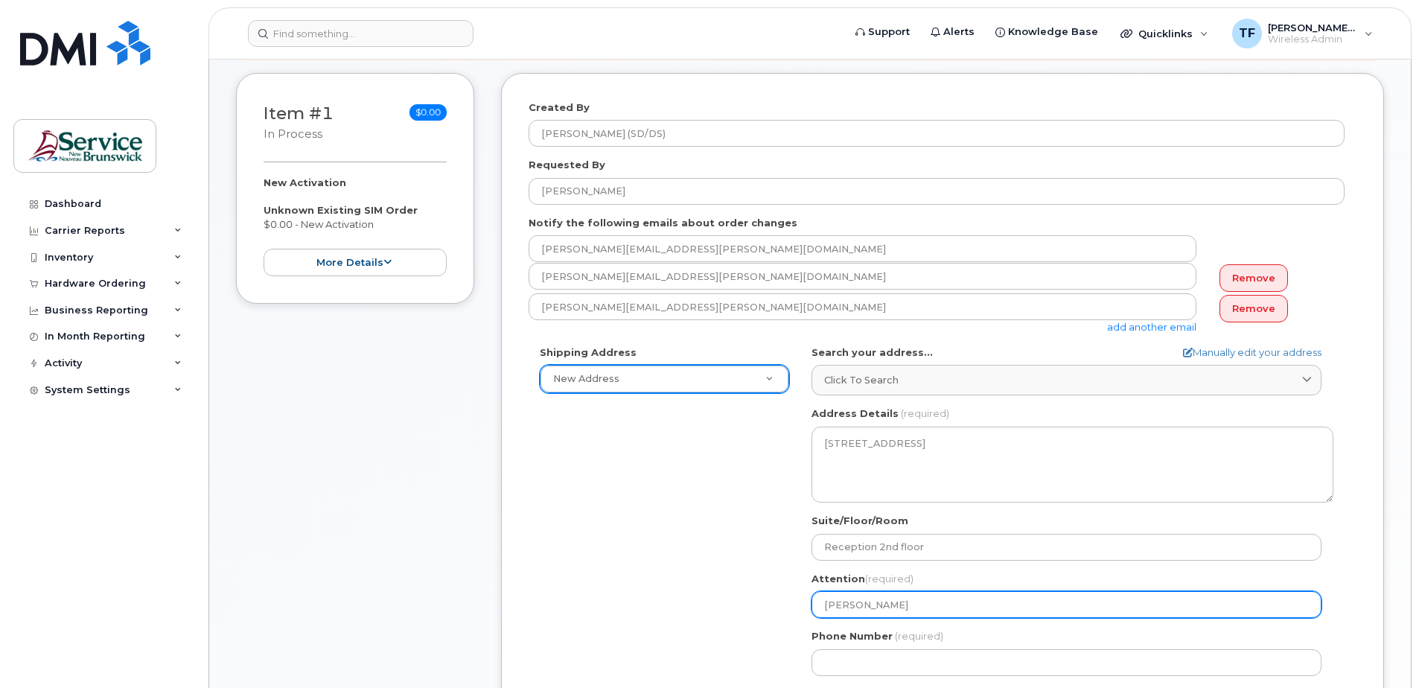
select select
type input "Fernando Torre"
select select
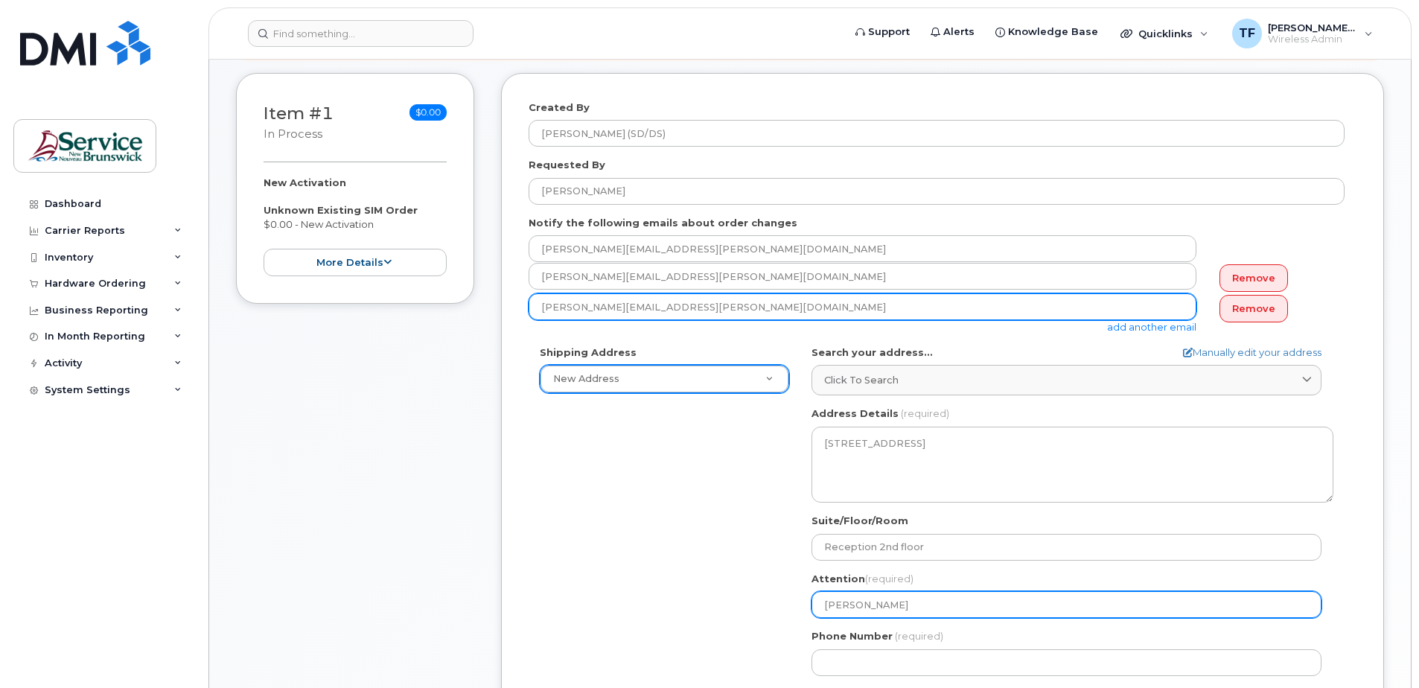
type input "Fernando Torres"
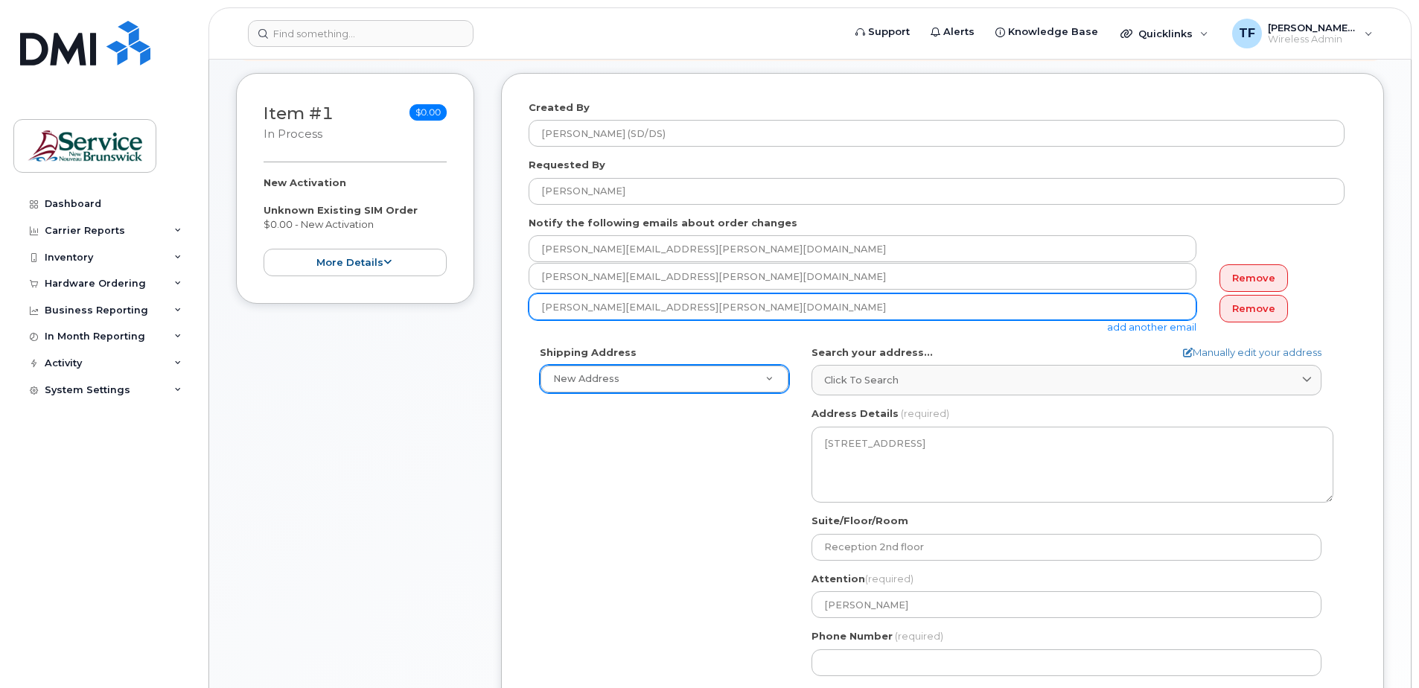
click at [675, 290] on input "sarah.martin@gnb.ca" at bounding box center [863, 276] width 668 height 27
drag, startPoint x: 675, startPoint y: 302, endPoint x: 393, endPoint y: 286, distance: 282.6
click at [393, 286] on div "Item #1 in process $0.00 New Activation Unknown Existing SIM Order $0.00 - New …" at bounding box center [810, 424] width 1148 height 703
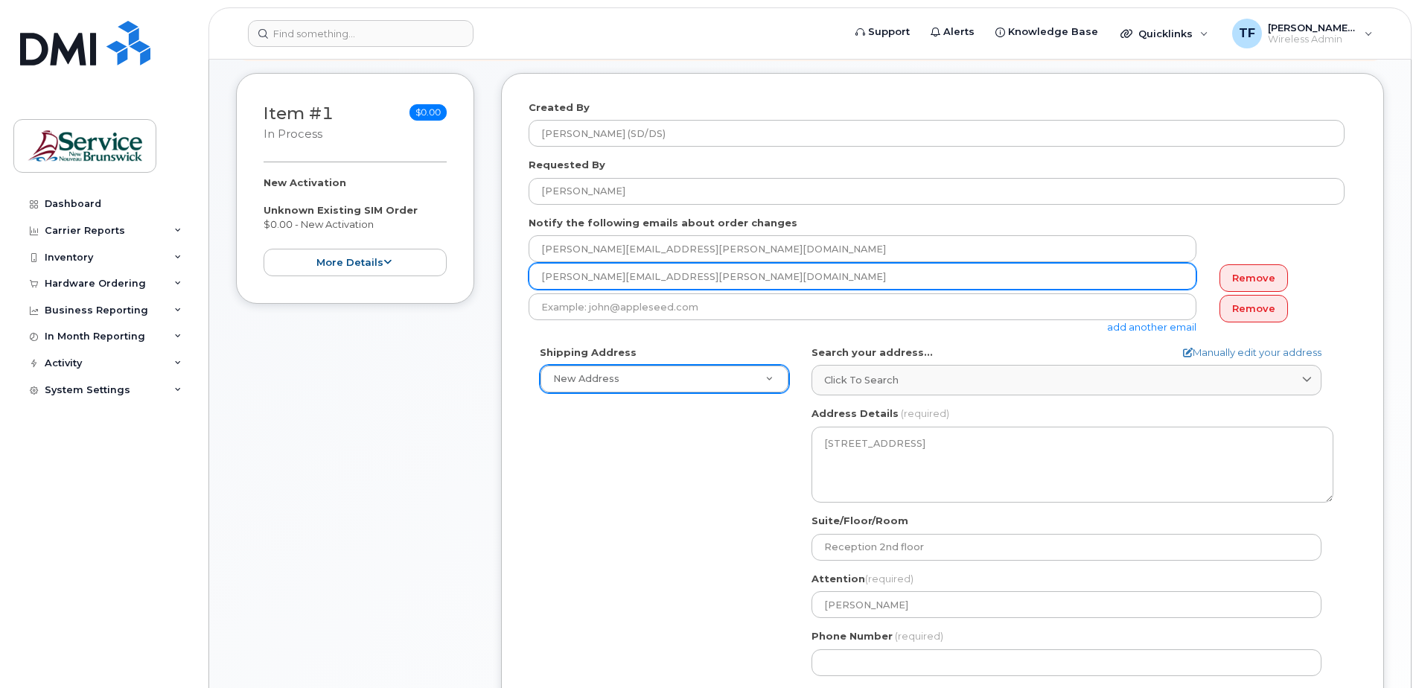
click at [658, 272] on input "erin.lofstrom@gnb.ca" at bounding box center [863, 276] width 668 height 27
drag, startPoint x: 658, startPoint y: 272, endPoint x: 427, endPoint y: 258, distance: 232.0
click at [427, 258] on div "Item #1 in process $0.00 New Activation Unknown Existing SIM Order $0.00 - New …" at bounding box center [810, 424] width 1148 height 703
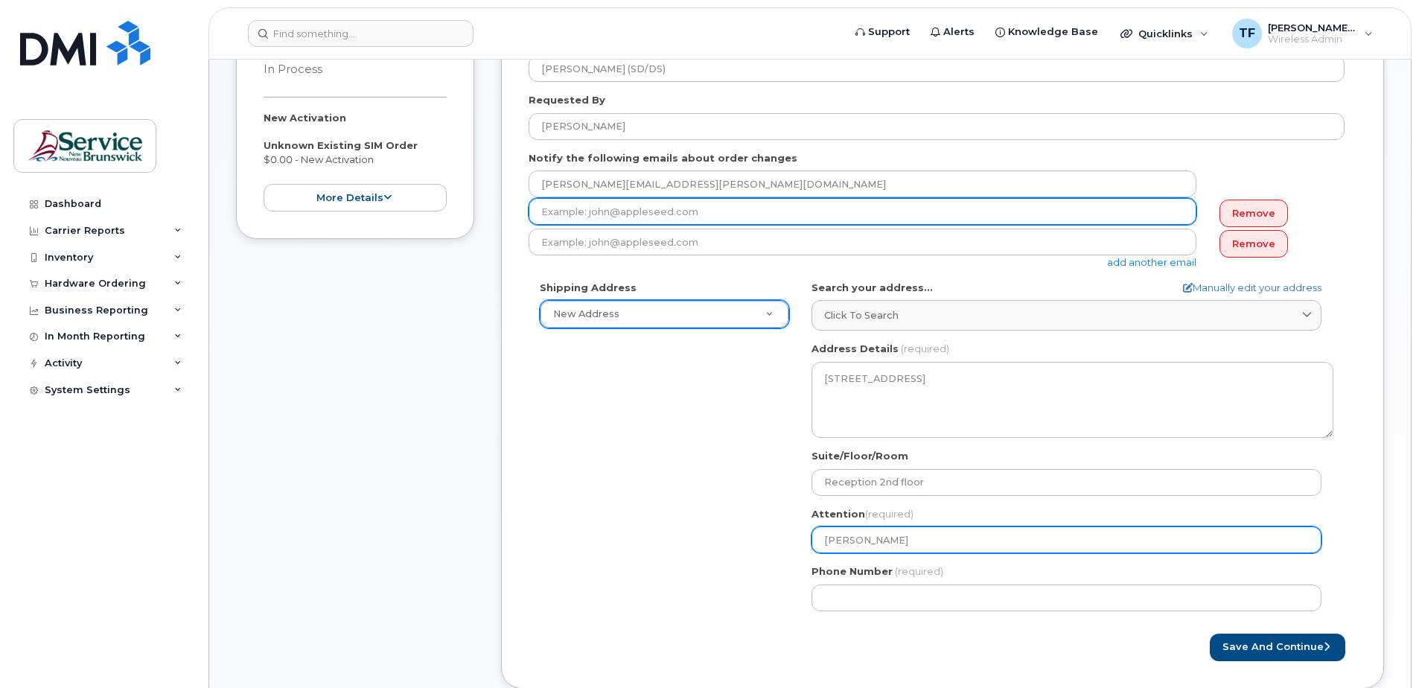
scroll to position [263, 0]
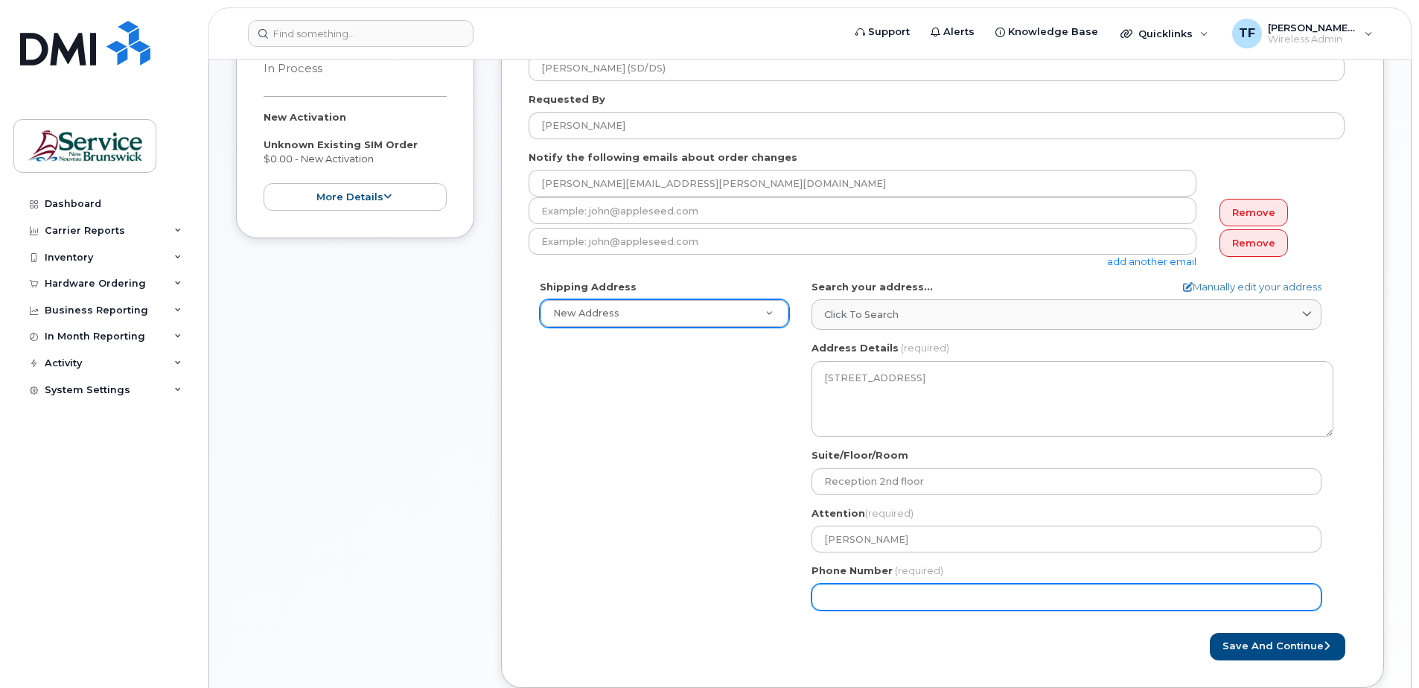
click at [892, 605] on input "Phone Number" at bounding box center [1066, 597] width 510 height 27
type input "506453121"
select select
type input "5064531212"
click at [878, 599] on input "5064531212" at bounding box center [1066, 597] width 510 height 27
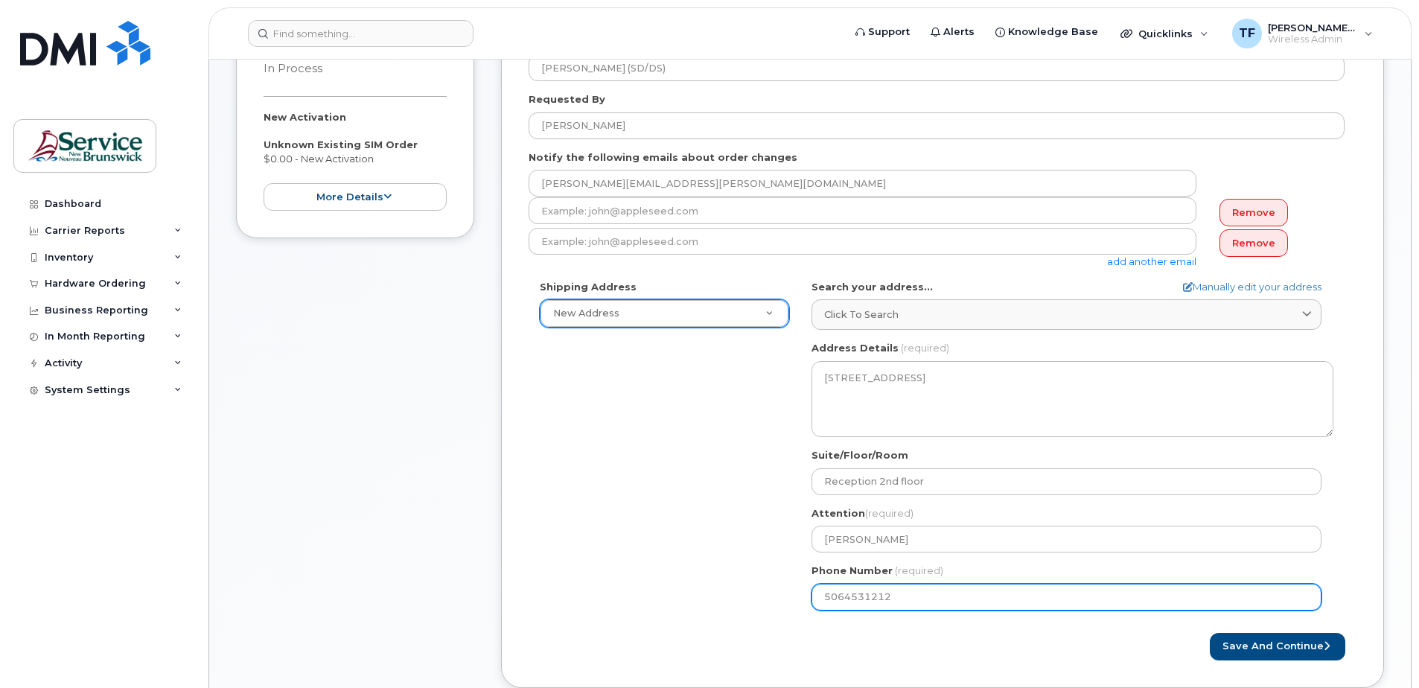
select select
type input "506453212"
select select
type input "5064532312"
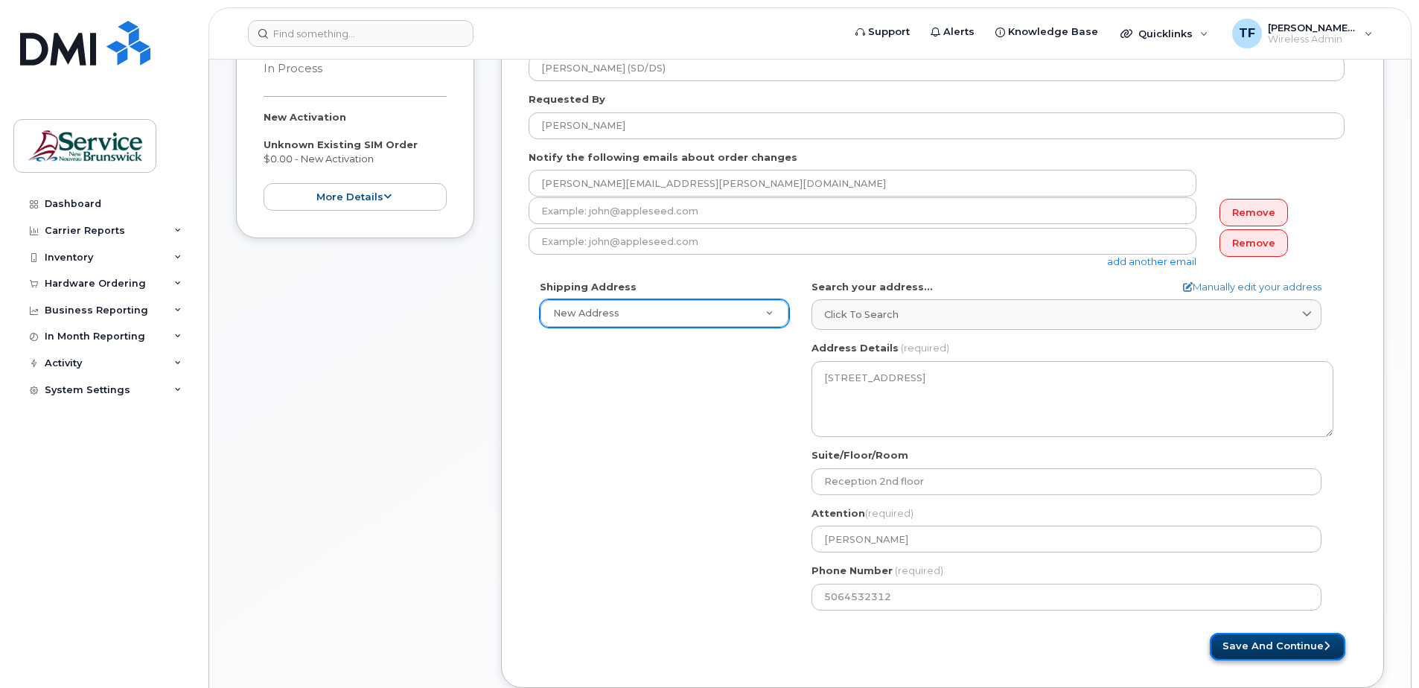
click at [1279, 650] on button "Save and Continue" at bounding box center [1277, 647] width 135 height 28
click at [1267, 211] on link "Remove" at bounding box center [1253, 213] width 68 height 28
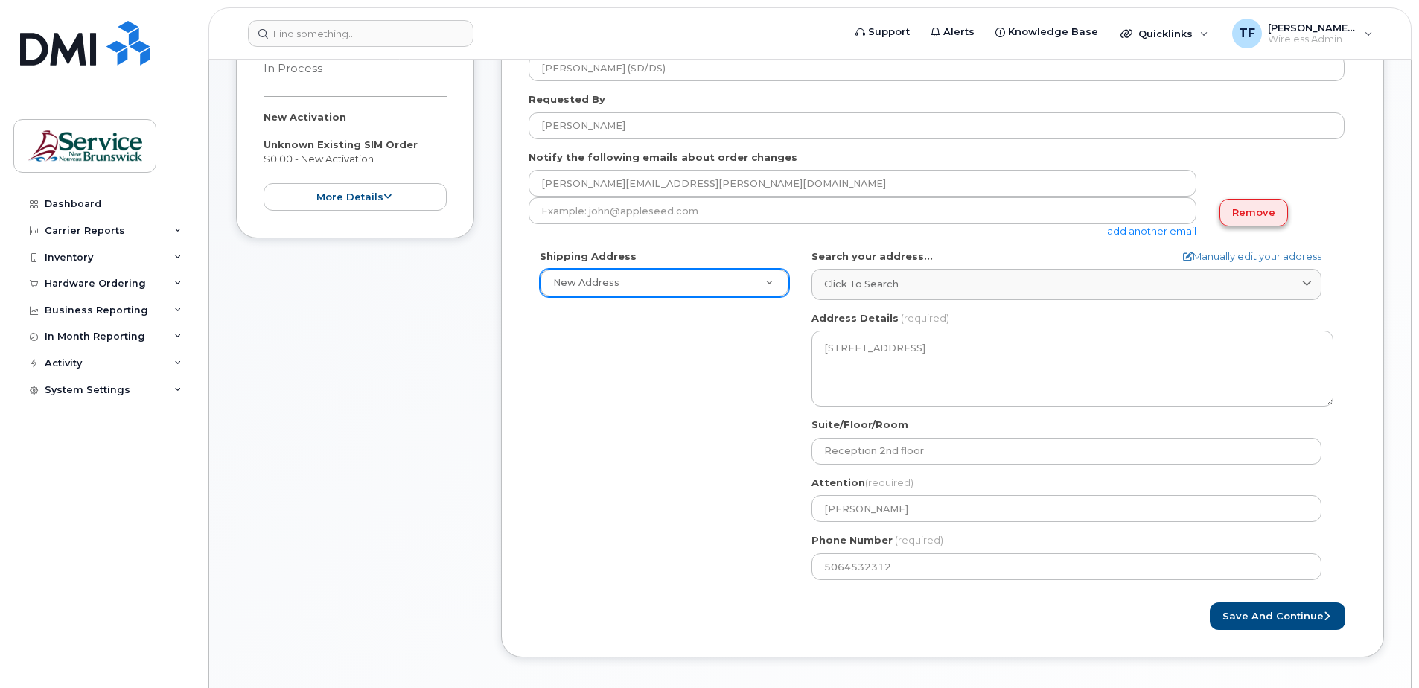
click at [1253, 214] on link "Remove" at bounding box center [1253, 213] width 68 height 28
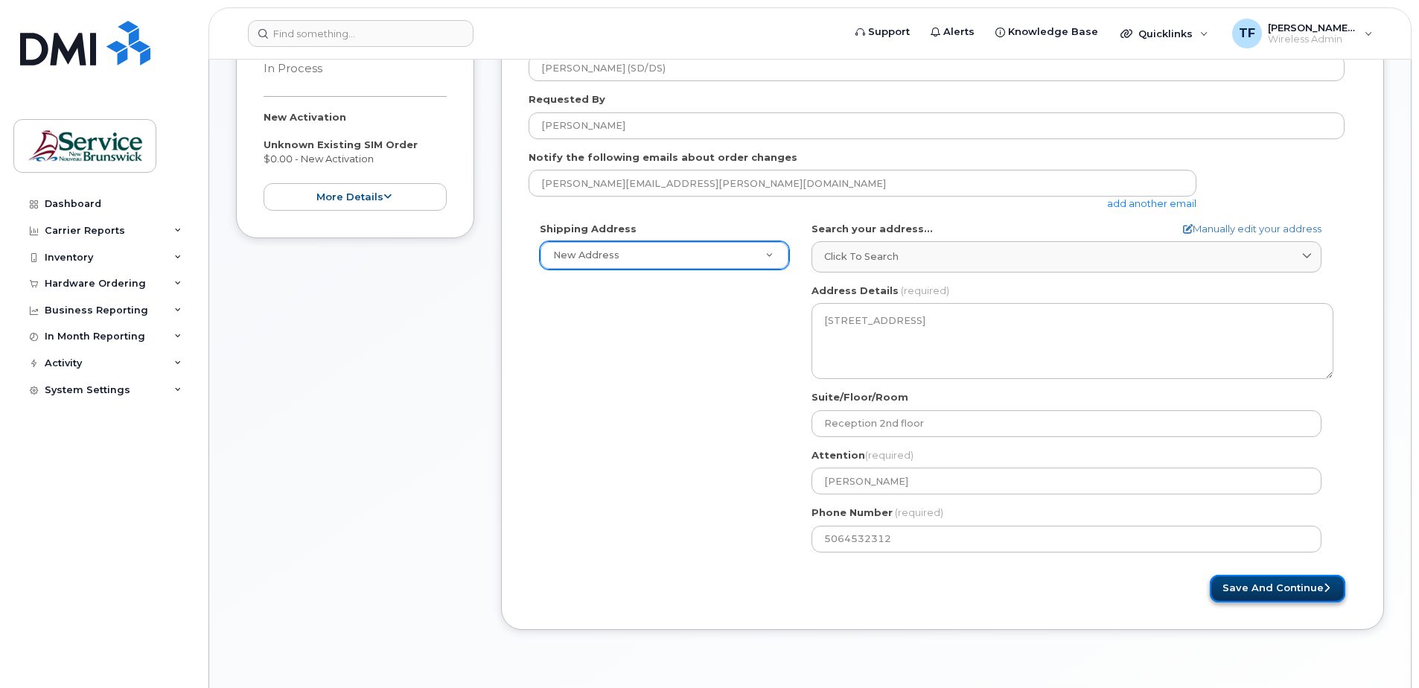
click at [1278, 587] on button "Save and Continue" at bounding box center [1277, 589] width 135 height 28
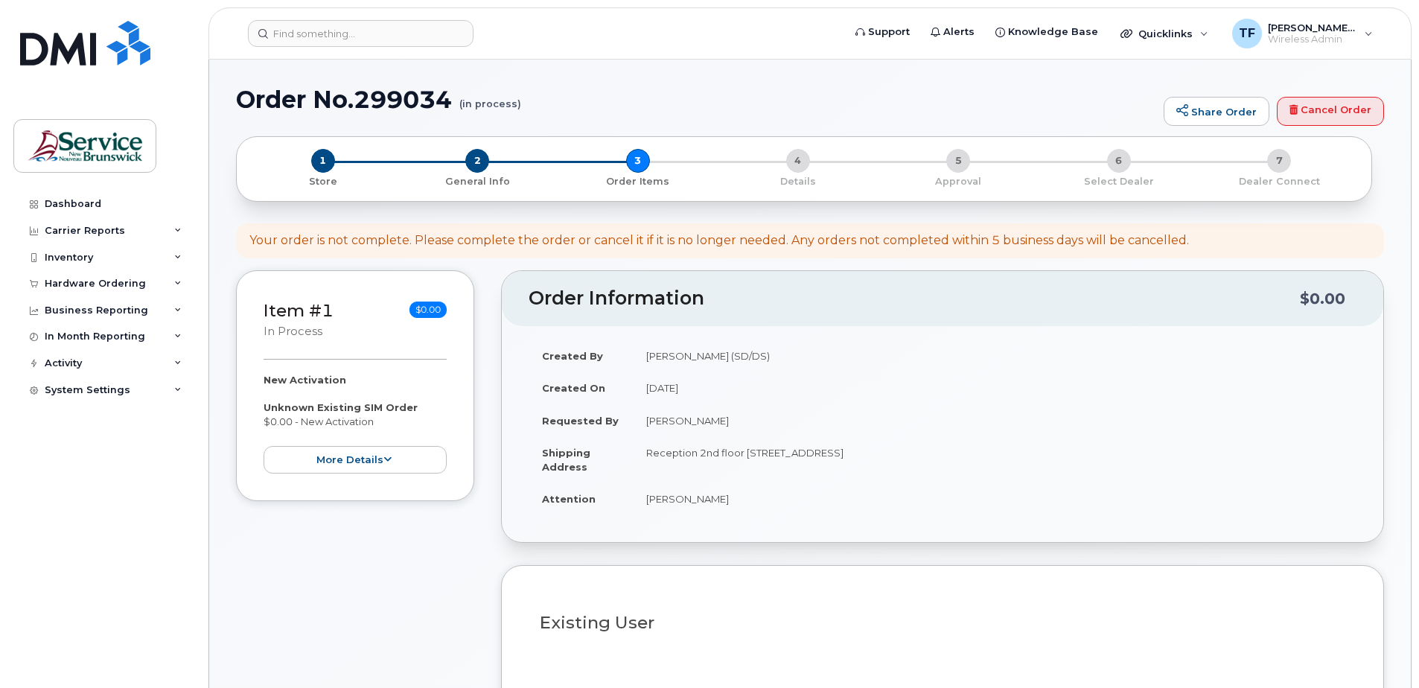
select select
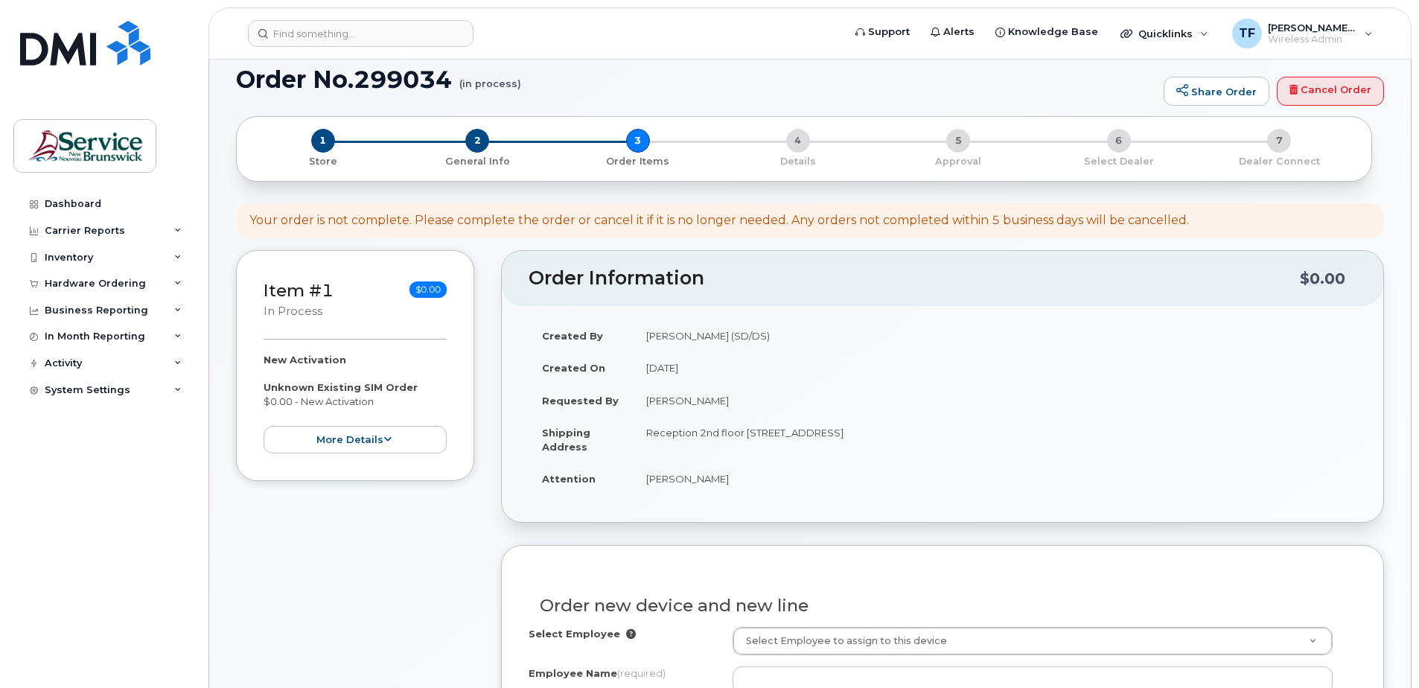
scroll to position [28, 0]
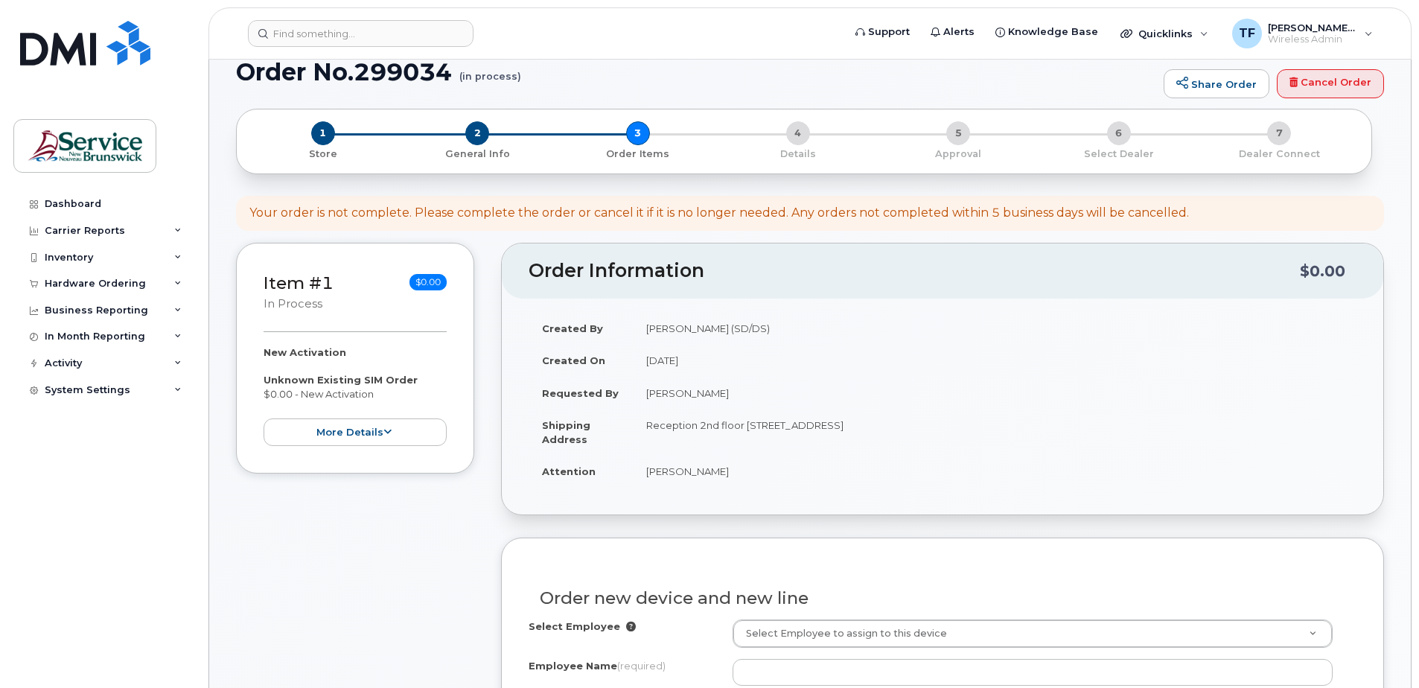
click at [1091, 448] on td "Reception 2nd floor [STREET_ADDRESS]" at bounding box center [995, 432] width 724 height 46
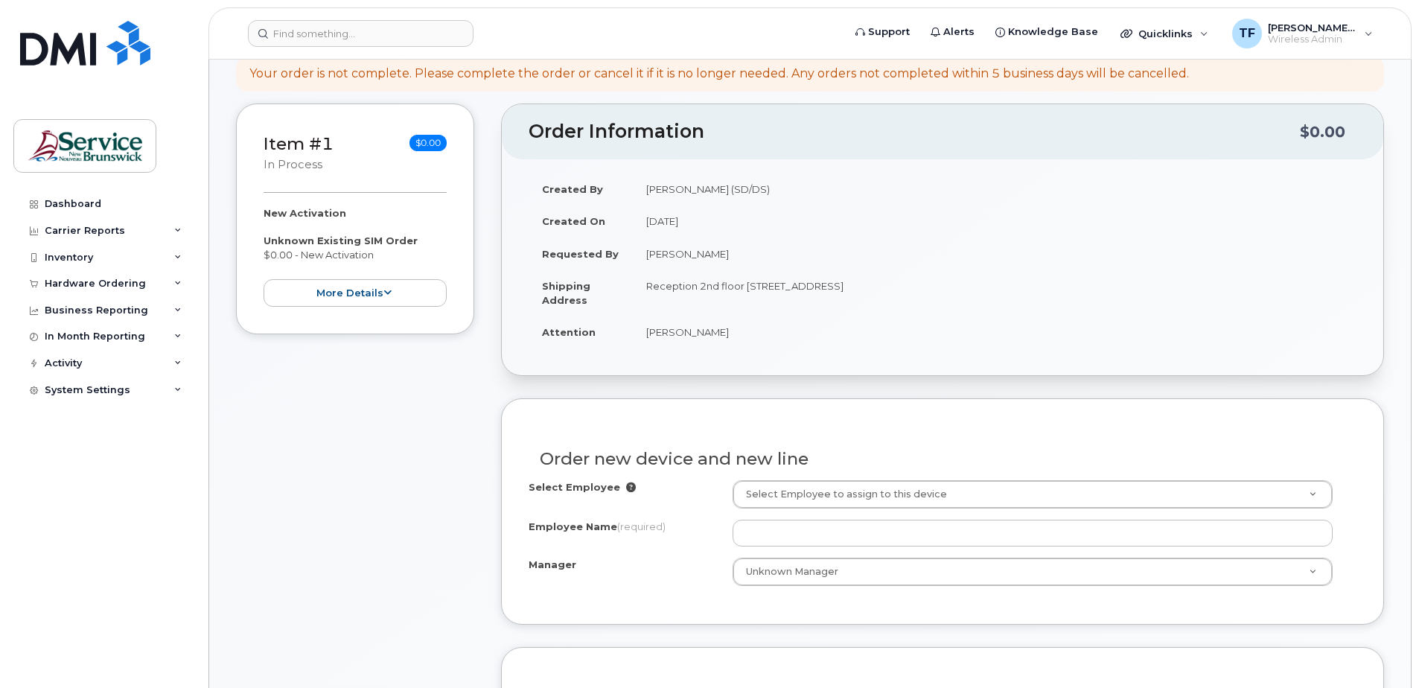
scroll to position [168, 0]
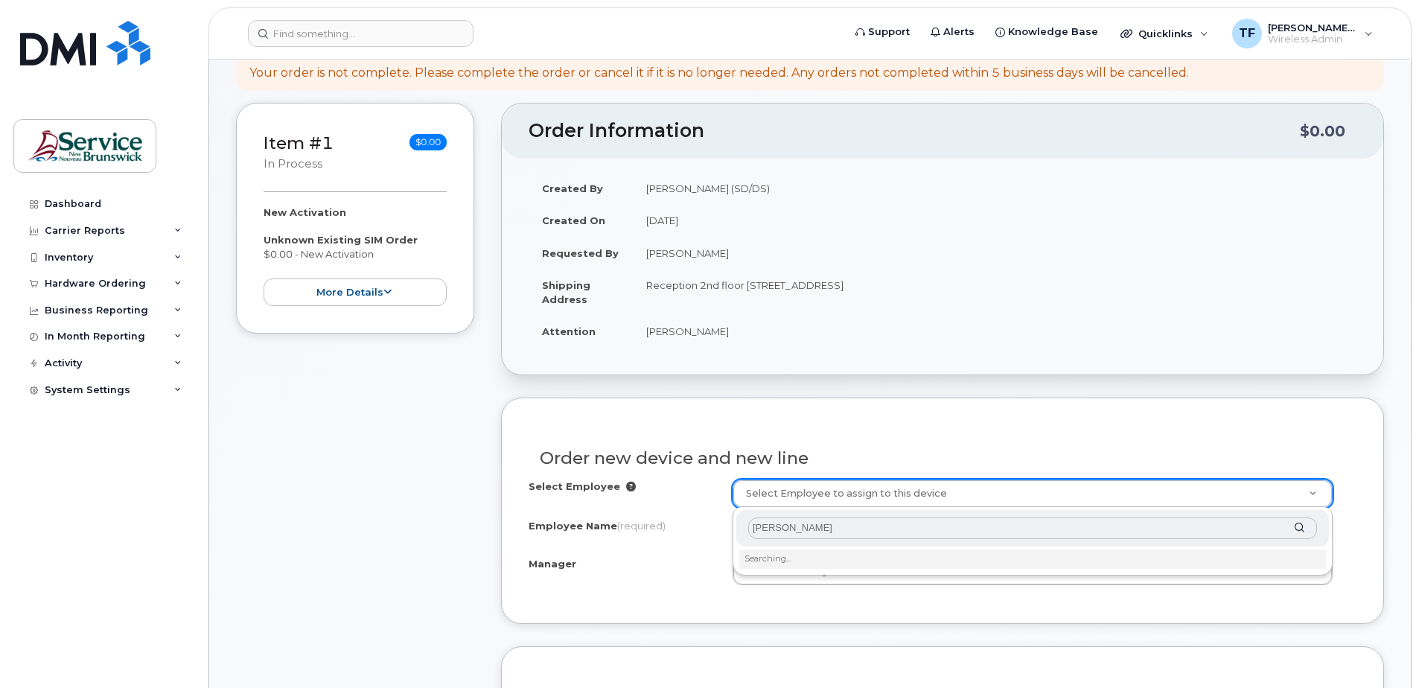
type input "[PERSON_NAME]"
click at [803, 531] on input "[PERSON_NAME]" at bounding box center [1032, 528] width 569 height 22
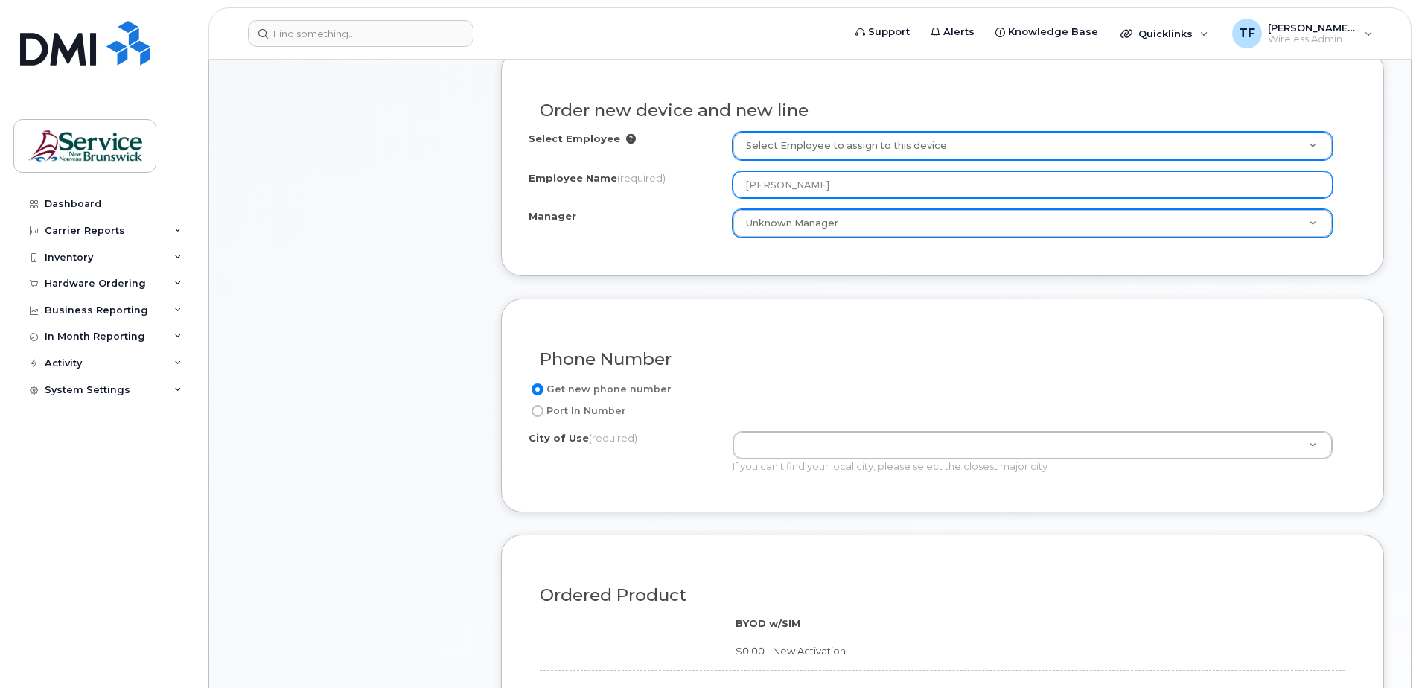
scroll to position [516, 0]
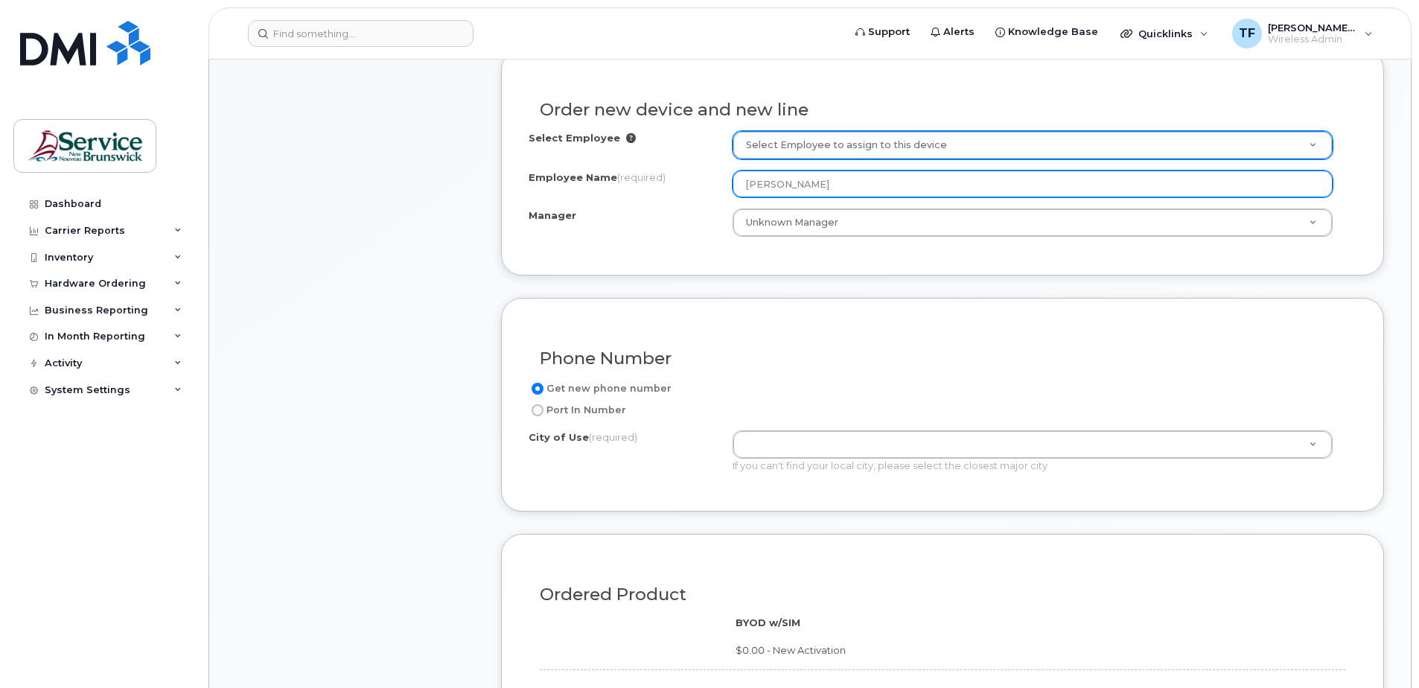
type input "[PERSON_NAME]"
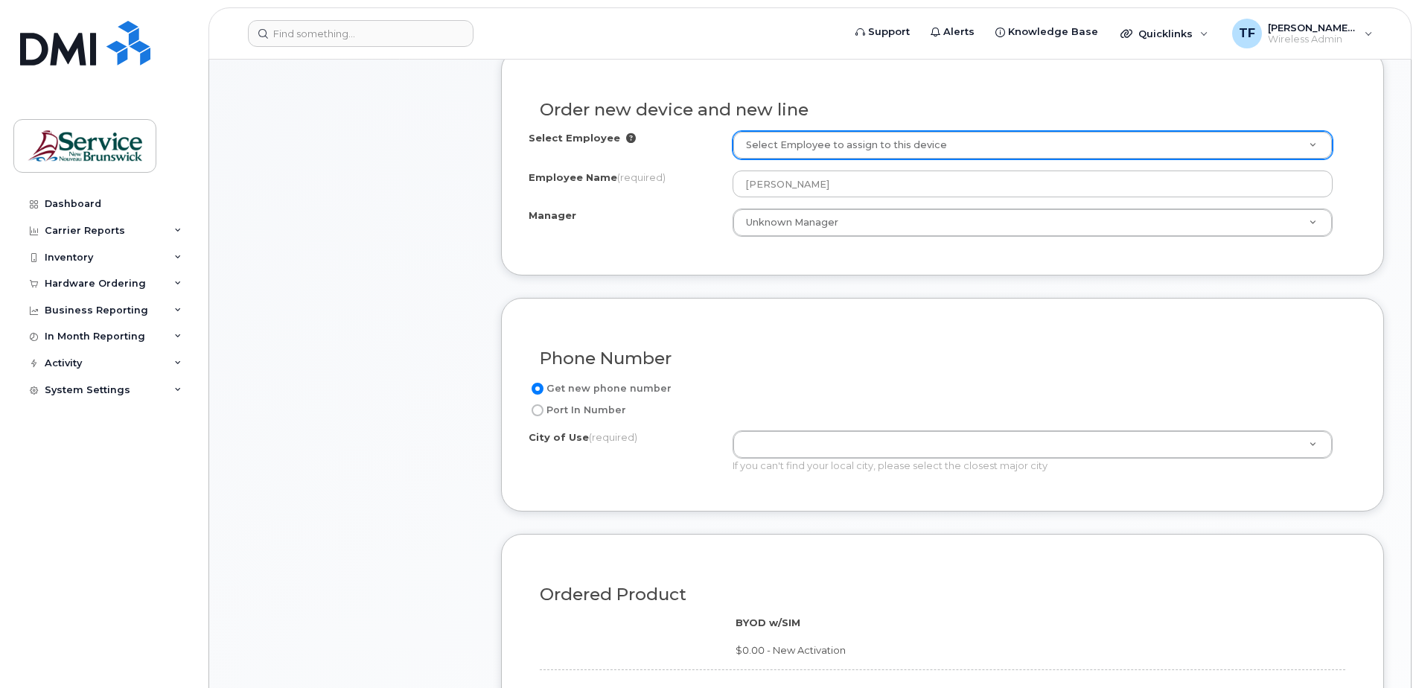
click at [540, 411] on input "Port In Number" at bounding box center [538, 410] width 12 height 12
radio input "true"
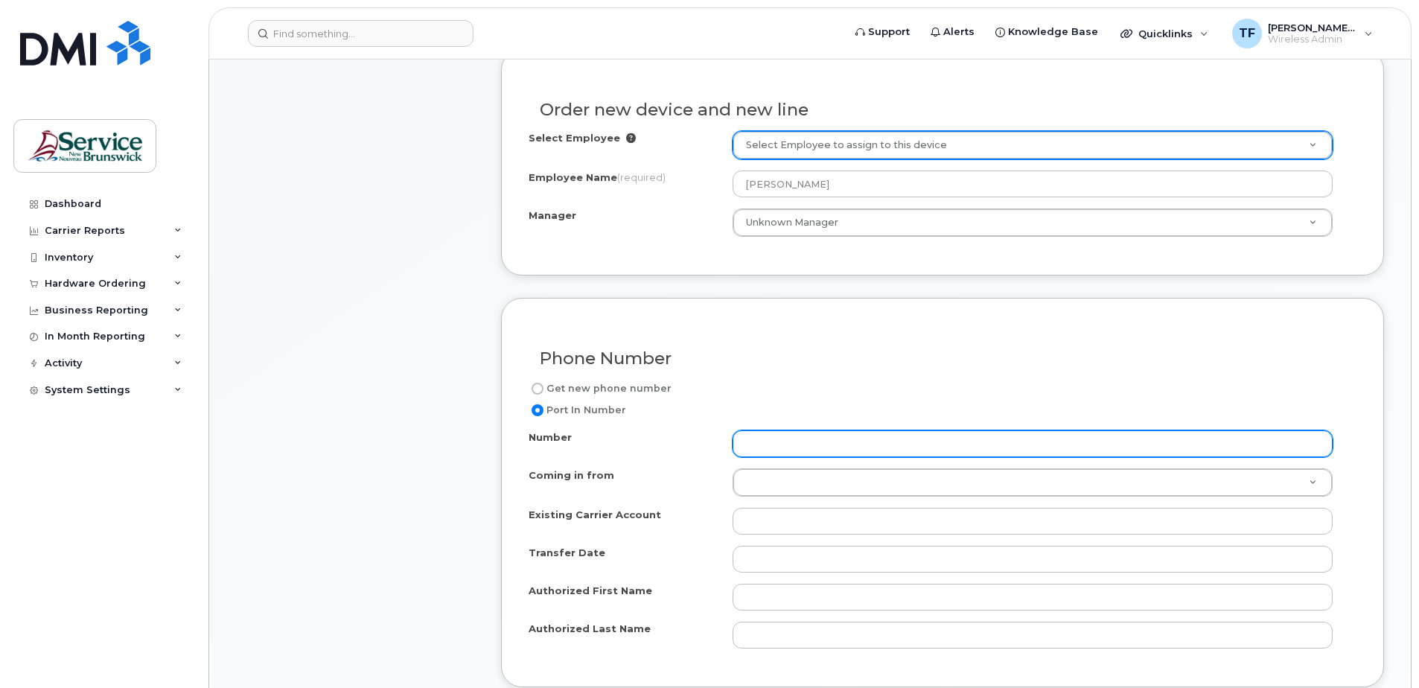
click at [768, 440] on input "Number" at bounding box center [1033, 443] width 600 height 27
paste input "5066276392"
type input "5066276392"
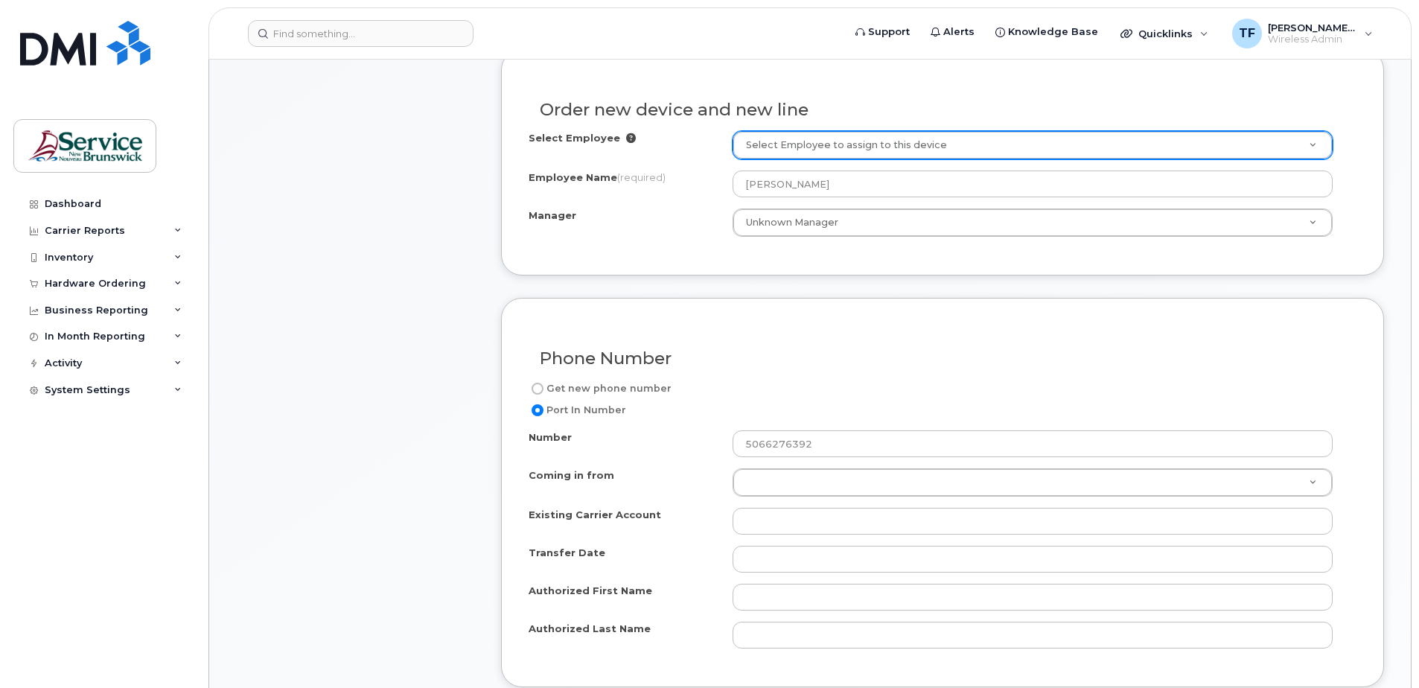
click at [794, 467] on div "Number 5066276392 Coming in from Coming in from Coming in from Fizz Videotron P…" at bounding box center [943, 539] width 828 height 218
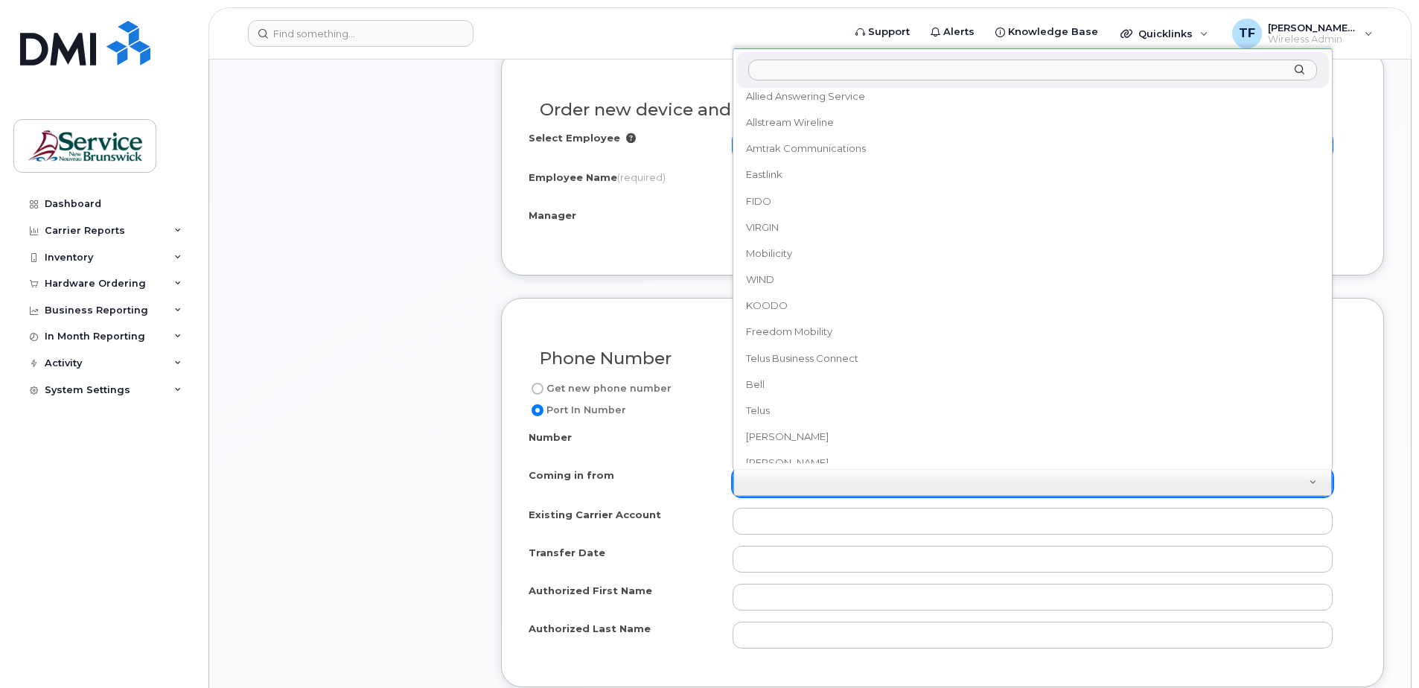
scroll to position [218, 0]
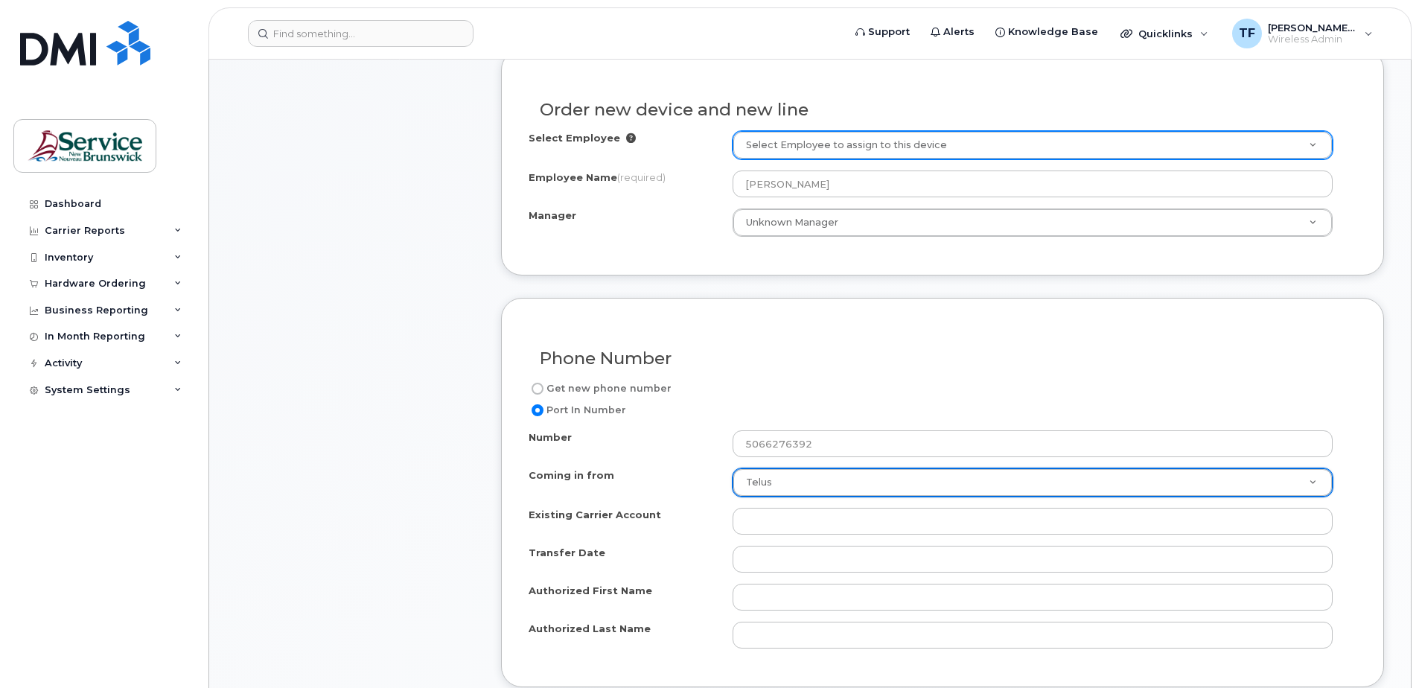
select select "Telus"
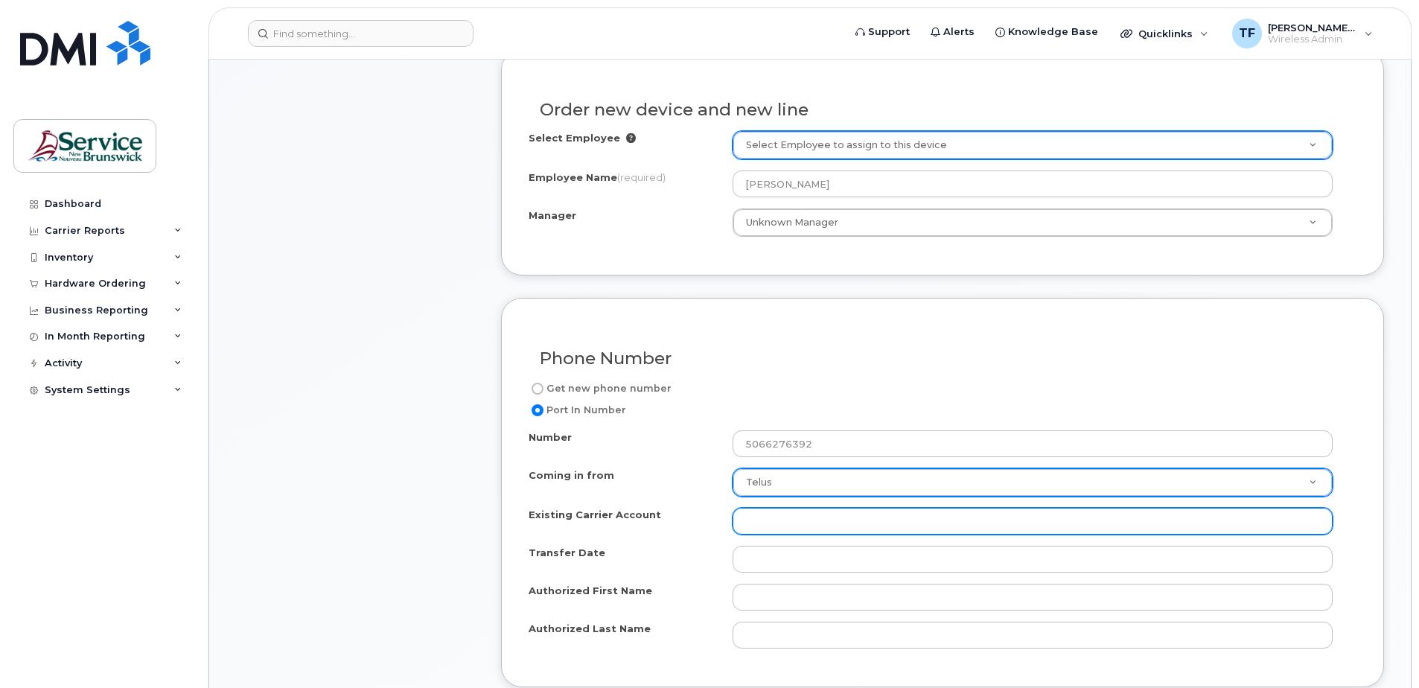
click at [768, 524] on input "Existing Carrier Account" at bounding box center [1033, 521] width 600 height 27
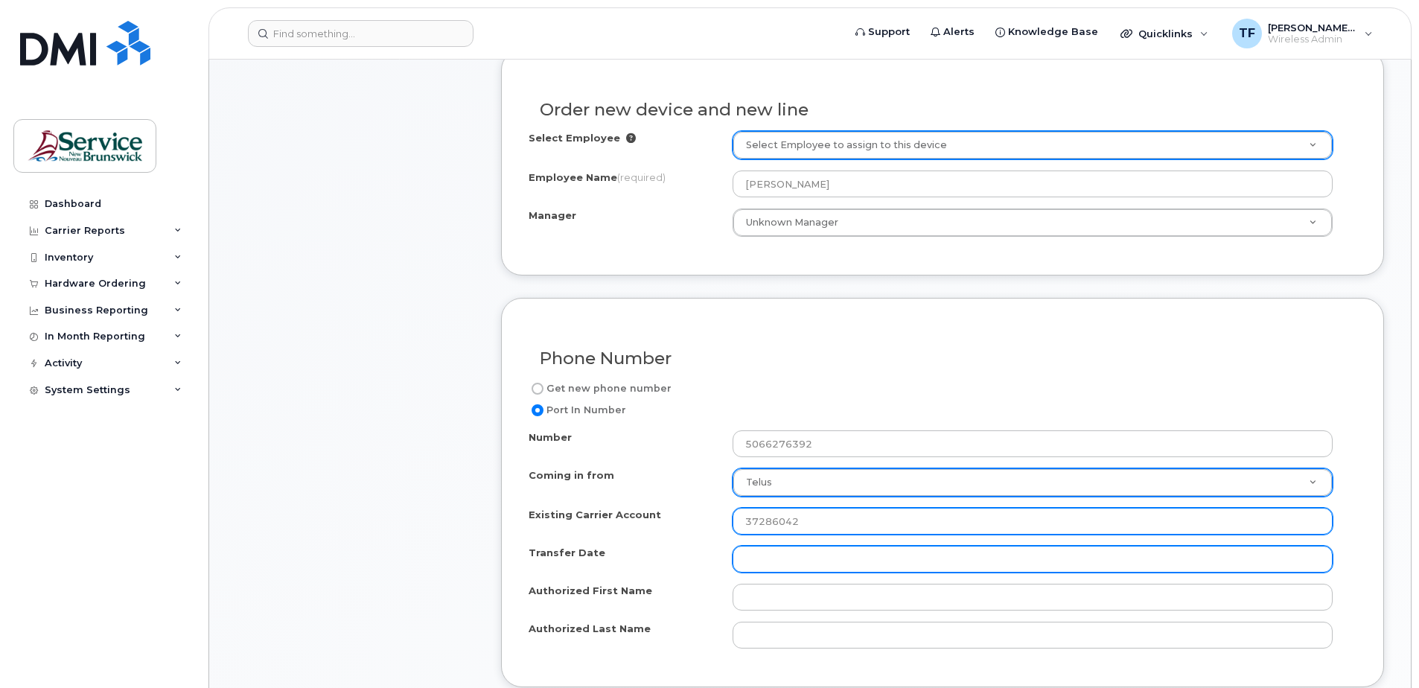
type input "37286042"
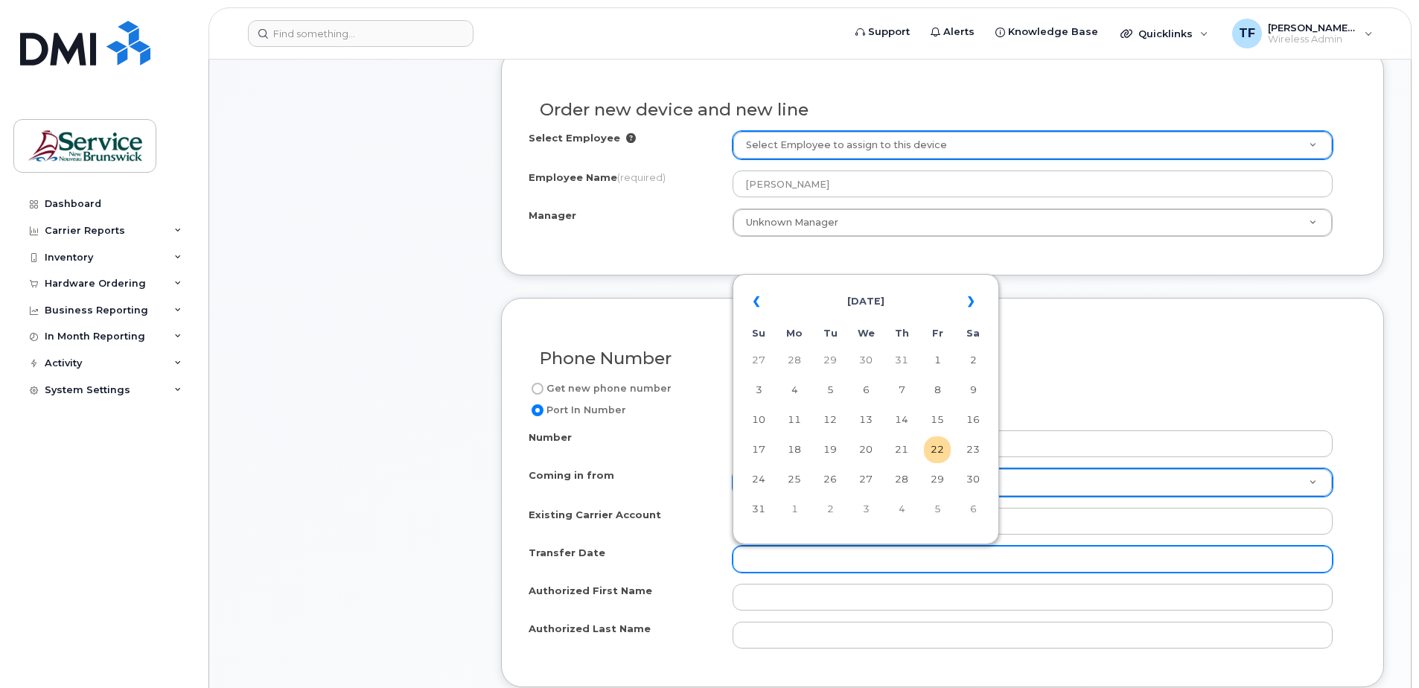
click at [788, 562] on input "Transfer Date" at bounding box center [1033, 559] width 600 height 27
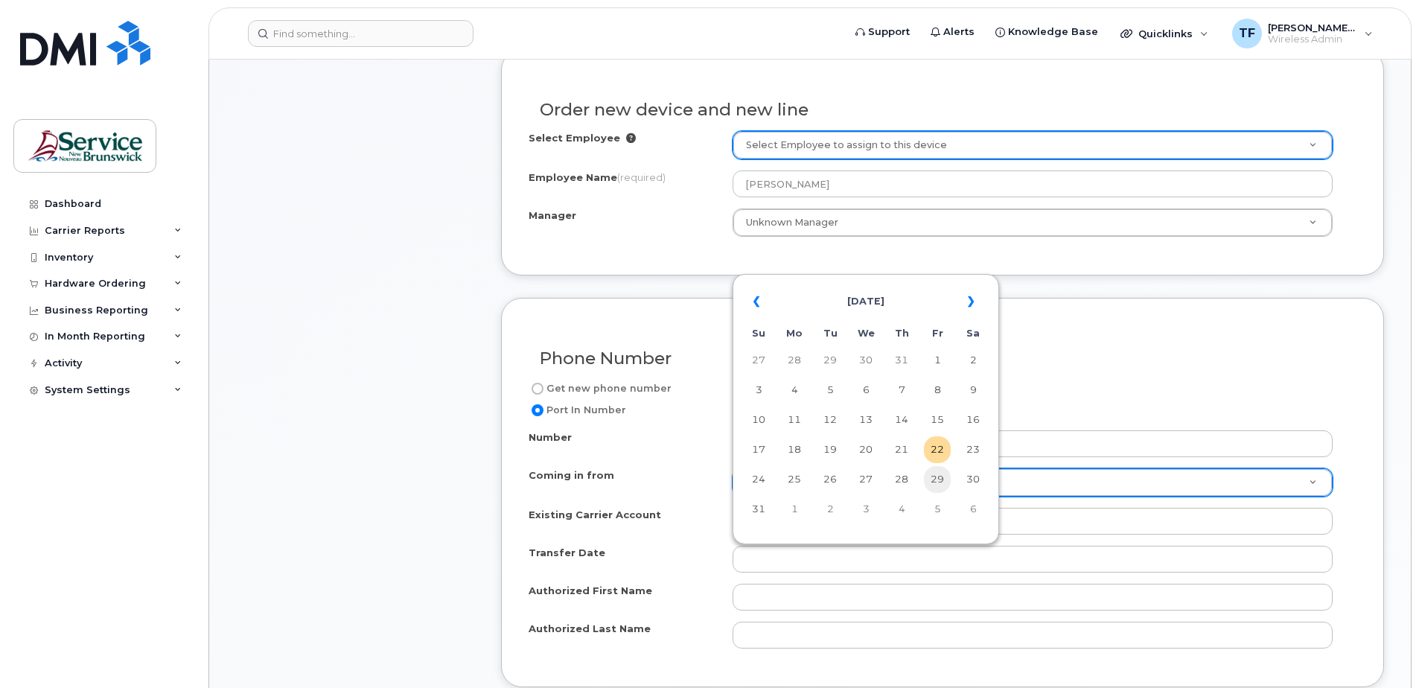
click at [937, 482] on td "29" at bounding box center [937, 479] width 27 height 27
type input "[DATE]"
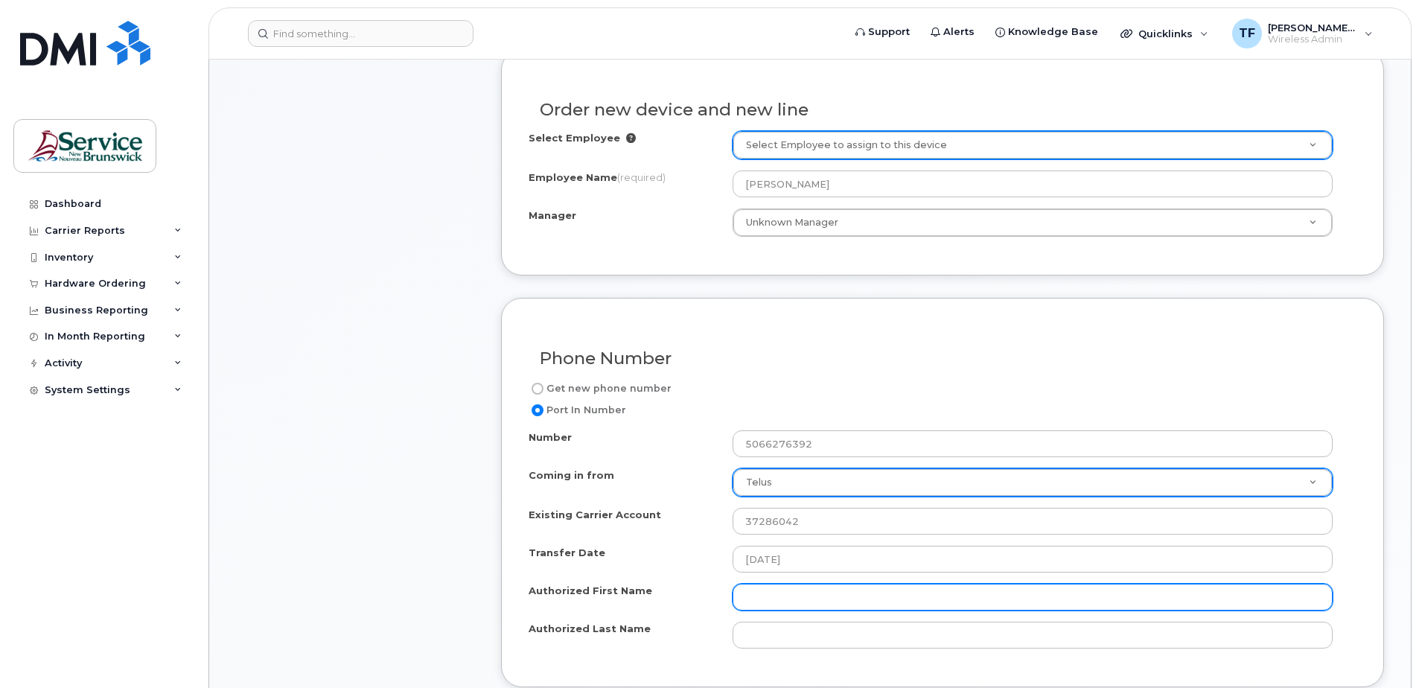
click at [806, 602] on input "Authorized First Name" at bounding box center [1033, 597] width 600 height 27
type input "[PERSON_NAME]"
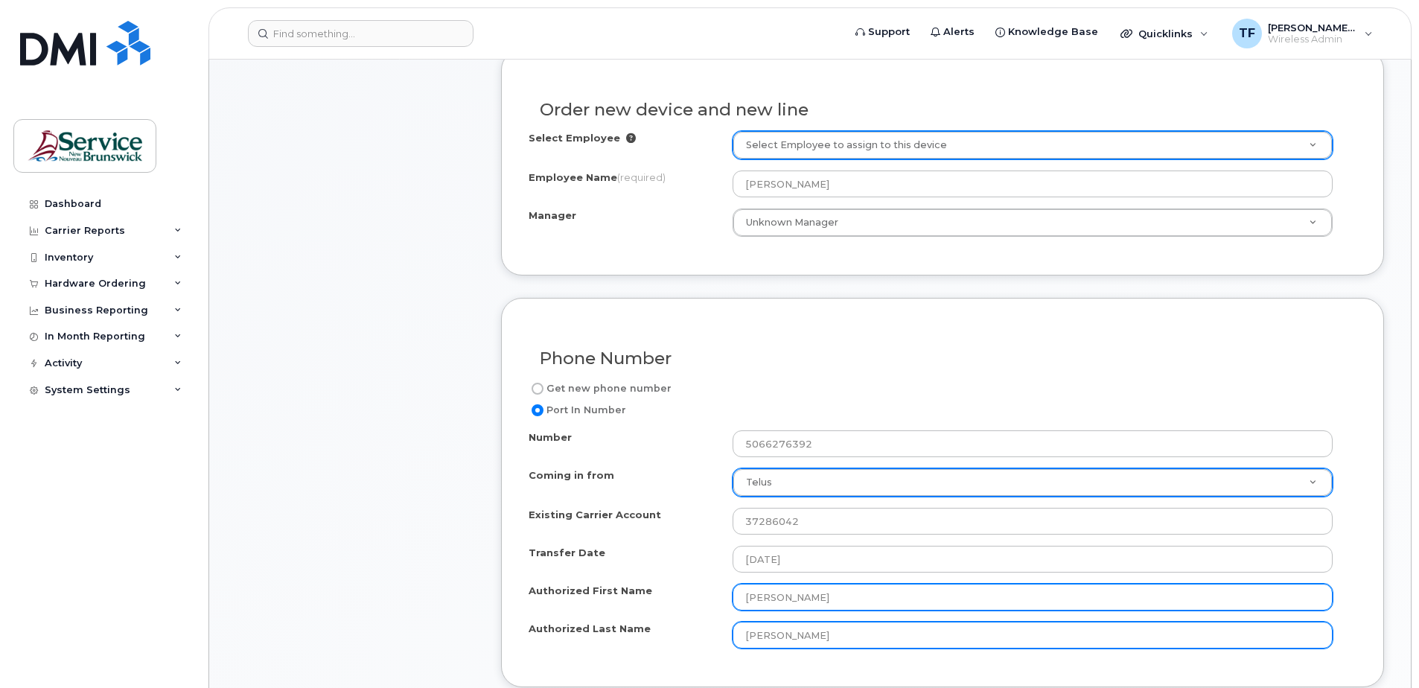
type input "[PERSON_NAME]"
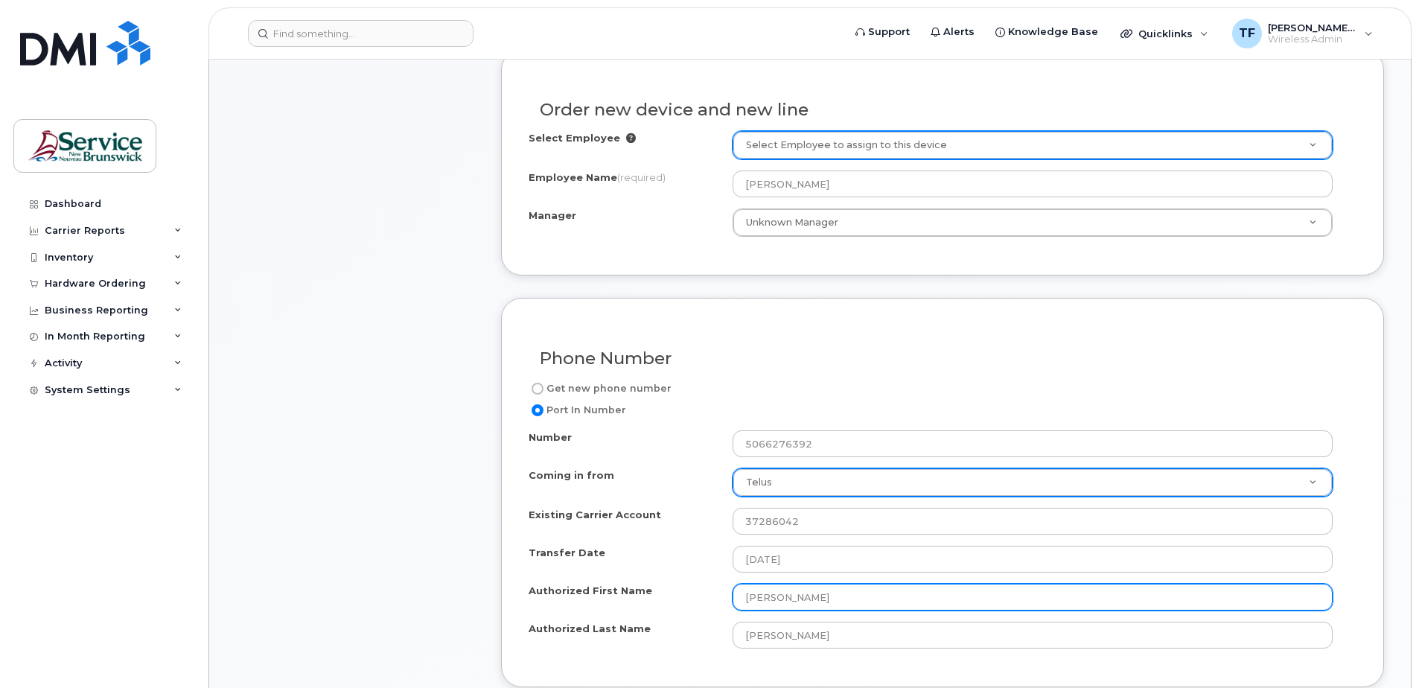
scroll to position [1084, 0]
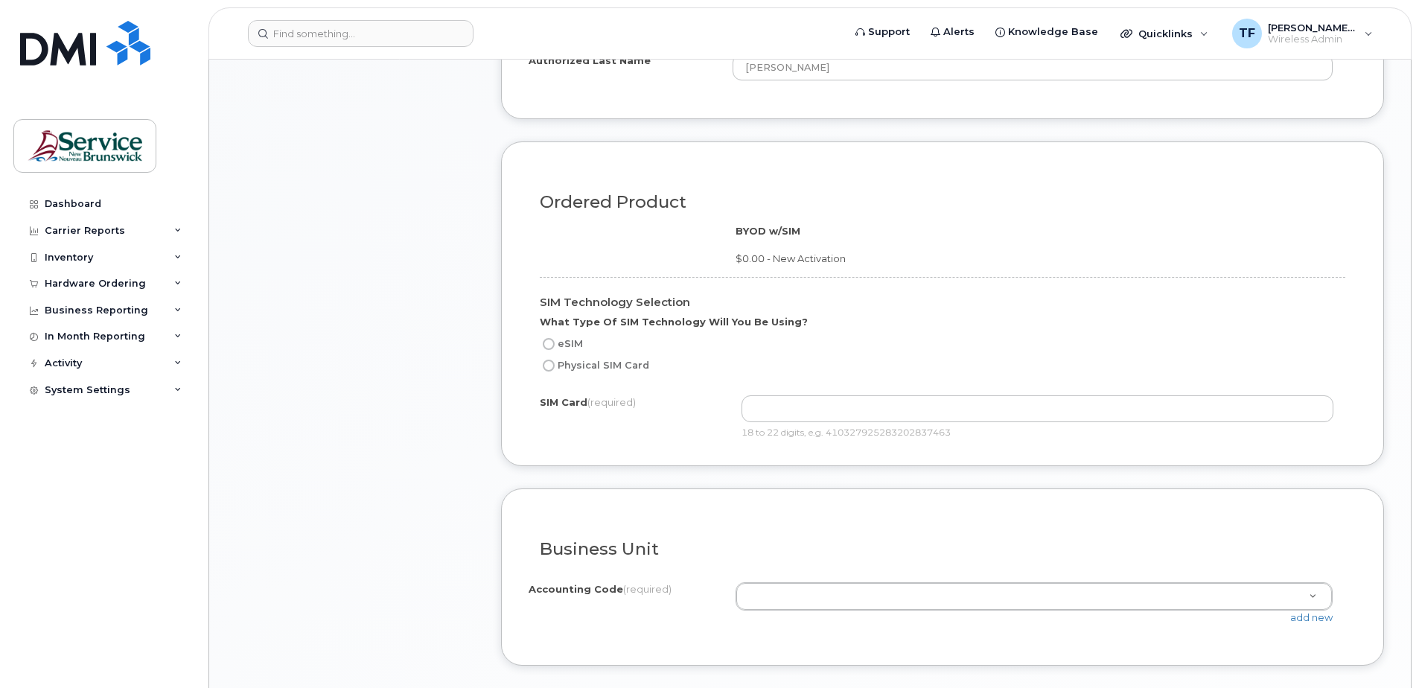
click at [552, 363] on input "Physical SIM Card" at bounding box center [549, 366] width 12 height 12
radio input "true"
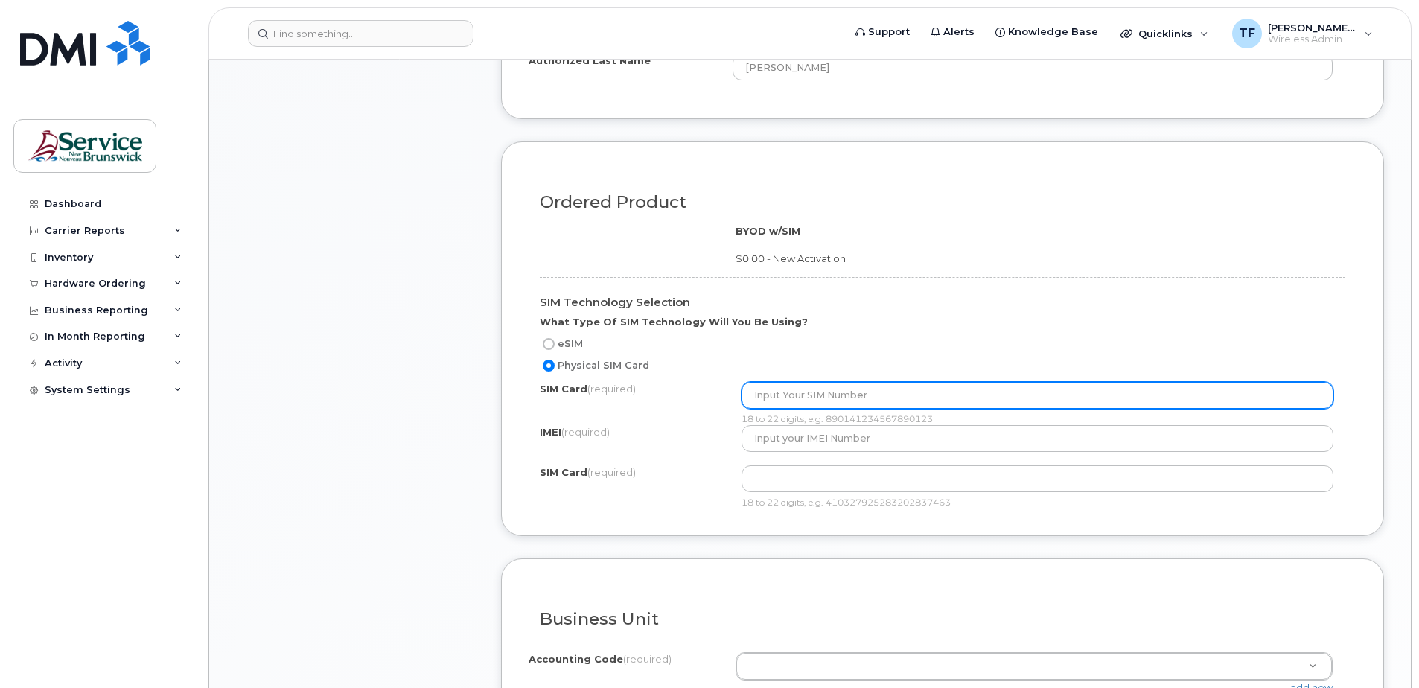
click at [809, 398] on input "text" at bounding box center [1038, 395] width 593 height 27
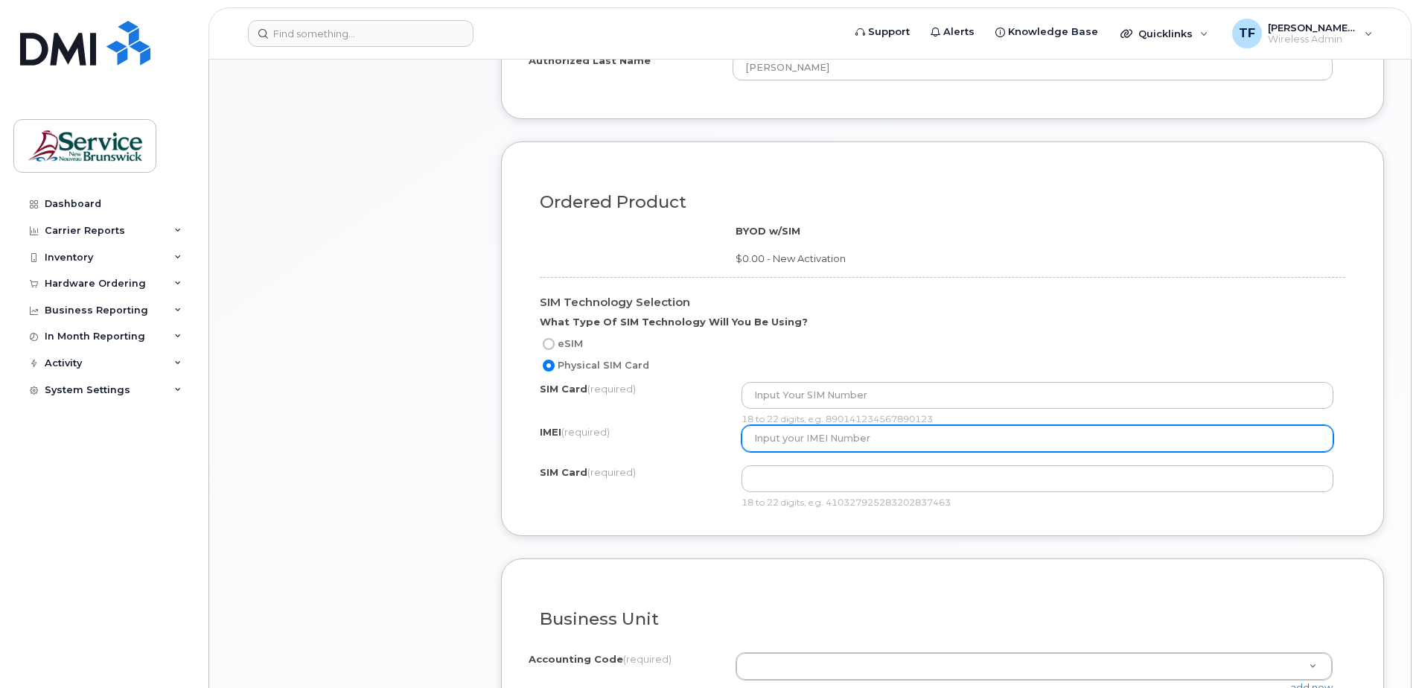
click at [791, 444] on input "text" at bounding box center [1038, 438] width 593 height 27
paste input "IMEI: '[TECHNICAL_ID]"
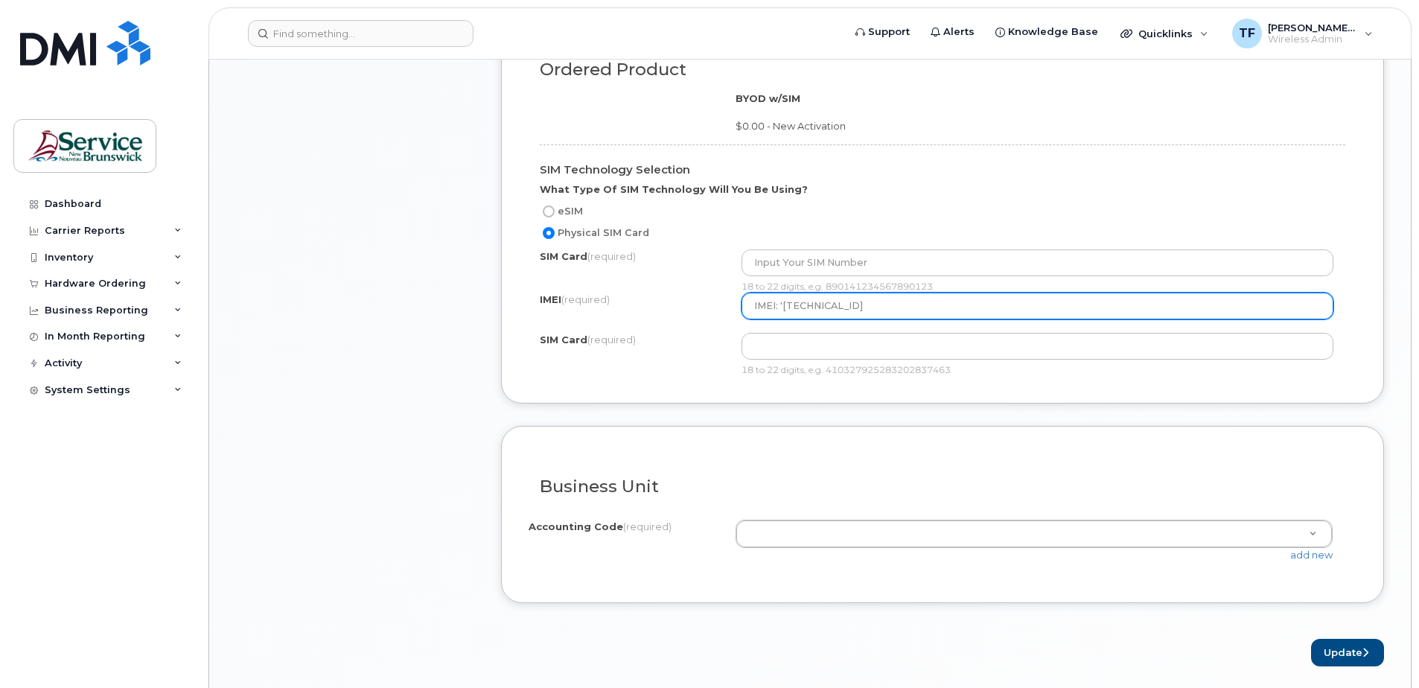
scroll to position [1218, 0]
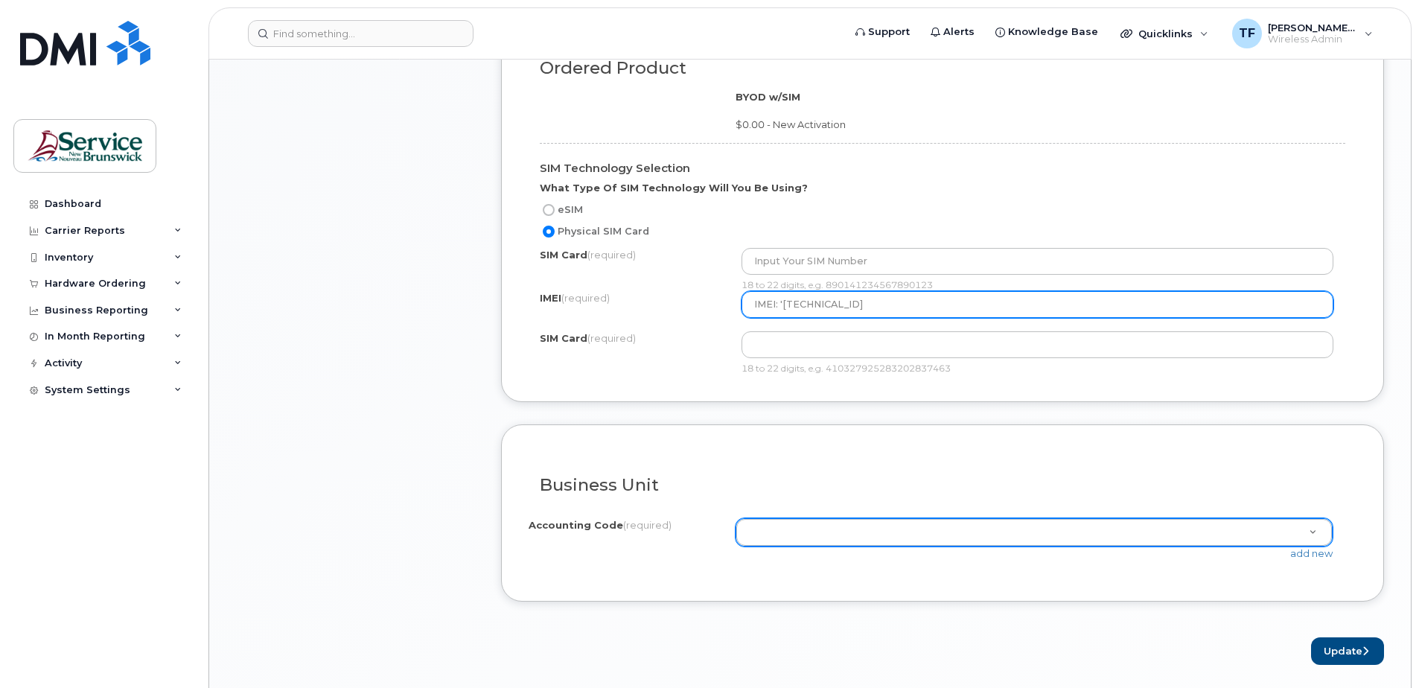
type input "IMEI: '[TECHNICAL_ID]"
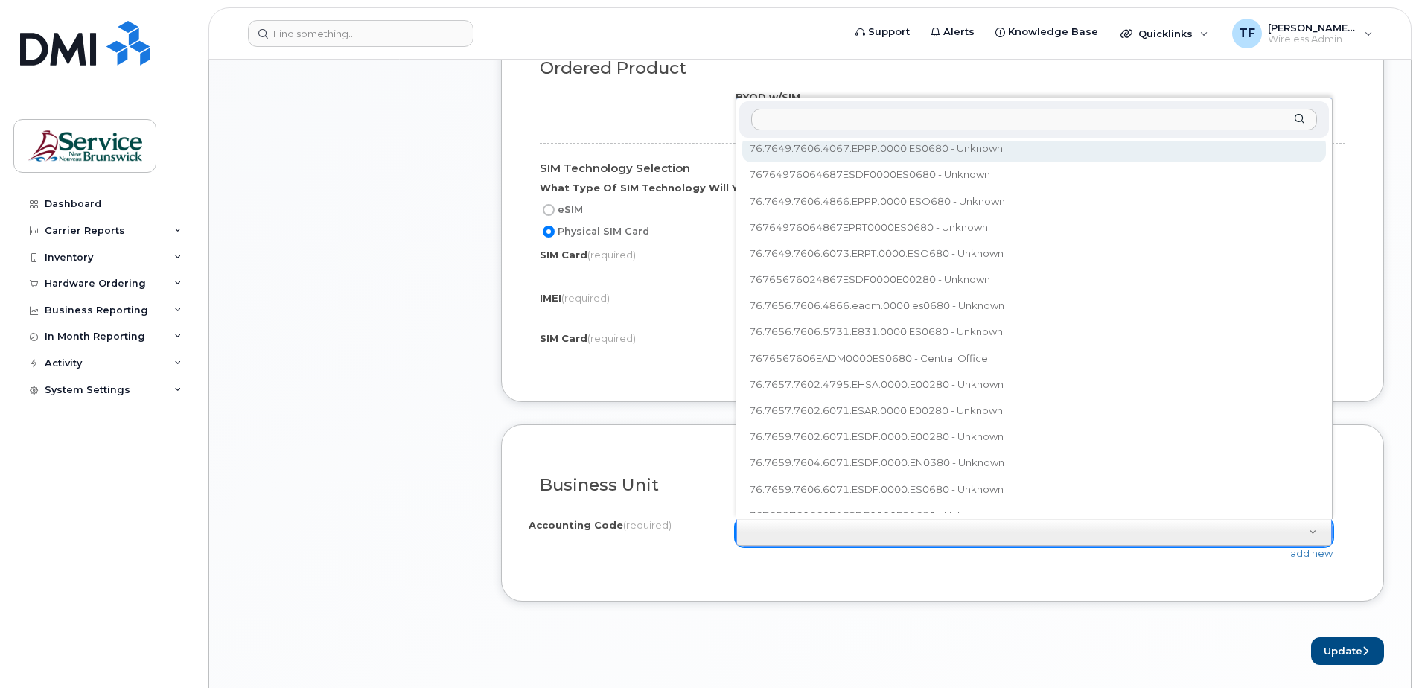
scroll to position [258, 0]
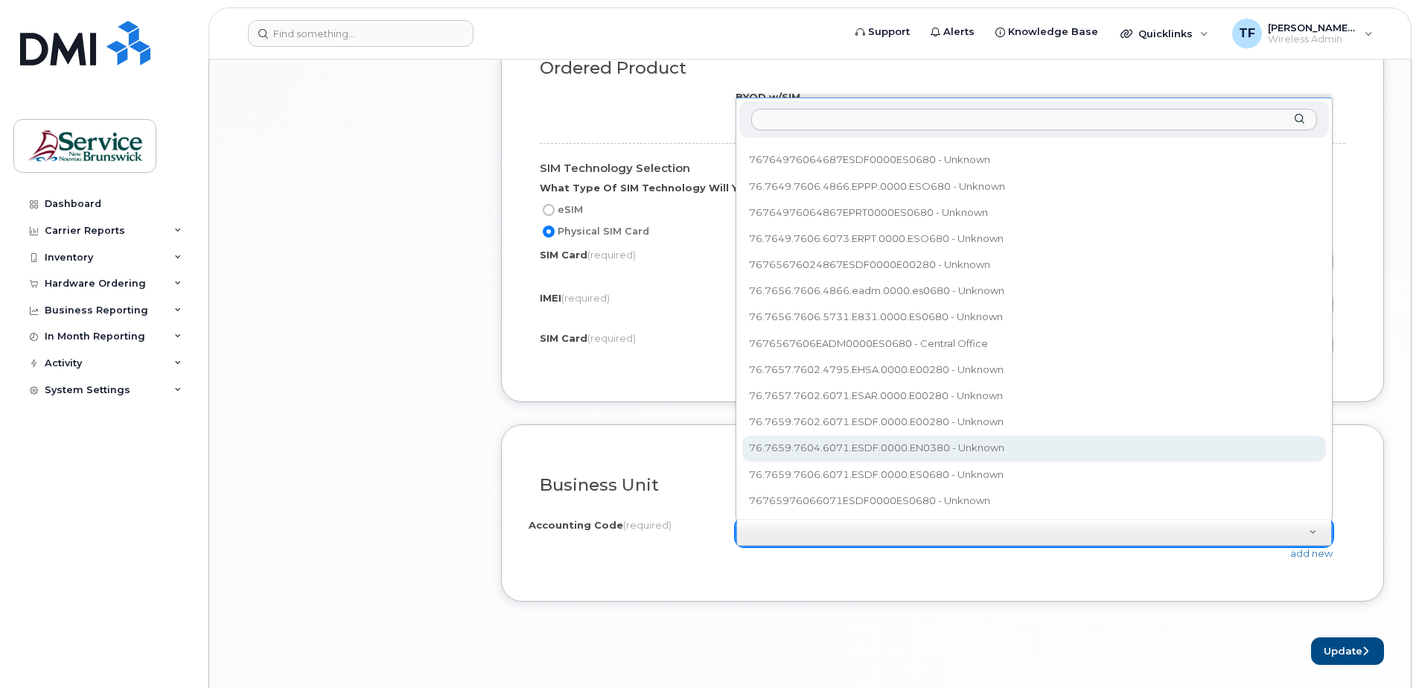
select select "76.7659.7604.6071.ESDF.0000.EN0380"
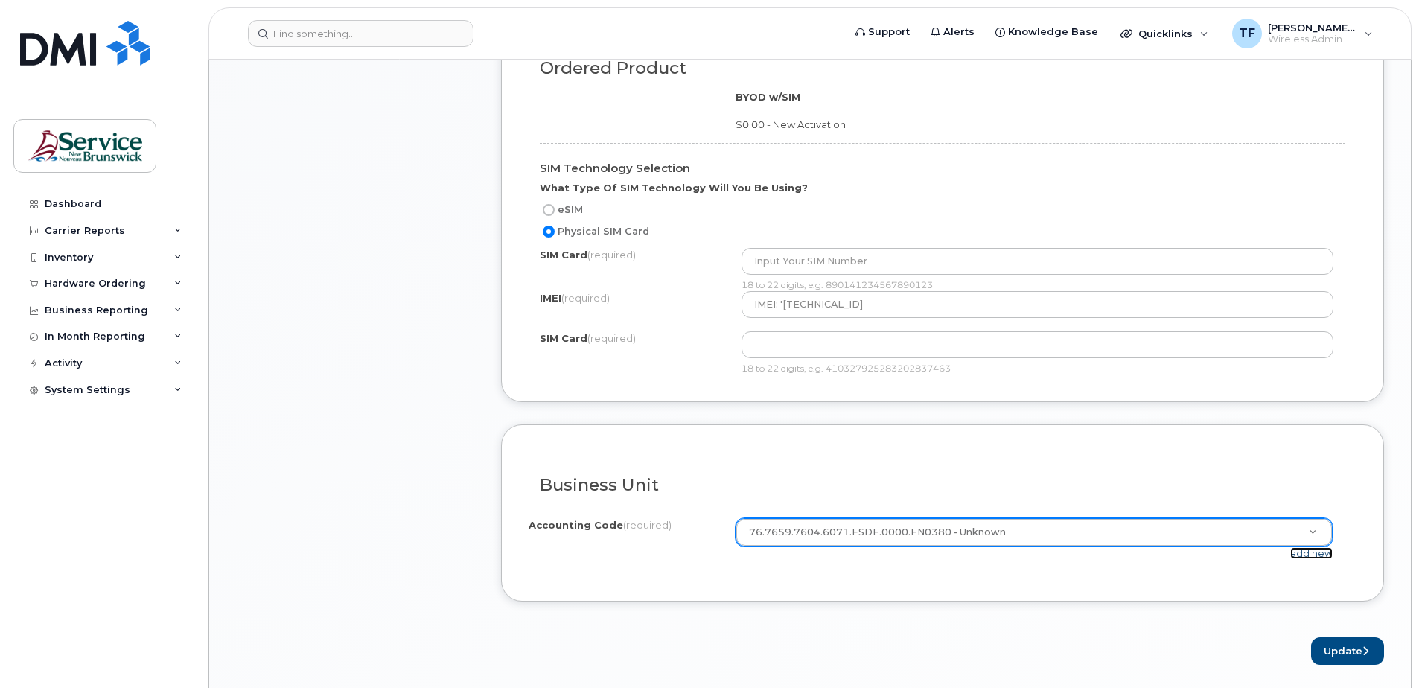
click at [1304, 552] on link "add new" at bounding box center [1311, 553] width 42 height 12
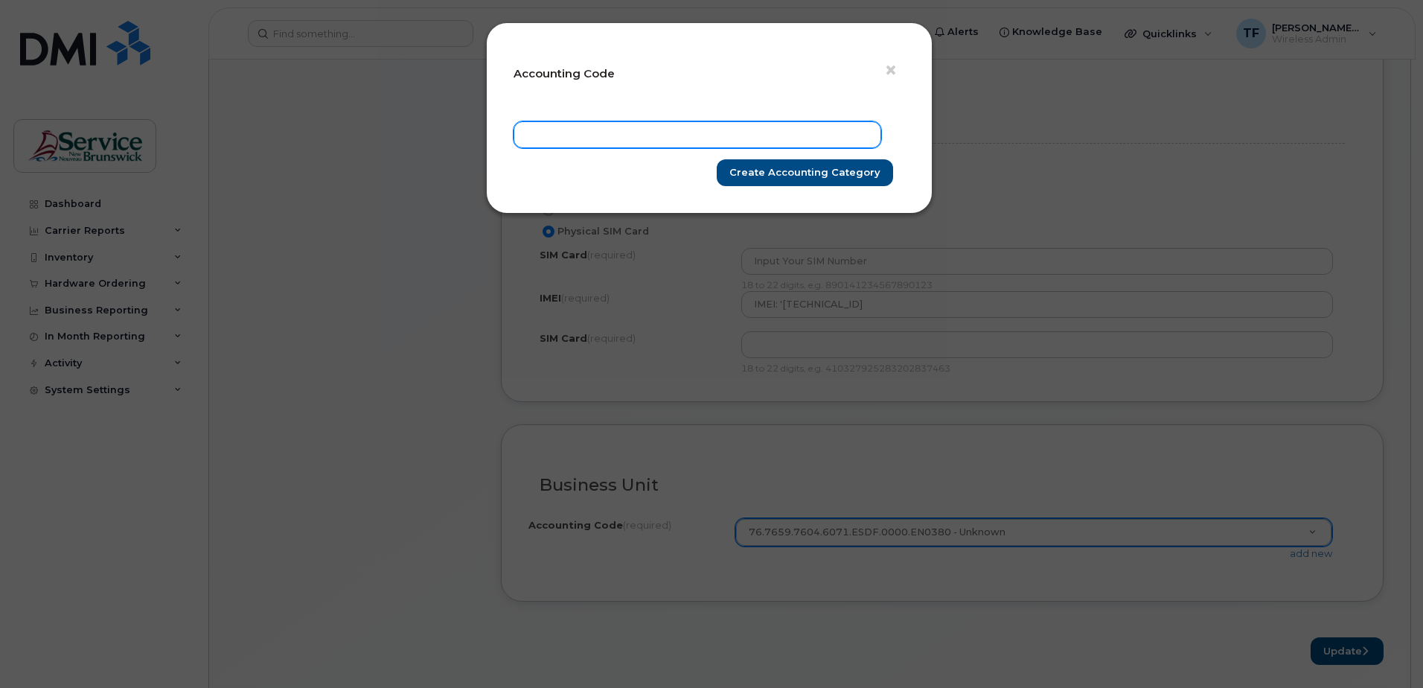
click at [625, 139] on input "text" at bounding box center [698, 134] width 368 height 27
type input "7676597604ESDFEN0380"
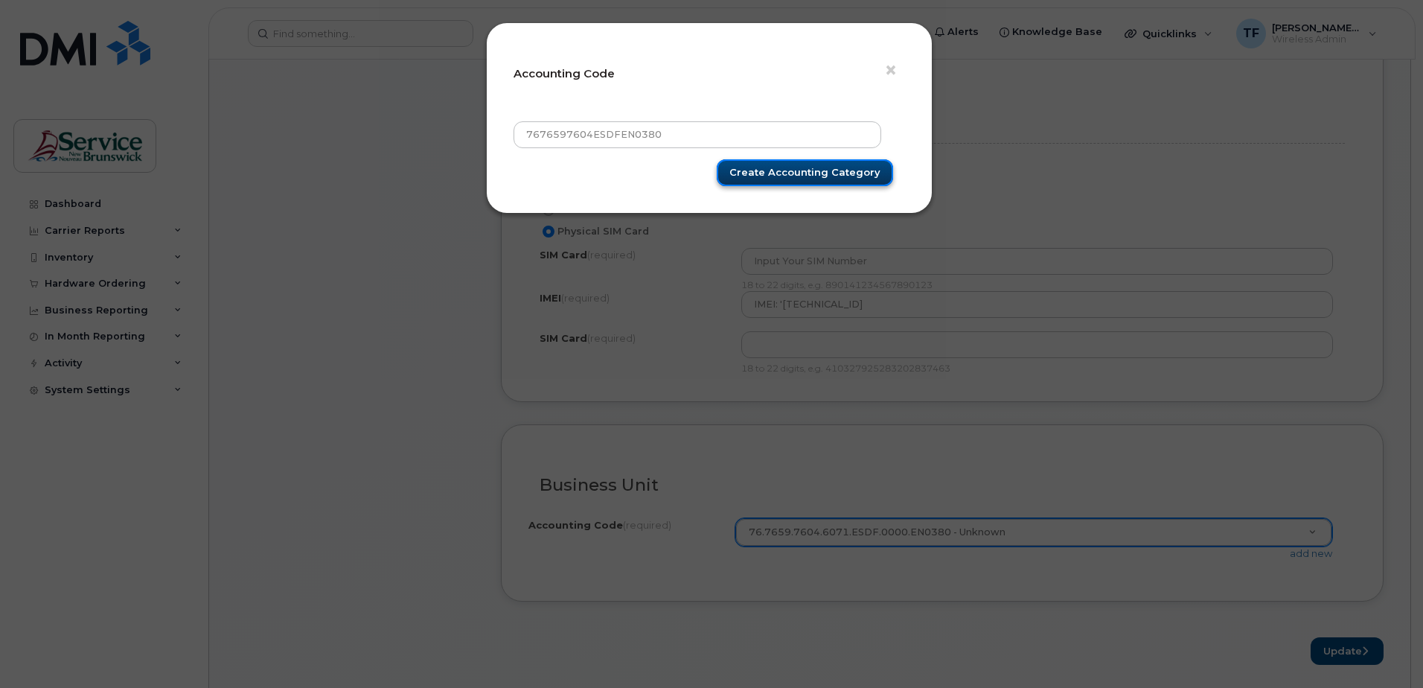
click at [835, 175] on input "Create Accounting category" at bounding box center [805, 173] width 176 height 28
type input "Create Accounting category"
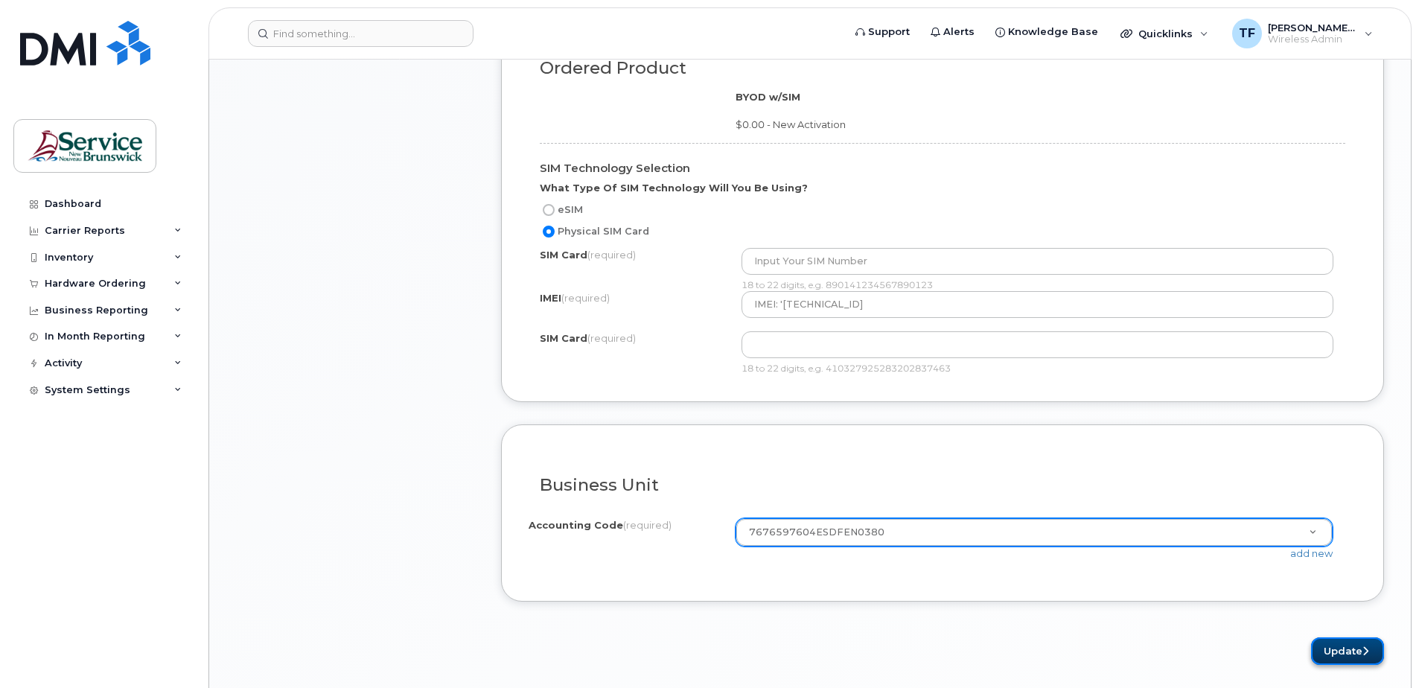
click at [1334, 655] on button "Update" at bounding box center [1347, 651] width 73 height 28
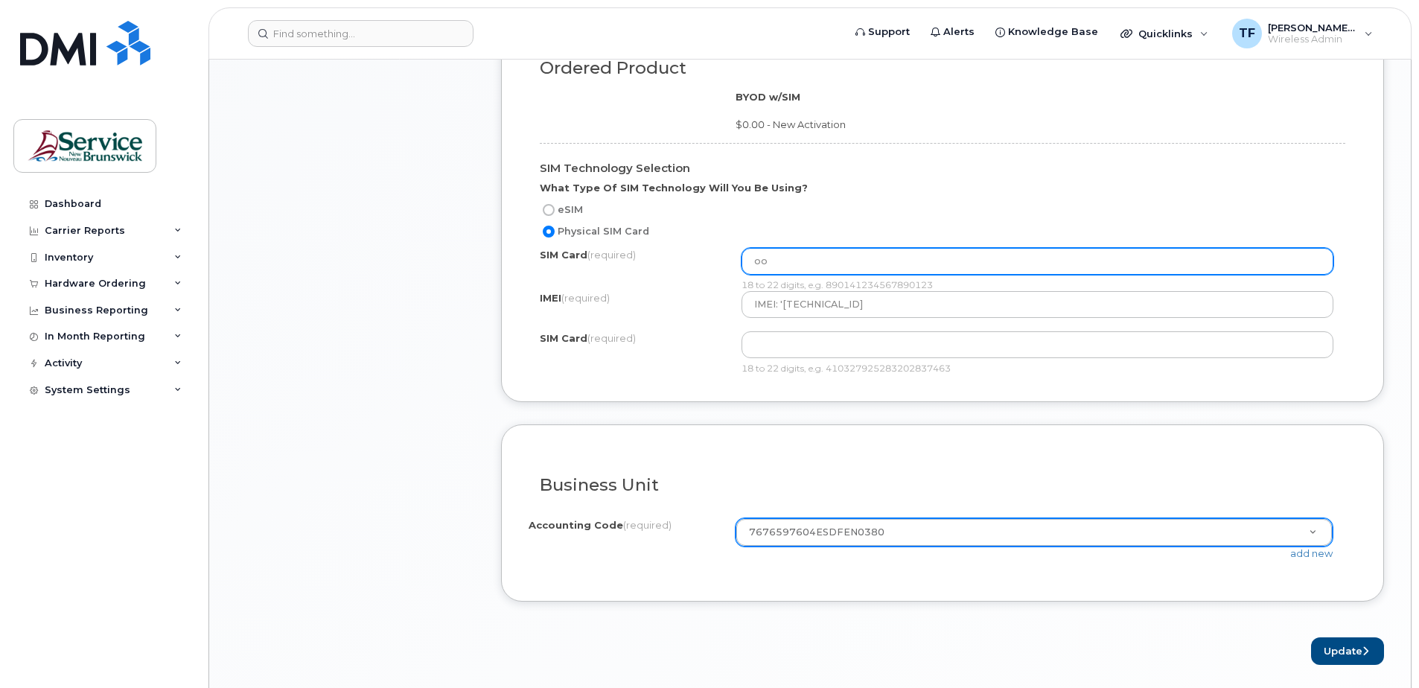
type input "o"
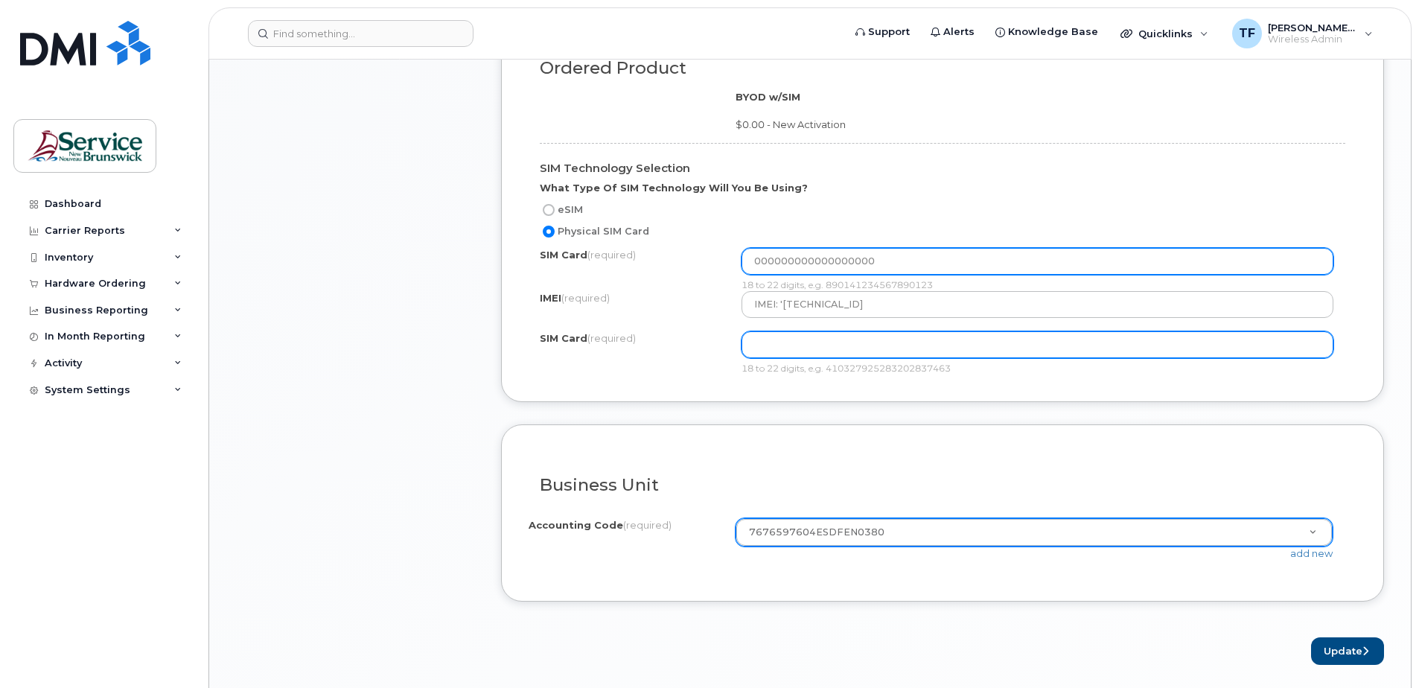
type input "000000000000000000"
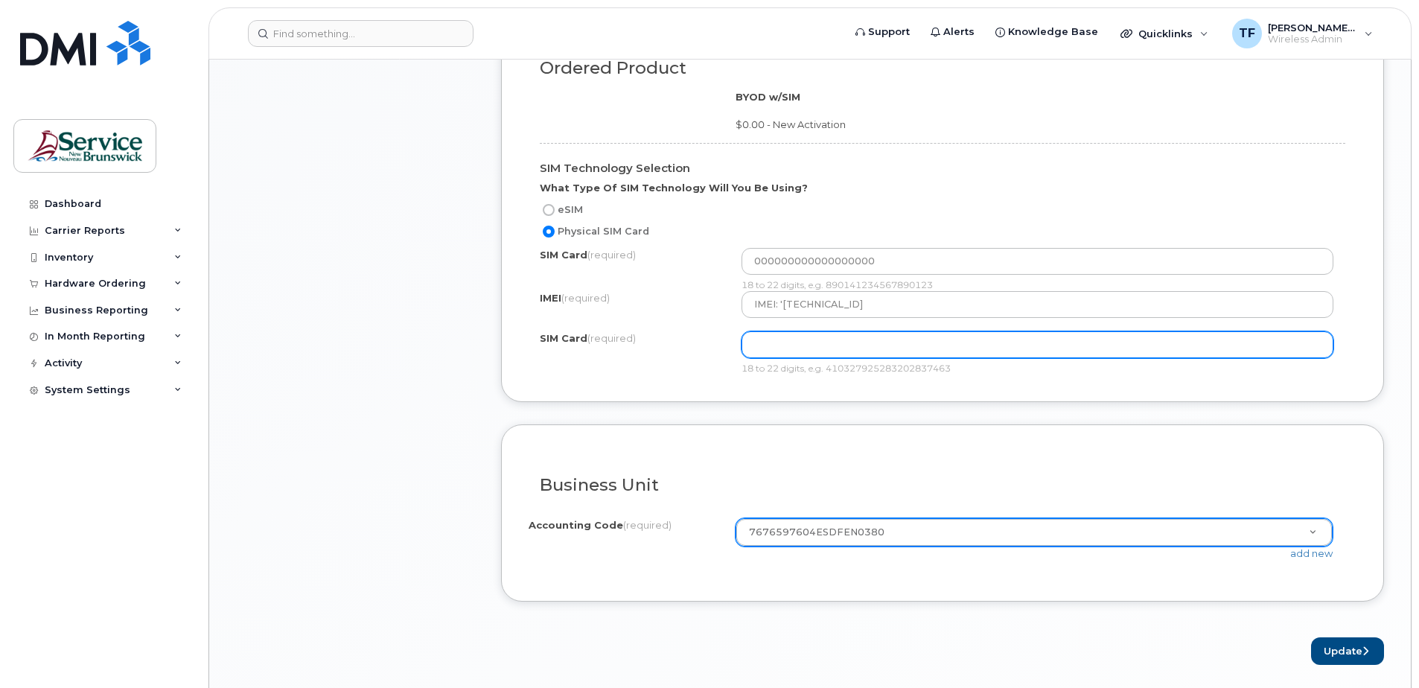
click at [835, 275] on input "text" at bounding box center [1038, 261] width 593 height 27
type input "000000000000000000"
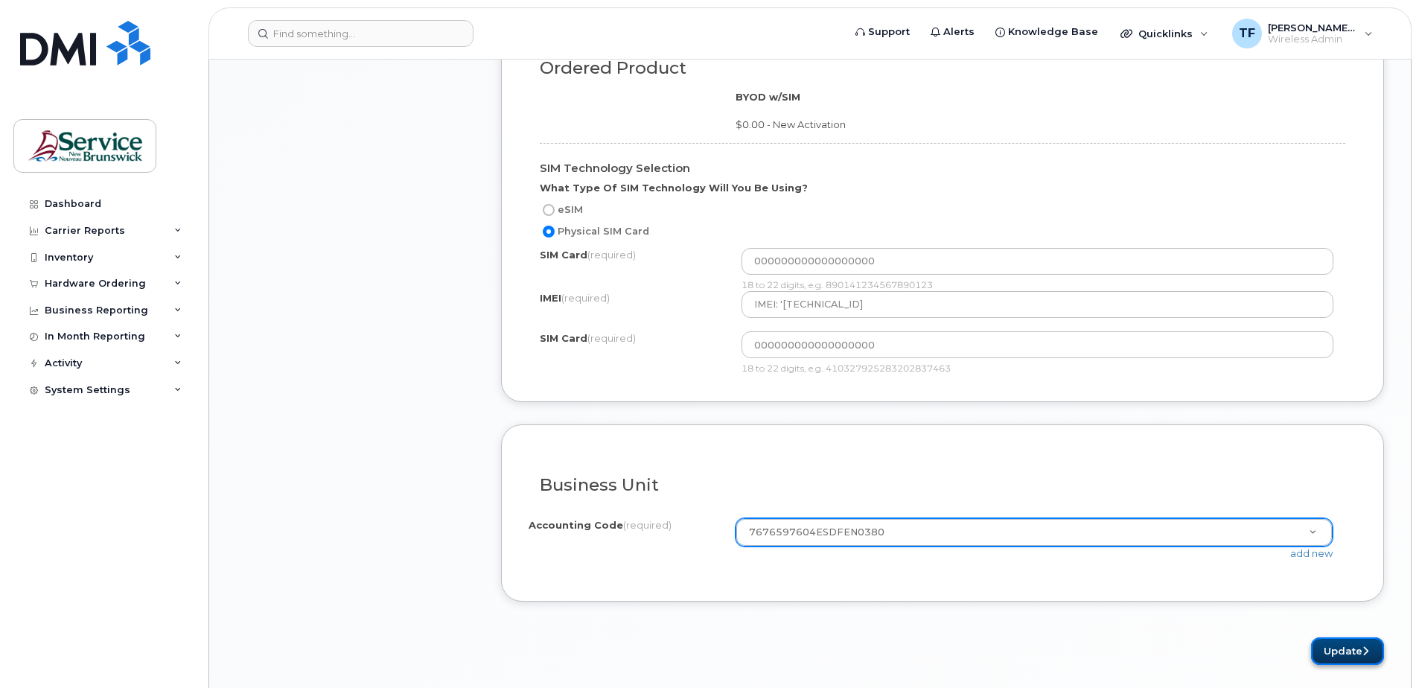
click at [1345, 648] on button "Update" at bounding box center [1347, 651] width 73 height 28
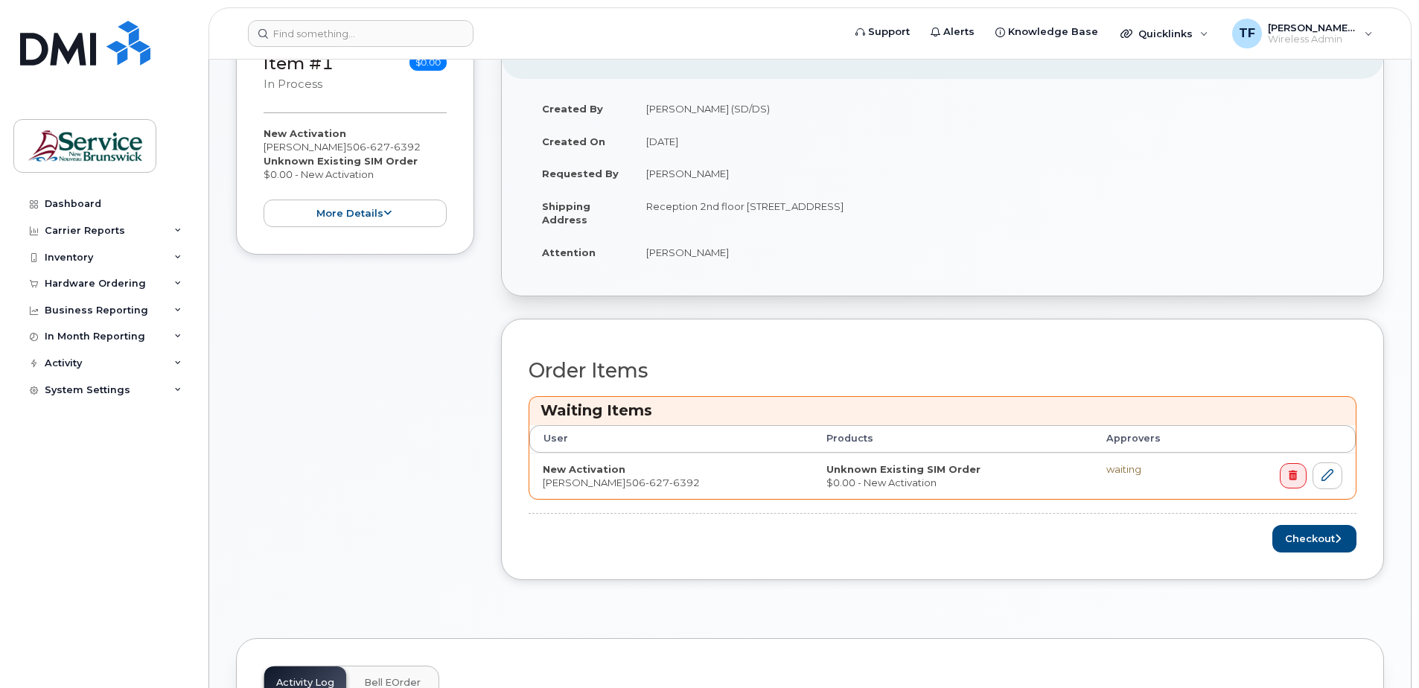
scroll to position [311, 0]
click at [1303, 544] on button "Checkout" at bounding box center [1314, 538] width 84 height 28
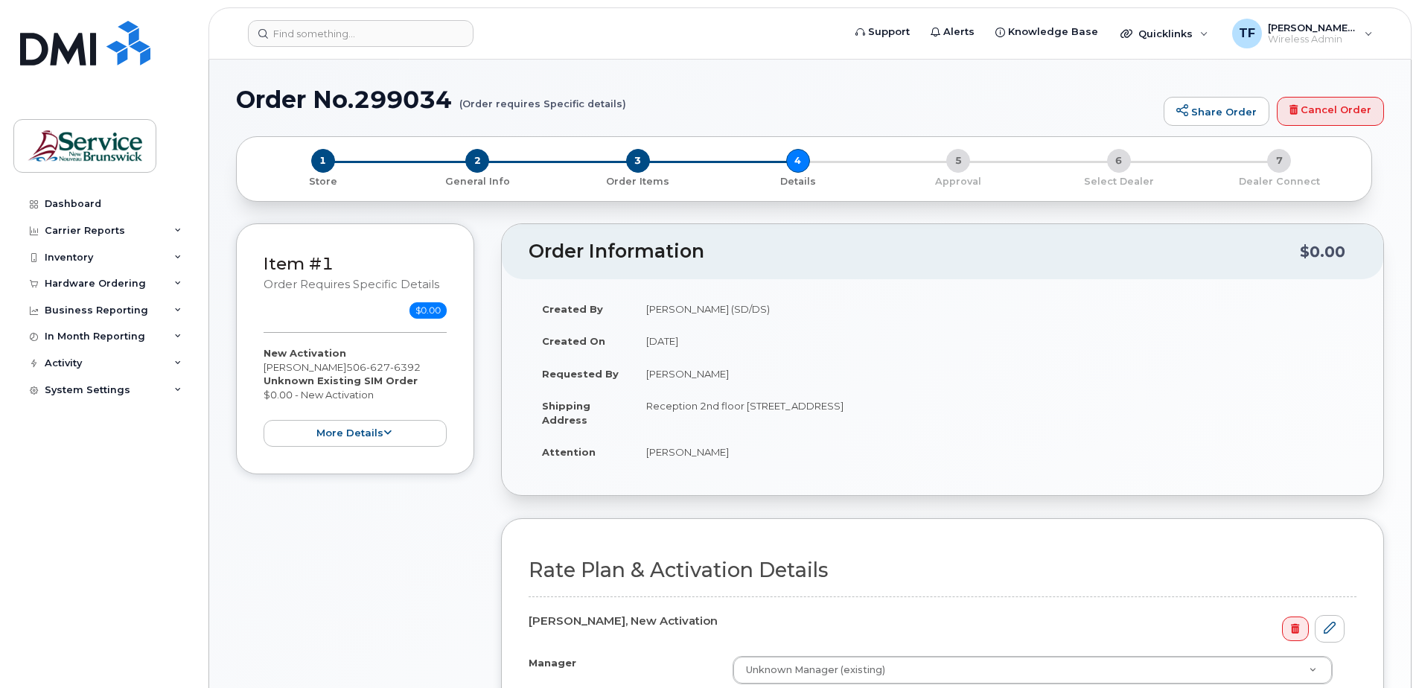
select select
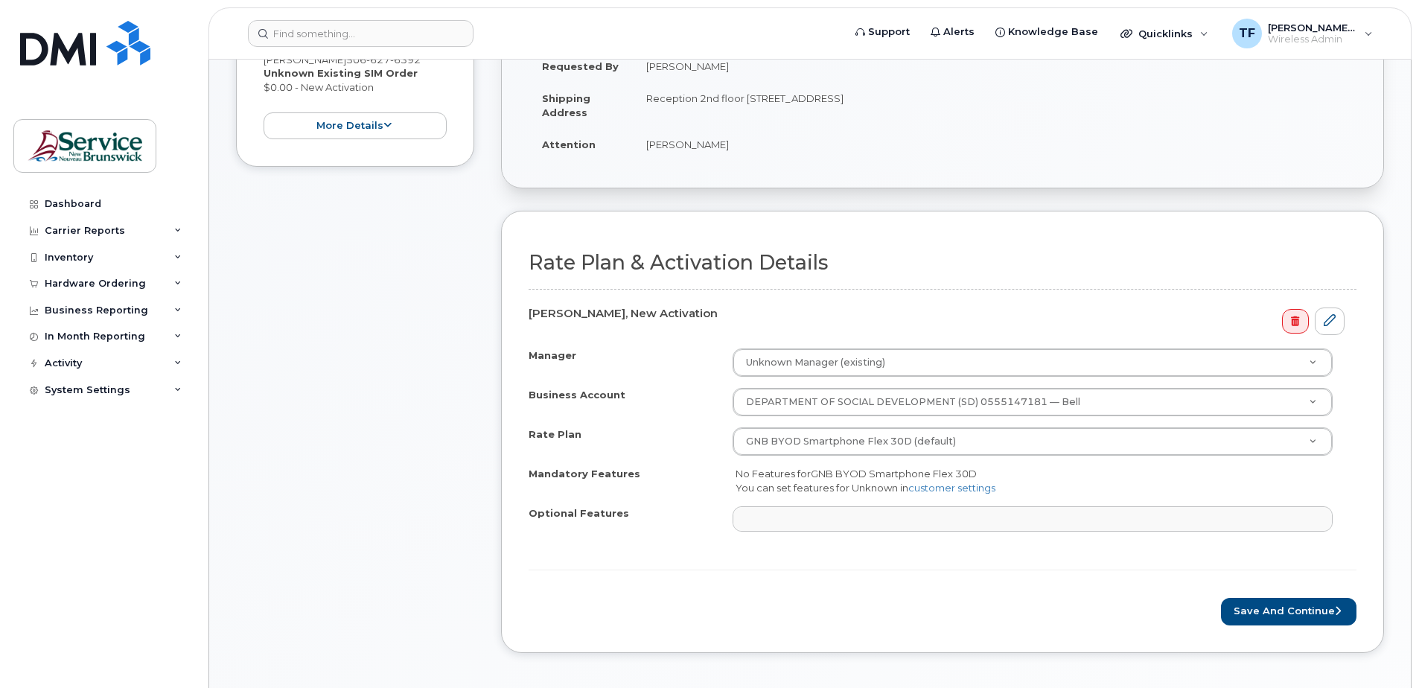
scroll to position [308, 0]
click at [1275, 608] on button "Save and Continue" at bounding box center [1288, 611] width 135 height 28
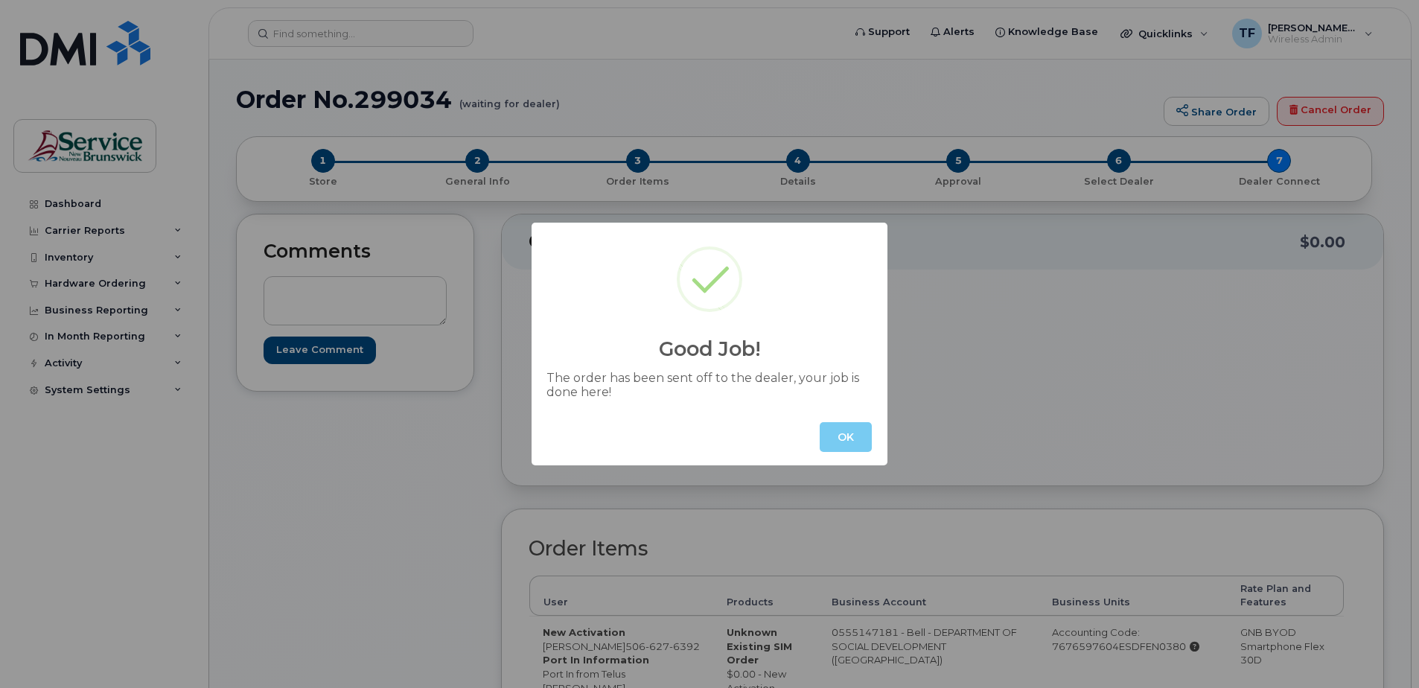
click at [838, 429] on button "OK" at bounding box center [846, 437] width 52 height 30
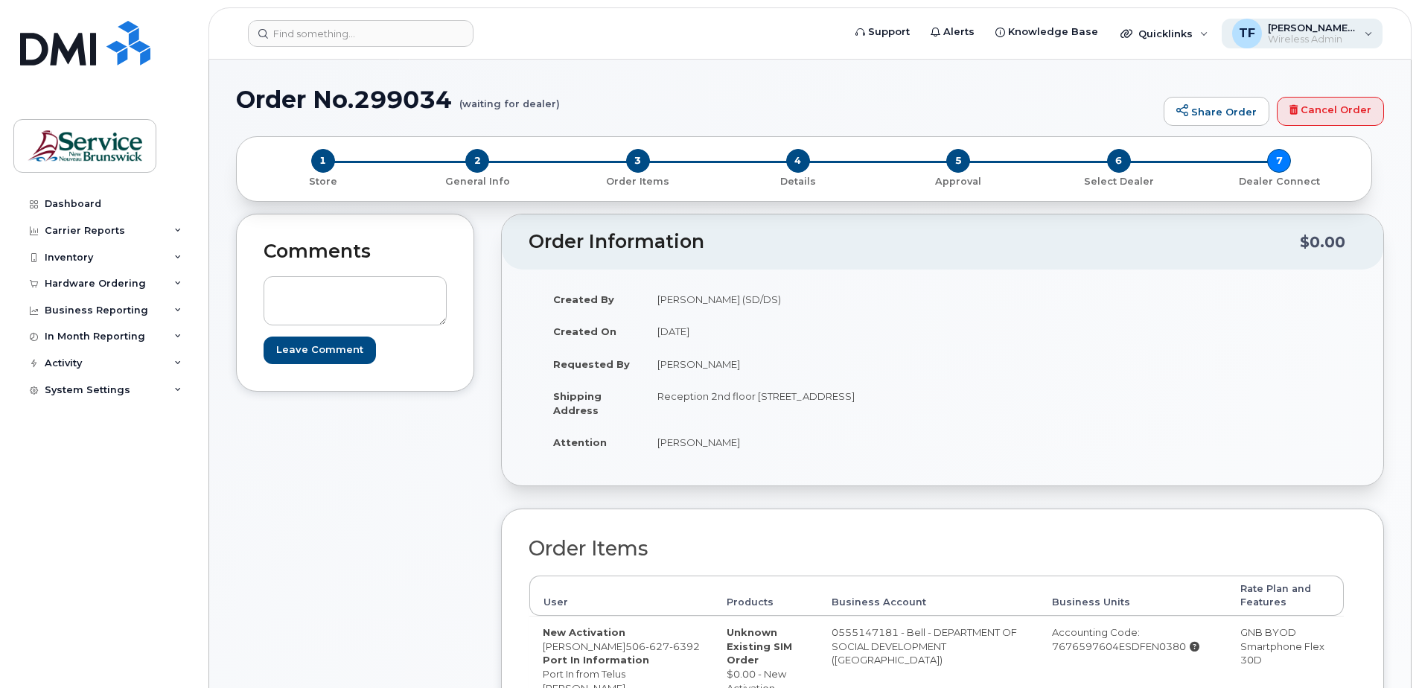
click at [1301, 37] on span "Wireless Admin" at bounding box center [1312, 40] width 89 height 12
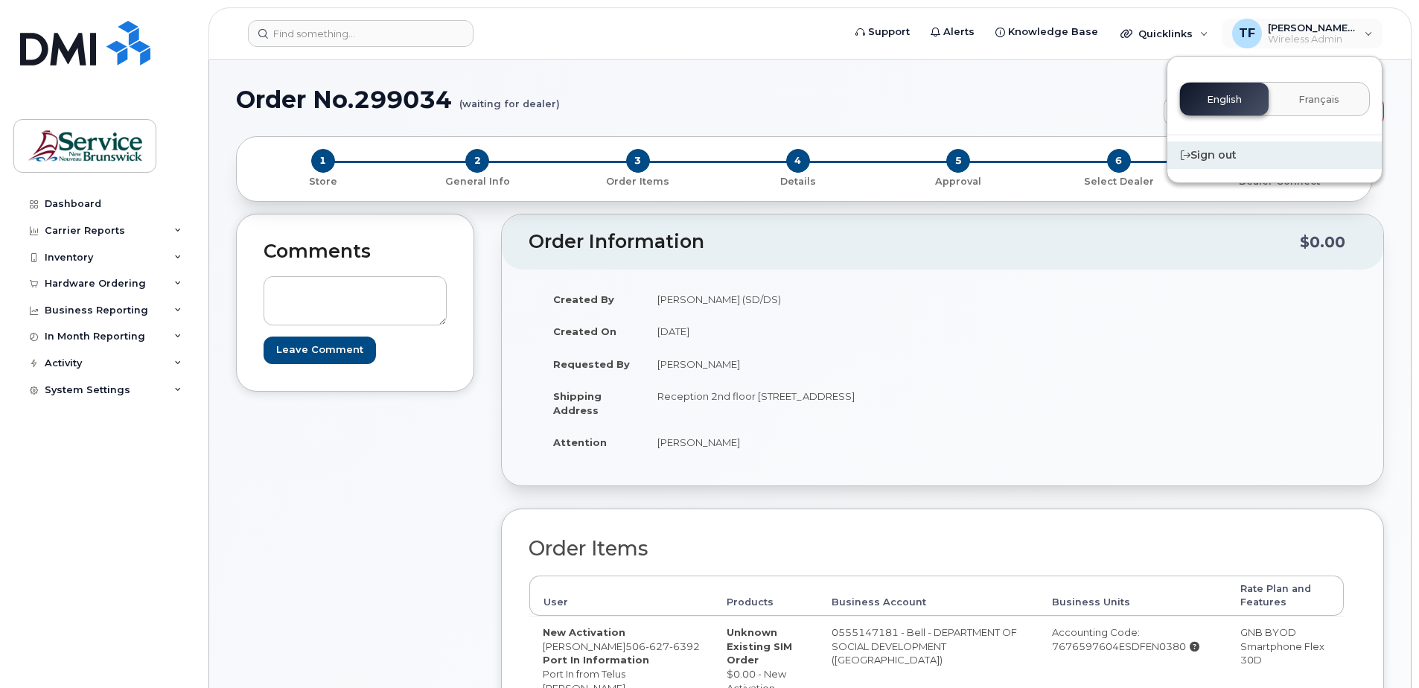
click at [1218, 156] on div "Sign out" at bounding box center [1274, 155] width 214 height 28
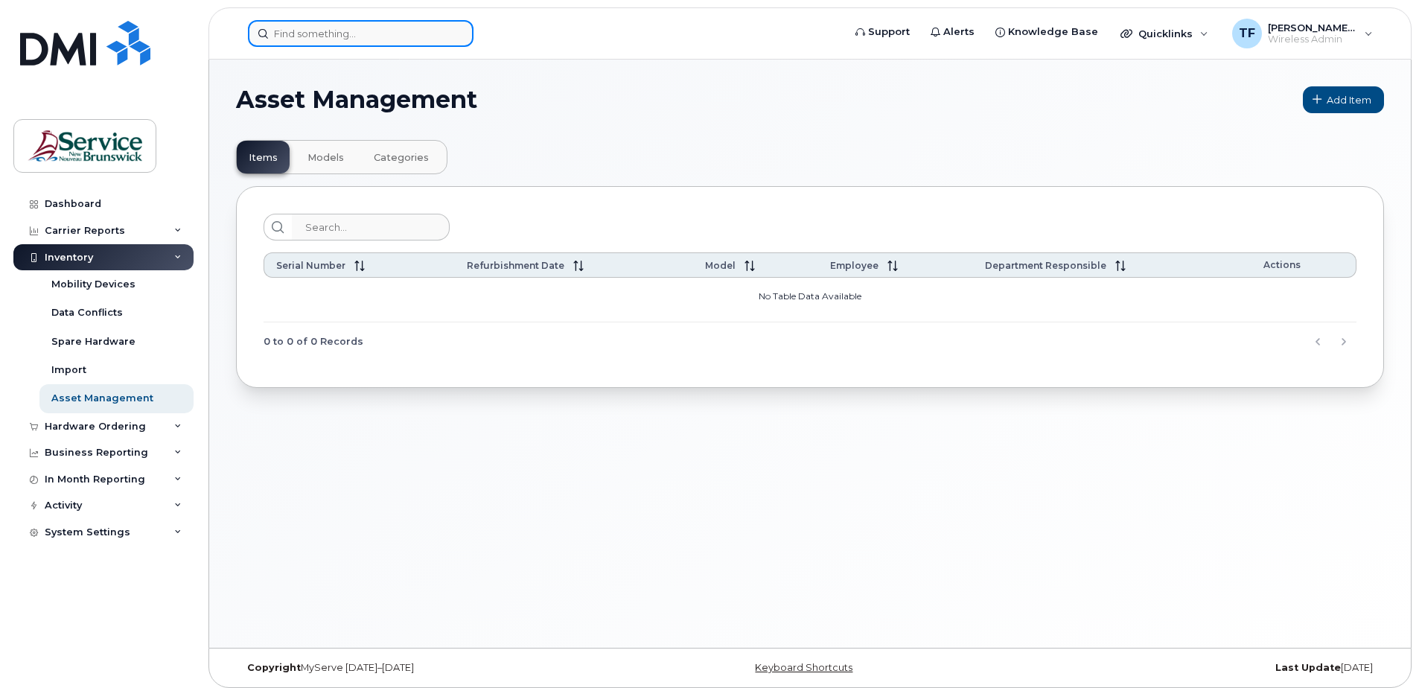
click at [299, 39] on input at bounding box center [361, 33] width 226 height 27
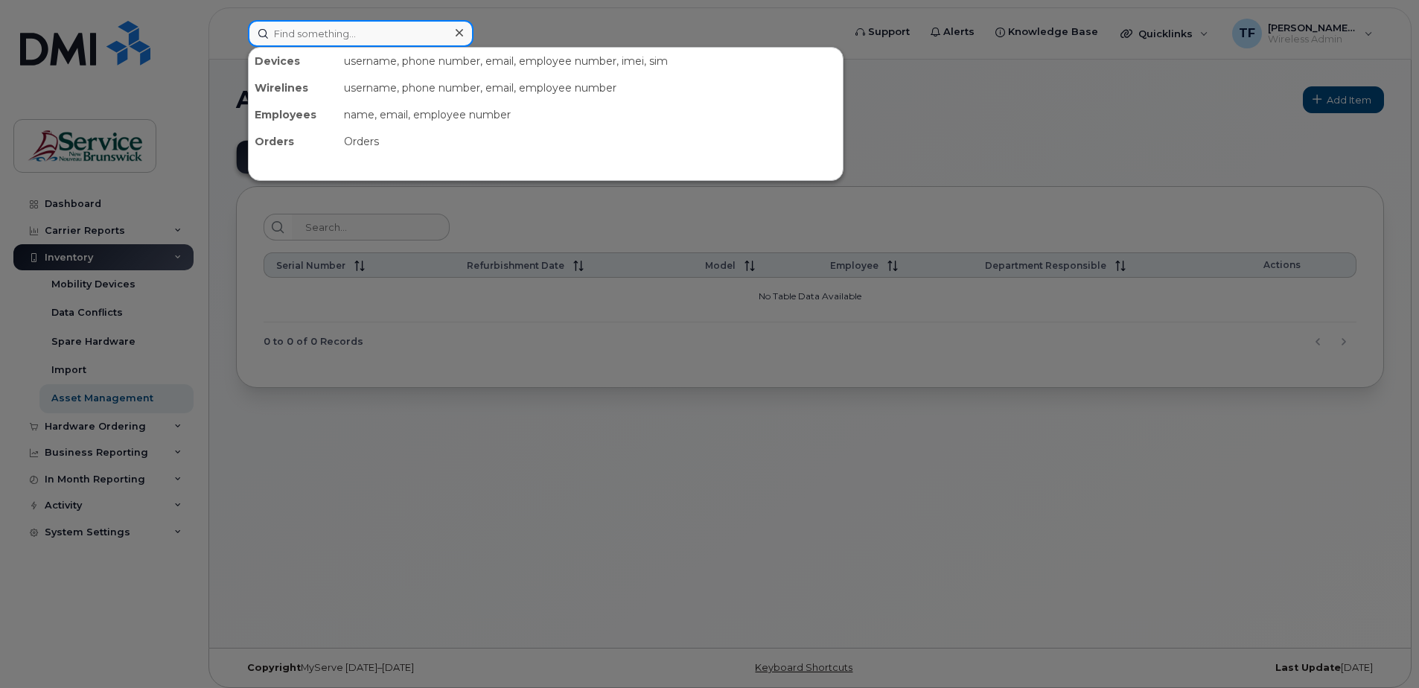
paste input "• 5065495181"
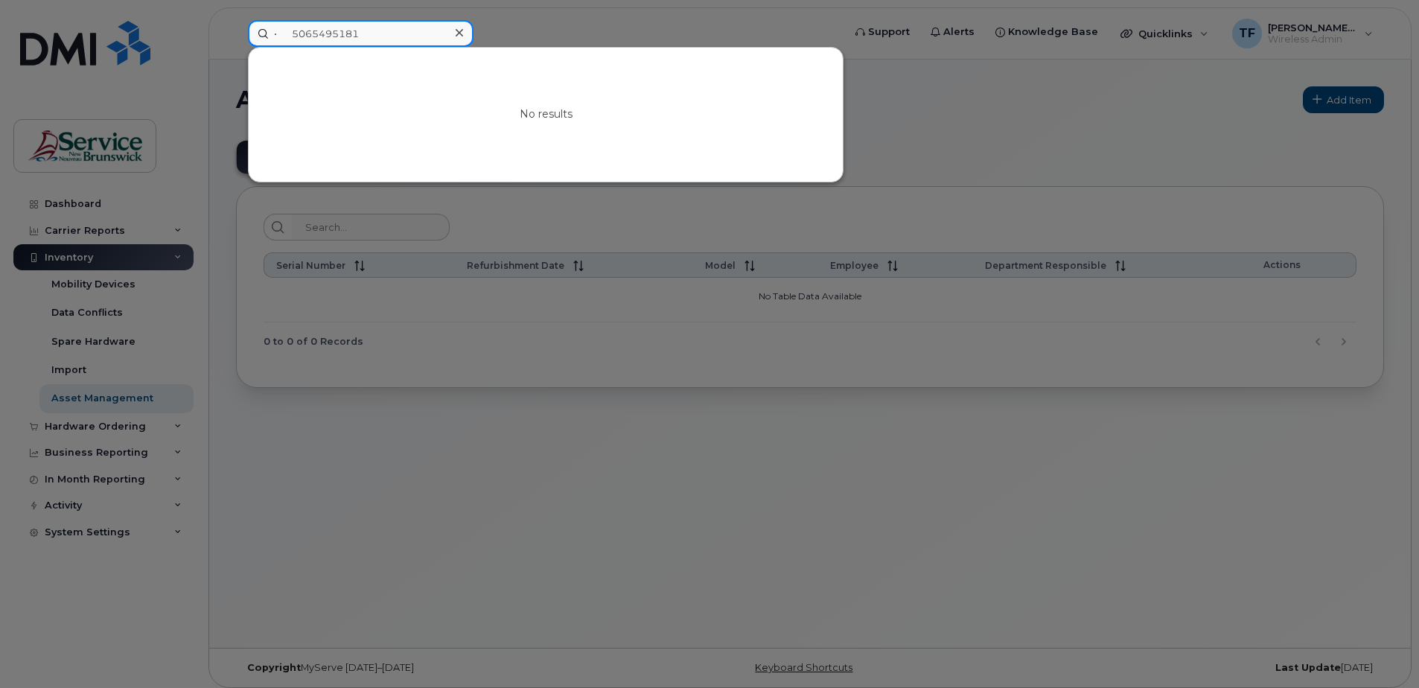
click at [338, 39] on input "• 5065495181" at bounding box center [361, 33] width 226 height 27
paste input "• 5065472048"
click at [320, 31] on input "• • 5065472048" at bounding box center [361, 33] width 226 height 27
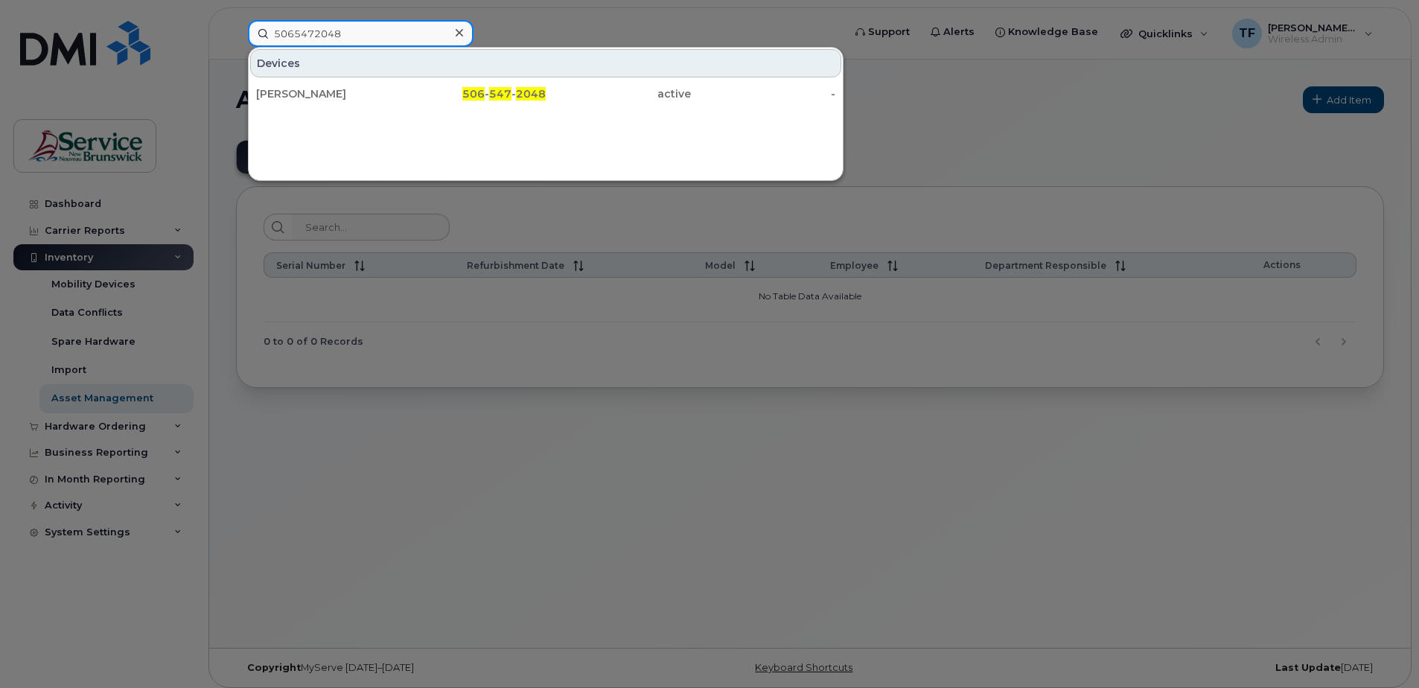
click at [305, 32] on input "5065472048" at bounding box center [361, 33] width 226 height 27
paste input "• 5065495181"
click at [328, 35] on input "5065495181" at bounding box center [361, 33] width 226 height 27
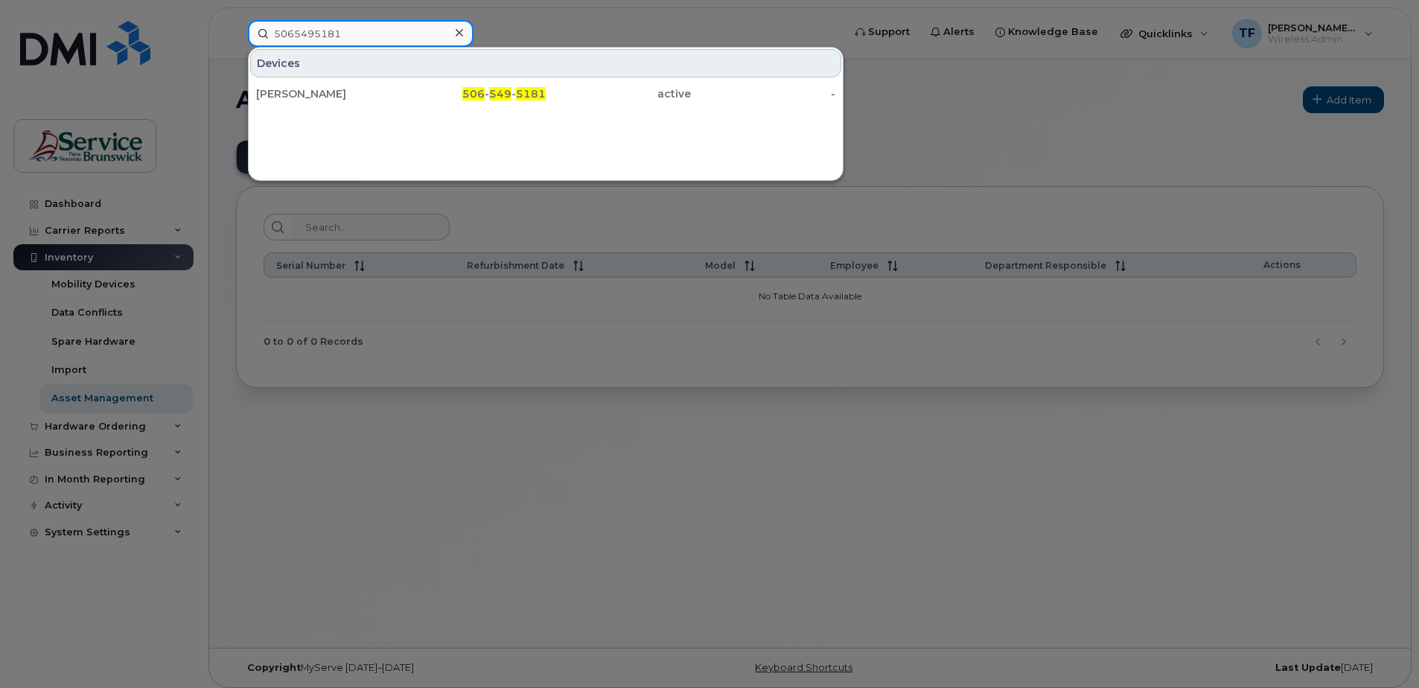
paste input "• 5065472025"
type input "5065472025"
click at [1235, 83] on div at bounding box center [709, 344] width 1419 height 688
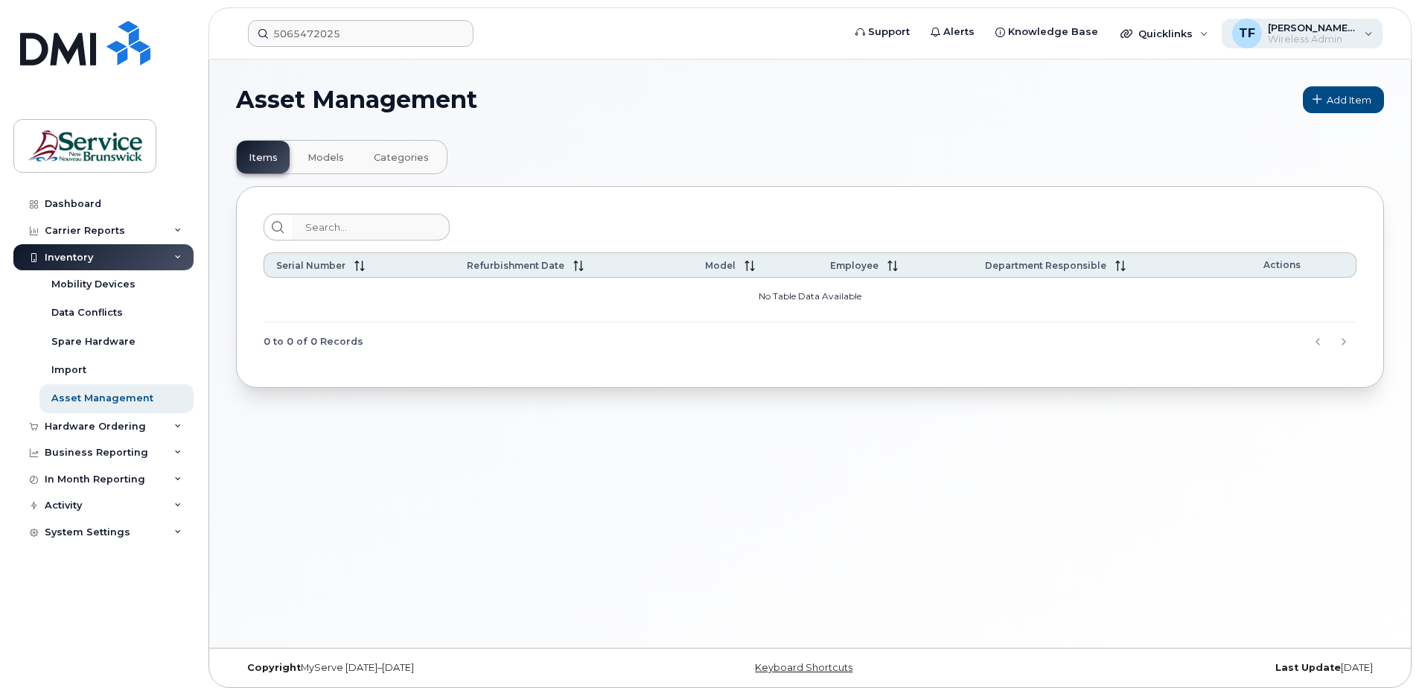
click at [1291, 27] on span "[PERSON_NAME] (SD/DS)" at bounding box center [1312, 28] width 89 height 12
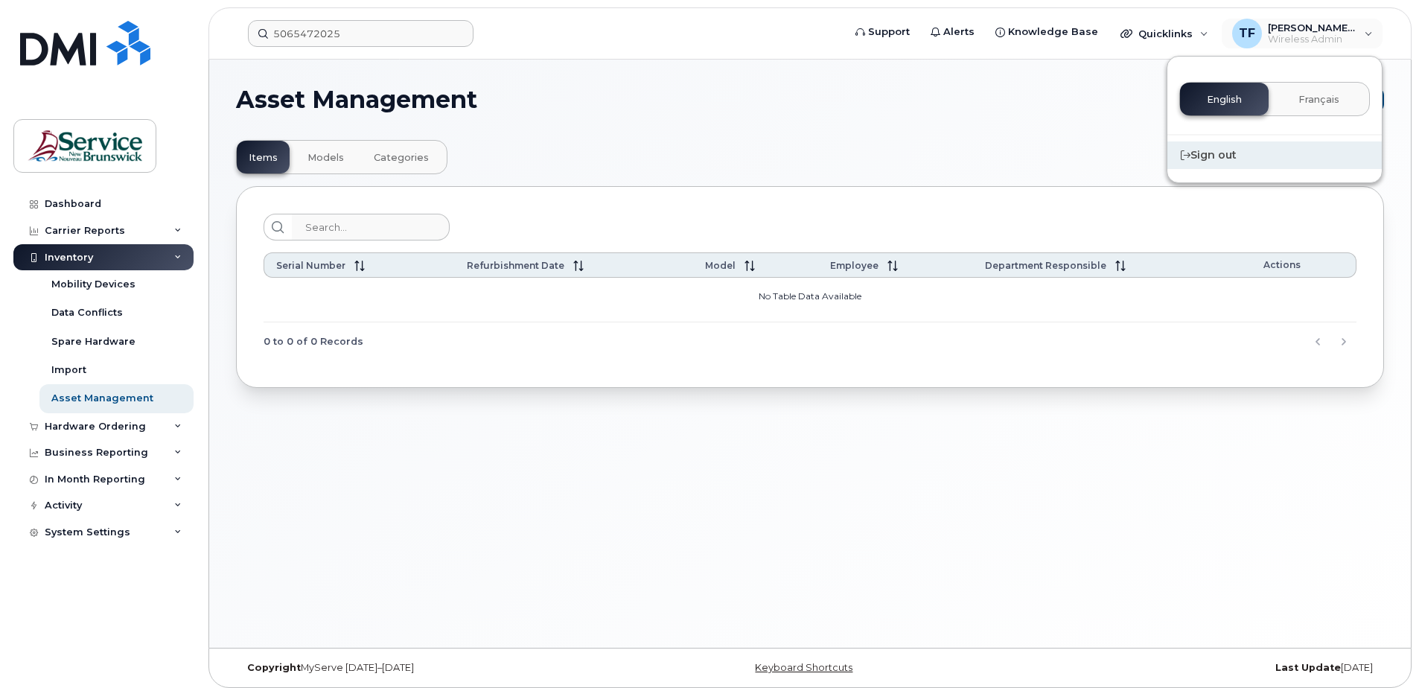
click at [1231, 160] on div "Sign out" at bounding box center [1274, 155] width 214 height 28
